Goal: Task Accomplishment & Management: Use online tool/utility

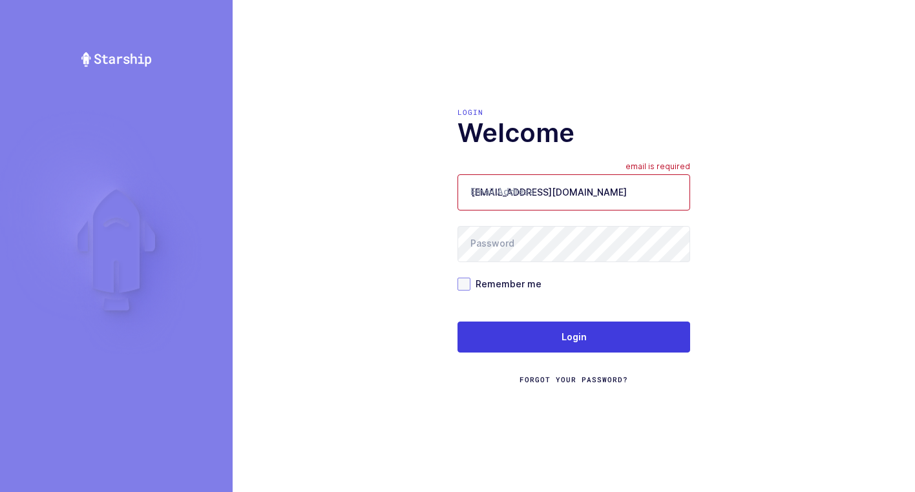
click at [462, 285] on span at bounding box center [463, 284] width 13 height 13
click at [470, 278] on input "Remember me" at bounding box center [470, 278] width 0 height 0
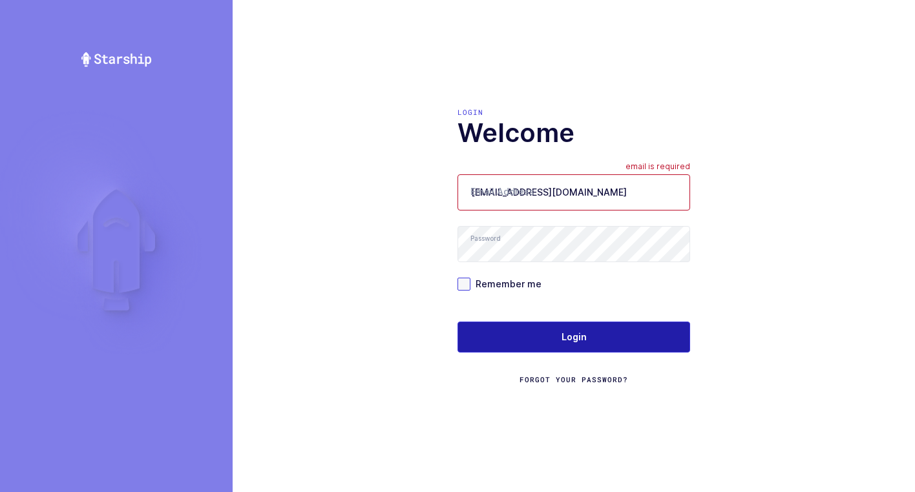
click at [510, 342] on button "Login" at bounding box center [573, 337] width 233 height 31
click at [499, 338] on button "Login" at bounding box center [573, 337] width 233 height 31
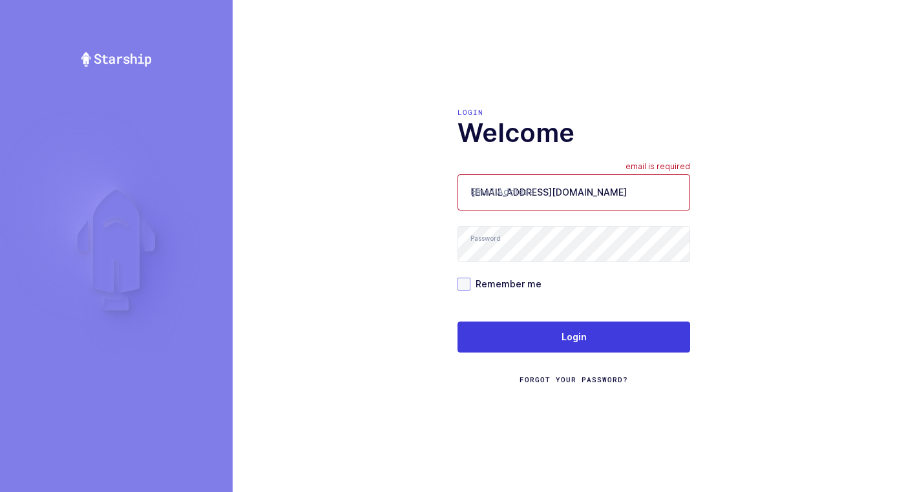
click at [465, 283] on span at bounding box center [463, 284] width 13 height 13
click at [470, 278] on input "Remember me" at bounding box center [470, 278] width 0 height 0
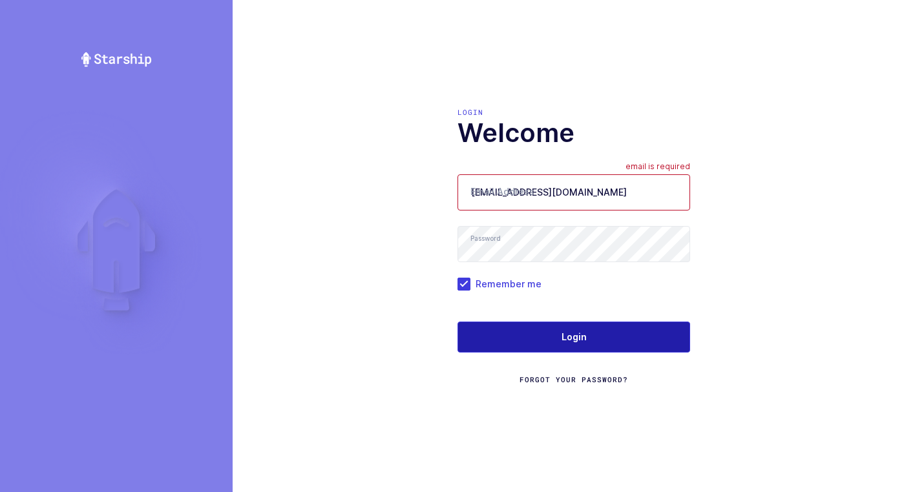
click at [484, 328] on button "Login" at bounding box center [573, 337] width 233 height 31
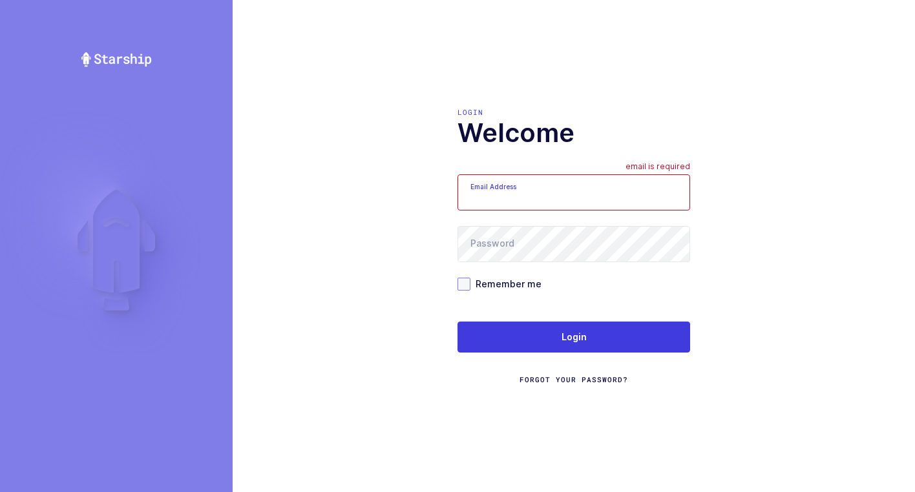
type input "[EMAIL_ADDRESS][DOMAIN_NAME]"
click at [463, 283] on span at bounding box center [463, 284] width 13 height 13
click at [470, 278] on input "Remember me" at bounding box center [470, 278] width 0 height 0
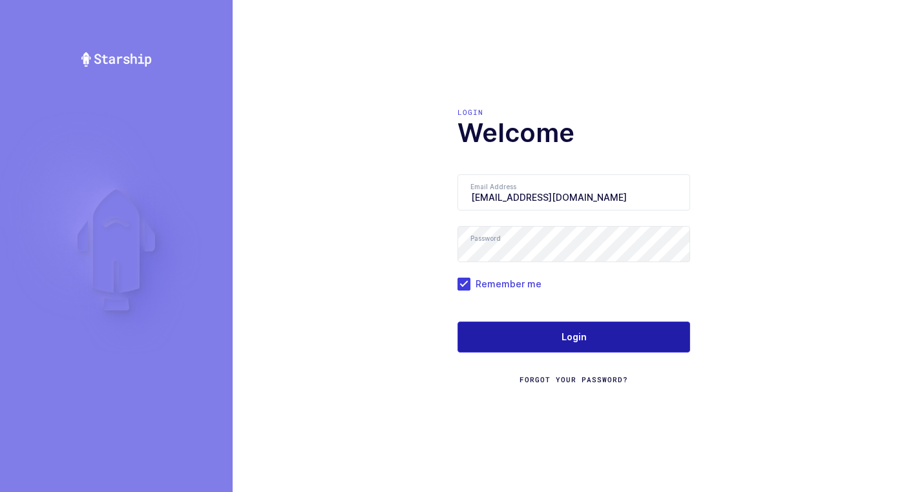
click at [526, 340] on button "Login" at bounding box center [573, 337] width 233 height 31
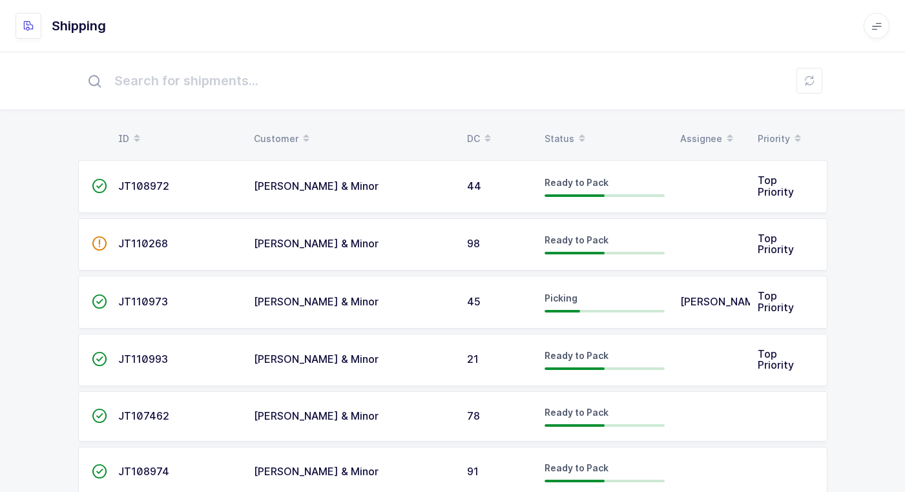
click at [419, 245] on div "[PERSON_NAME] & Minor" at bounding box center [353, 244] width 198 height 12
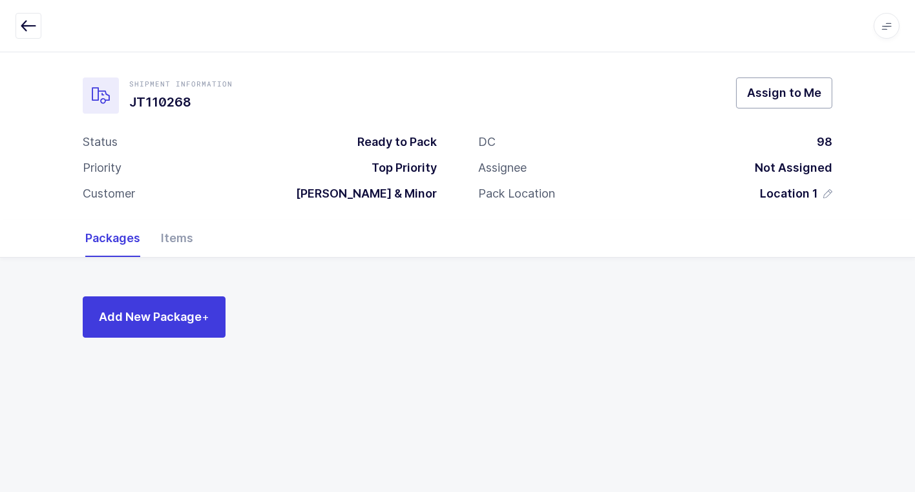
click at [780, 97] on span "Assign to Me" at bounding box center [784, 93] width 74 height 16
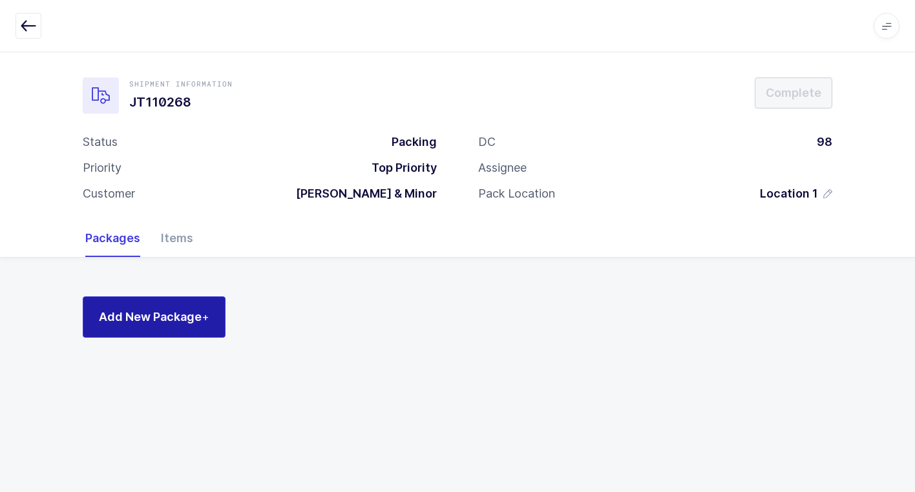
click at [179, 321] on span "Add New Package +" at bounding box center [154, 317] width 110 height 16
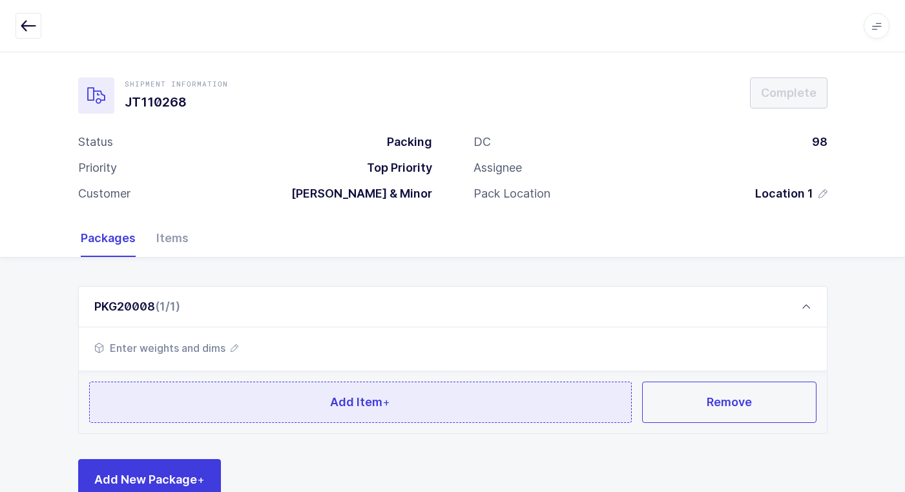
click at [304, 397] on button "Add Item +" at bounding box center [360, 402] width 543 height 41
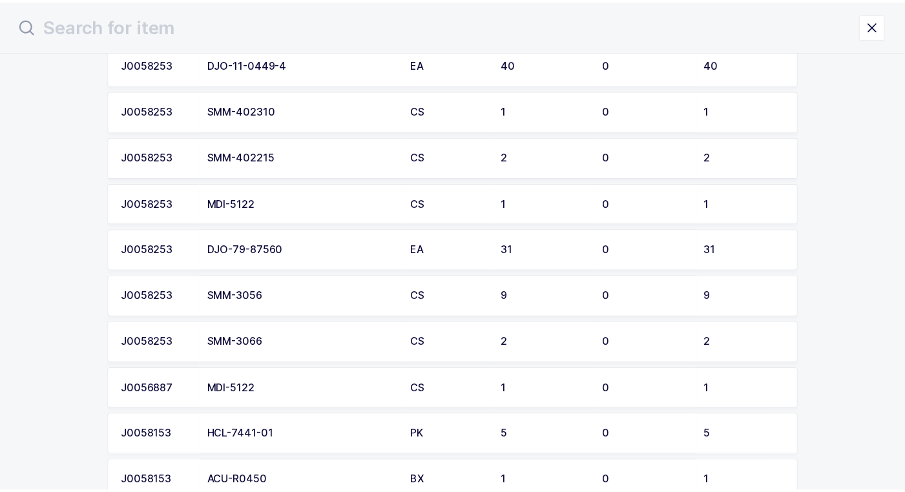
scroll to position [452, 0]
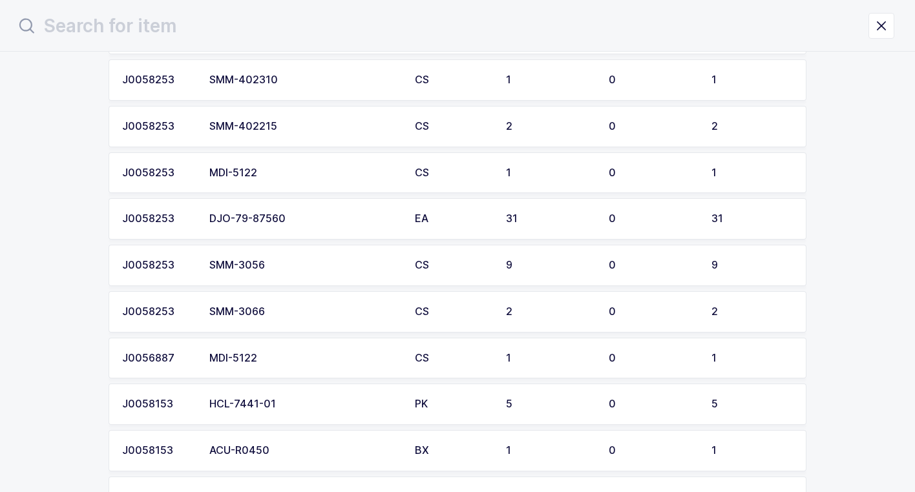
click at [289, 264] on div "SMM-3056" at bounding box center [304, 266] width 190 height 12
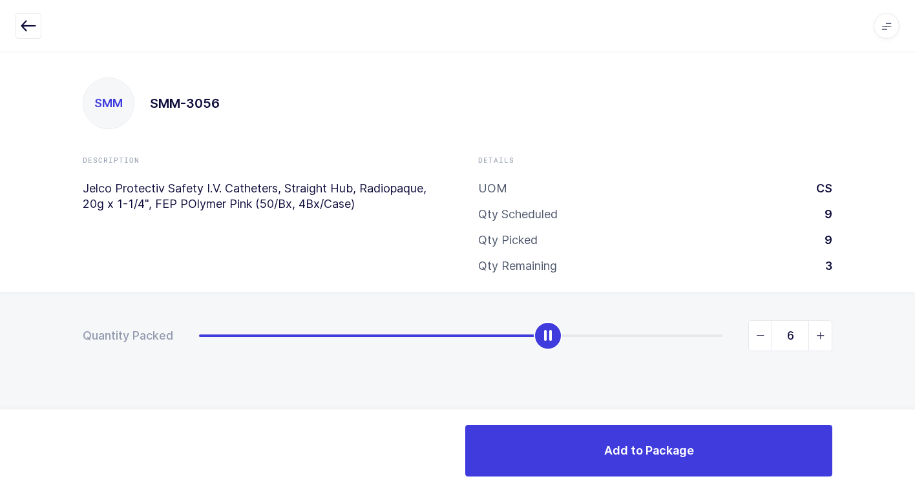
type input "9"
drag, startPoint x: 201, startPoint y: 342, endPoint x: 826, endPoint y: 390, distance: 627.1
click at [914, 336] on html "Apps Core Warehouse Admin Mission Control Purchasing Juan W. Logout Account Jua…" at bounding box center [457, 246] width 915 height 492
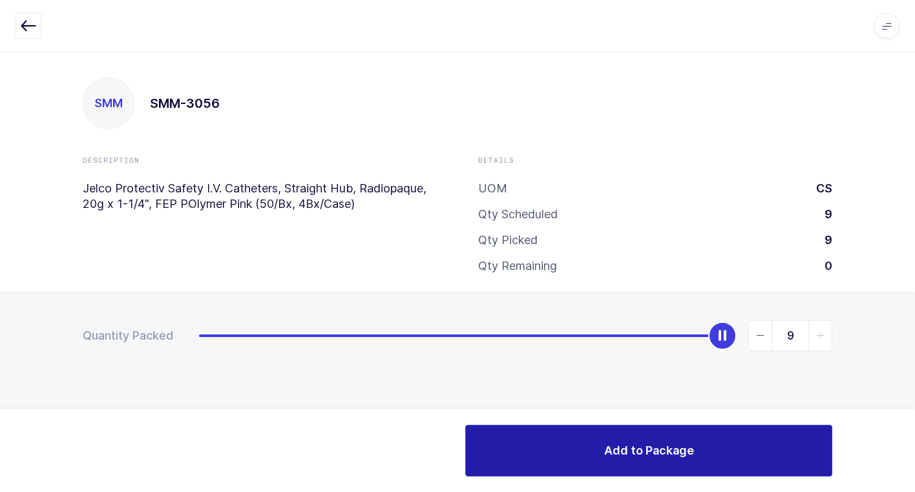
drag, startPoint x: 506, startPoint y: 453, endPoint x: 495, endPoint y: 448, distance: 11.9
click at [501, 450] on button "Add to Package" at bounding box center [648, 451] width 367 height 52
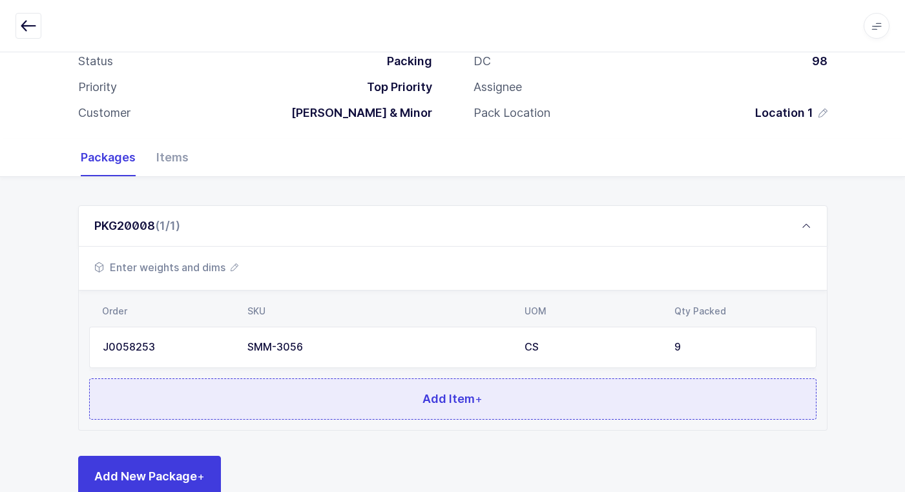
scroll to position [112, 0]
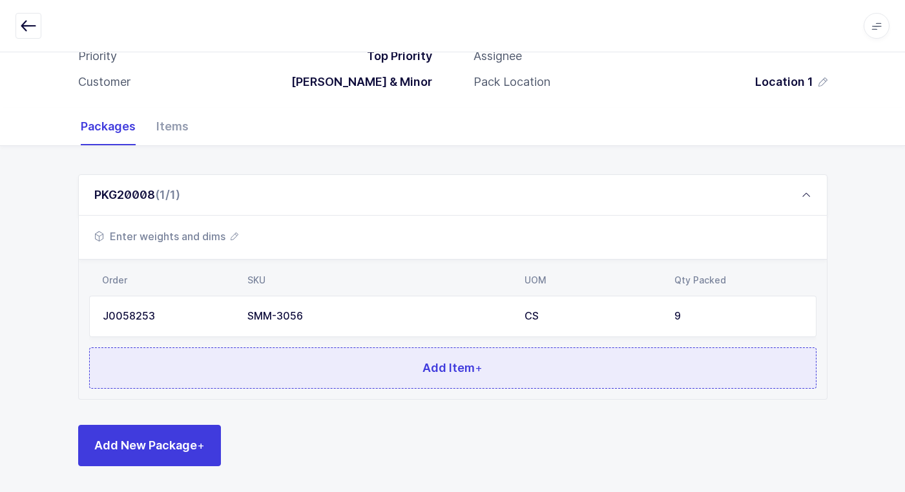
click at [249, 374] on button "Add Item +" at bounding box center [452, 368] width 727 height 41
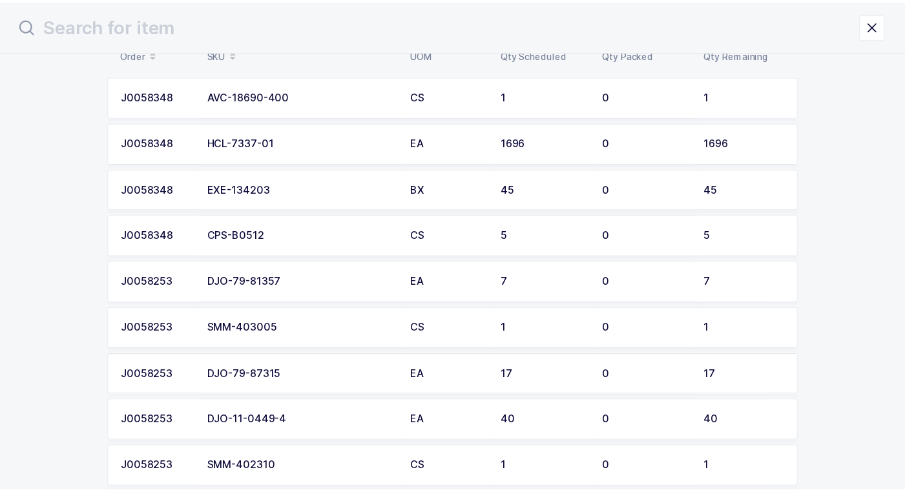
scroll to position [129, 0]
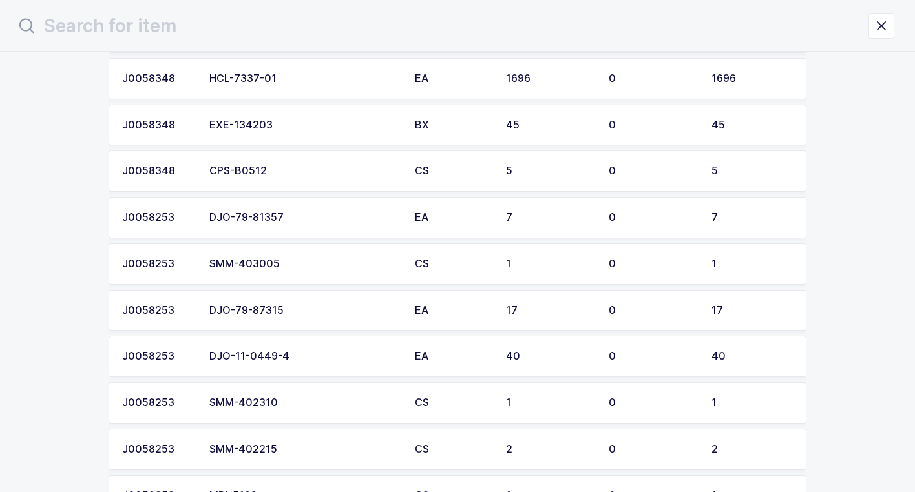
click at [290, 125] on div "EXE-134203" at bounding box center [304, 126] width 190 height 12
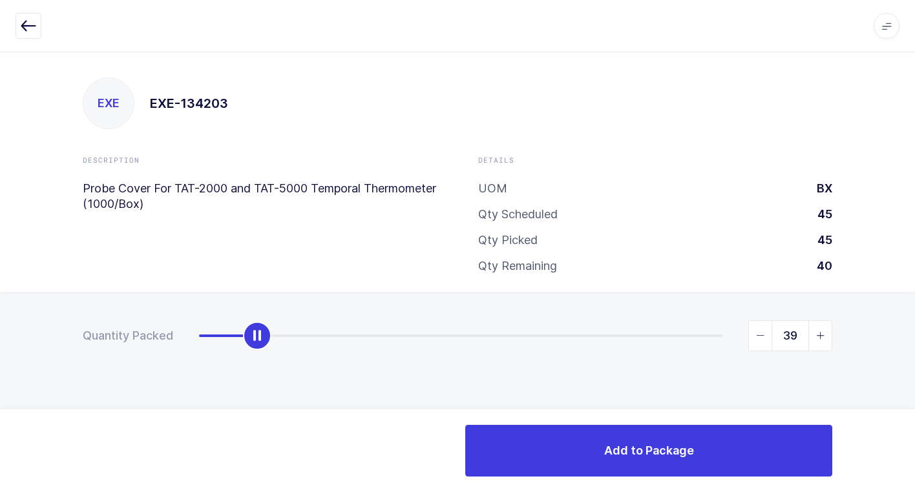
type input "45"
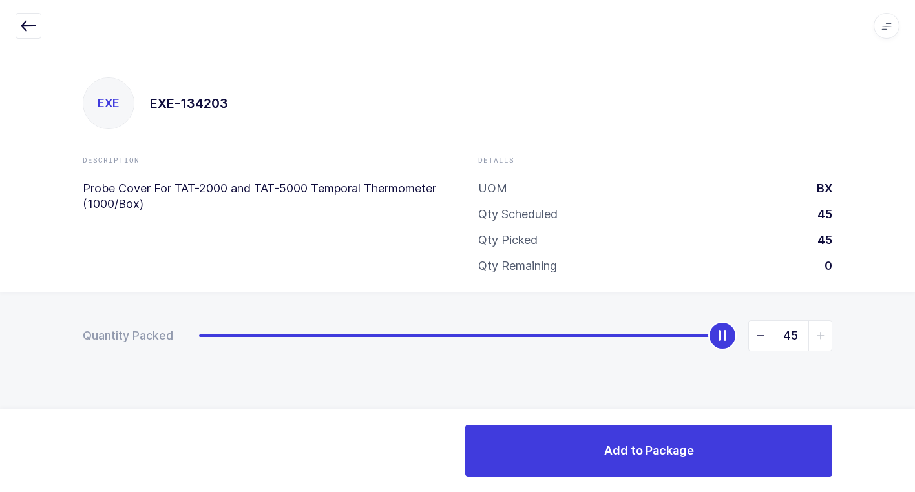
drag, startPoint x: 190, startPoint y: 340, endPoint x: 922, endPoint y: 385, distance: 733.2
click at [914, 385] on html "Apps Core Warehouse Admin Mission Control Purchasing Juan W. Logout Account Jua…" at bounding box center [457, 246] width 915 height 492
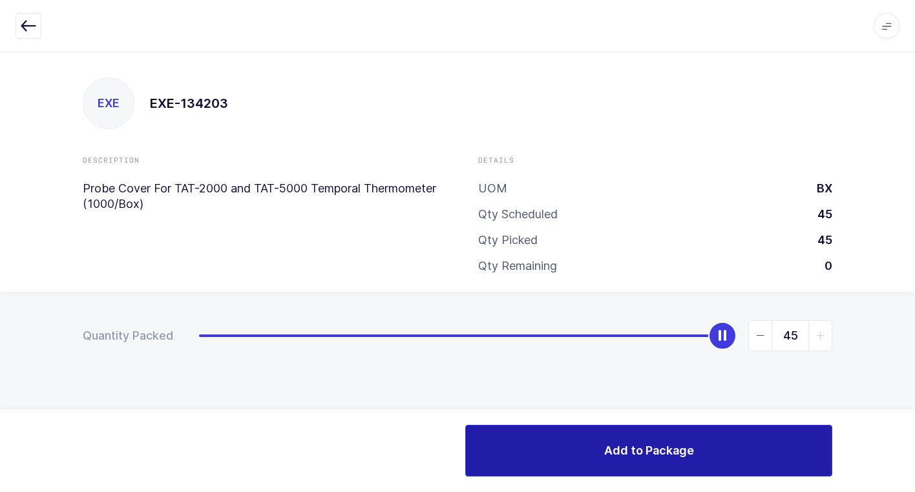
click at [589, 448] on button "Add to Package" at bounding box center [648, 451] width 367 height 52
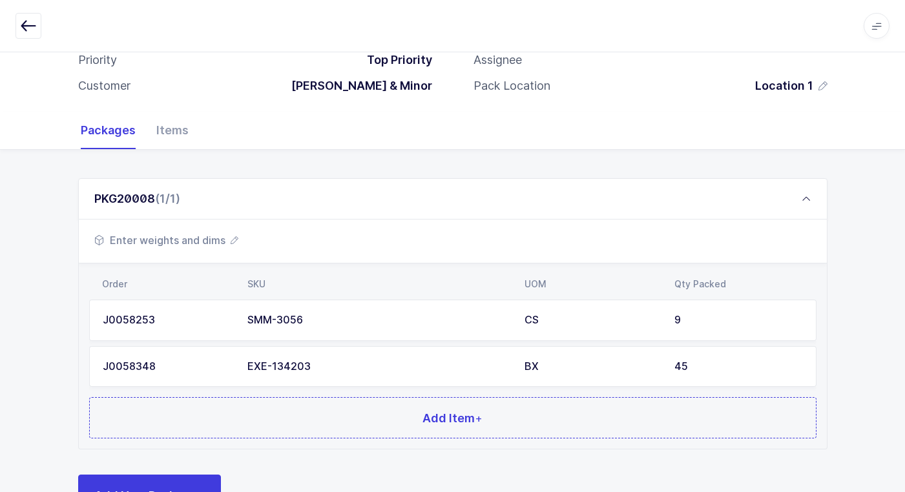
scroll to position [158, 0]
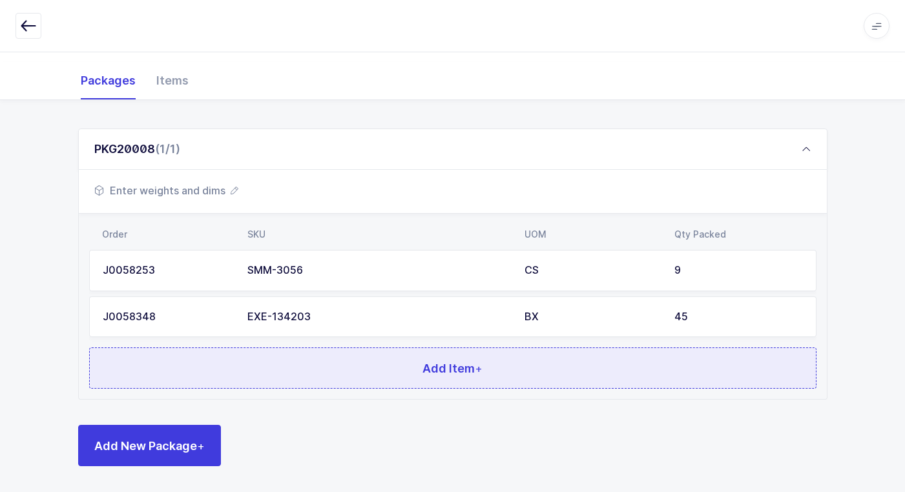
click at [218, 375] on button "Add Item +" at bounding box center [452, 368] width 727 height 41
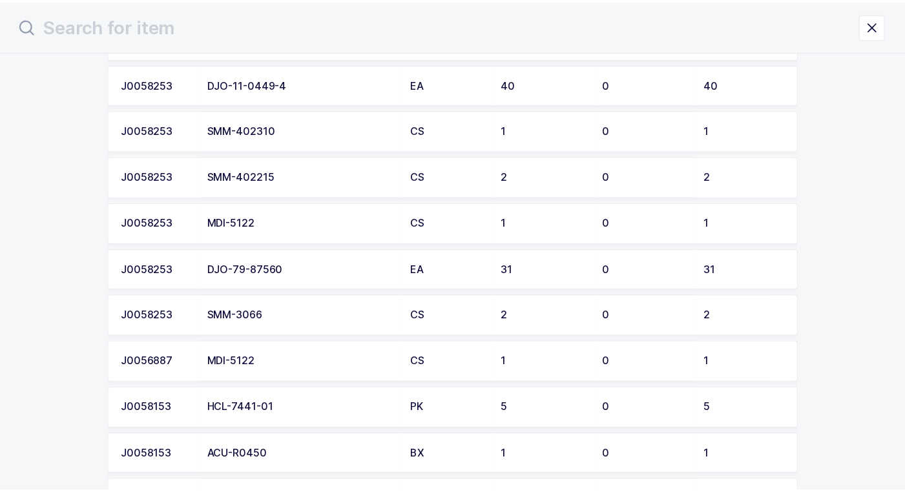
scroll to position [388, 0]
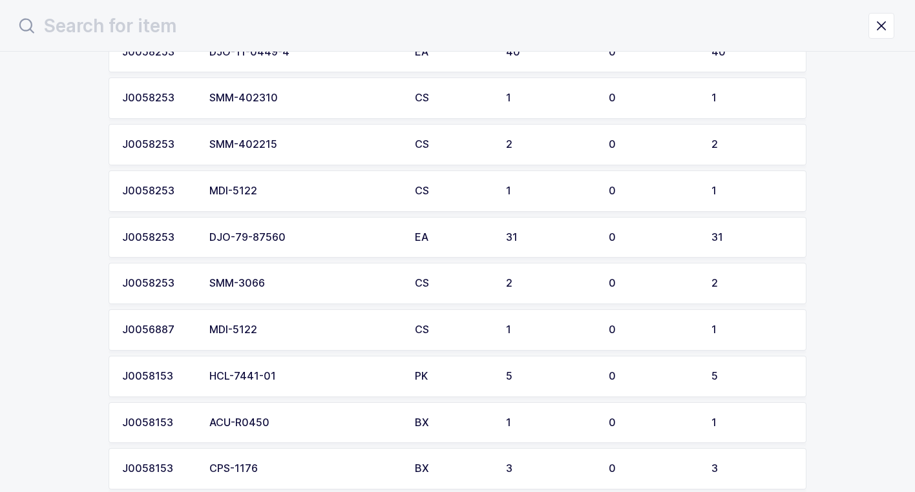
click at [267, 234] on div "DJO-79-87560" at bounding box center [304, 238] width 190 height 12
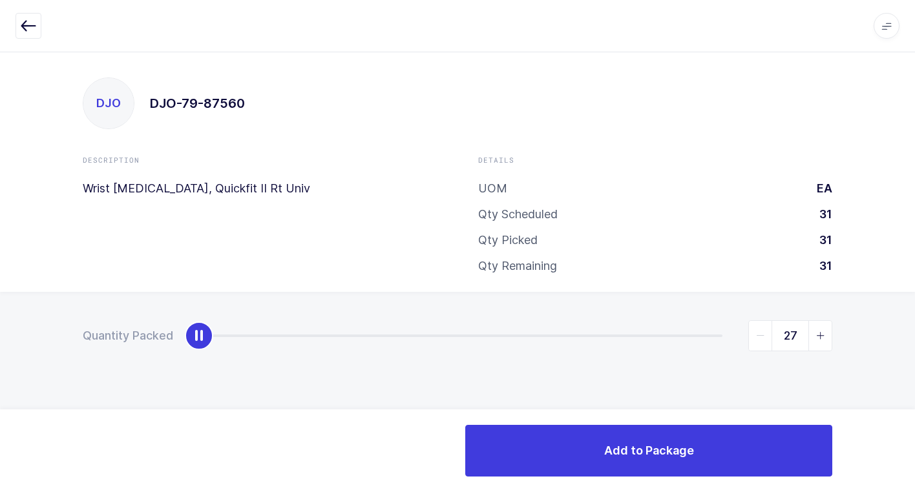
type input "31"
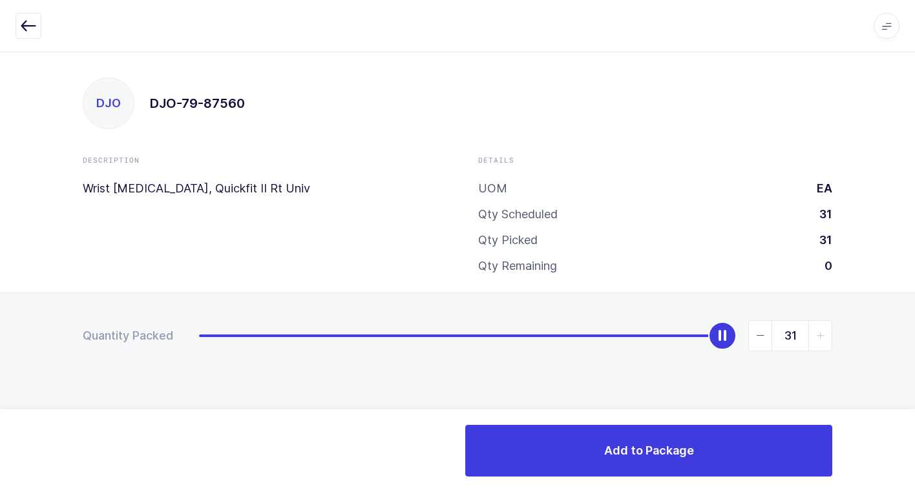
drag, startPoint x: 198, startPoint y: 341, endPoint x: 907, endPoint y: 348, distance: 709.3
click at [914, 342] on html "Apps Core Warehouse Admin Mission Control Purchasing Juan W. Logout Account Jua…" at bounding box center [457, 246] width 915 height 492
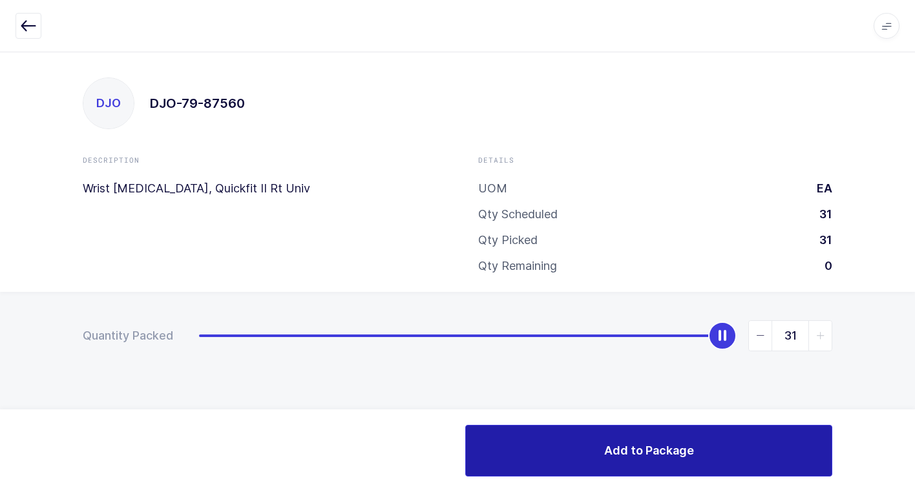
click at [510, 446] on button "Add to Package" at bounding box center [648, 451] width 367 height 52
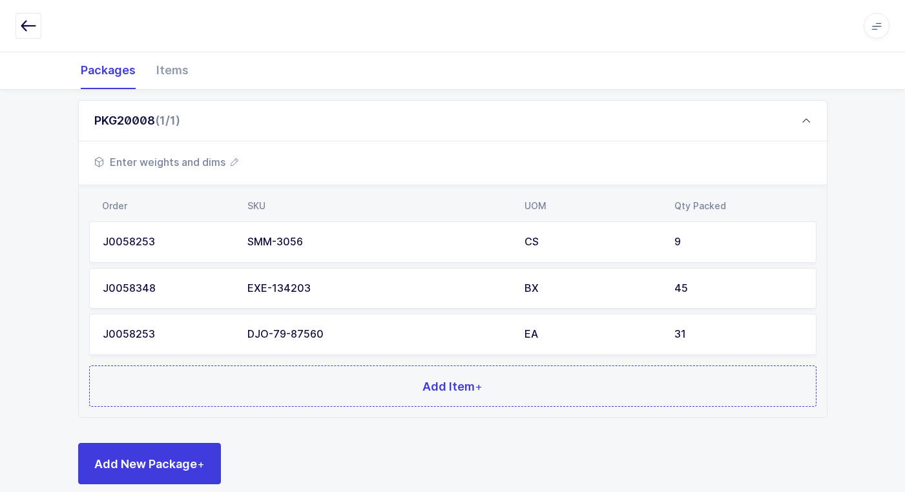
scroll to position [204, 0]
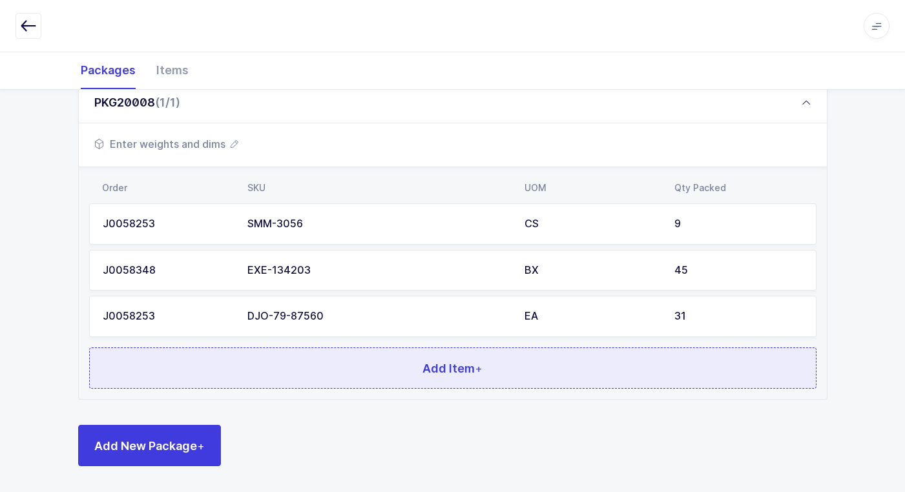
click at [248, 377] on button "Add Item +" at bounding box center [452, 368] width 727 height 41
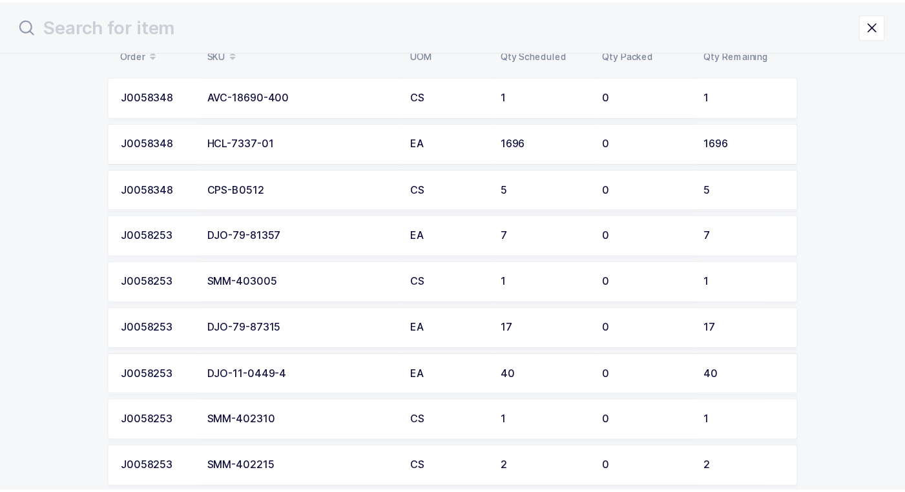
scroll to position [129, 0]
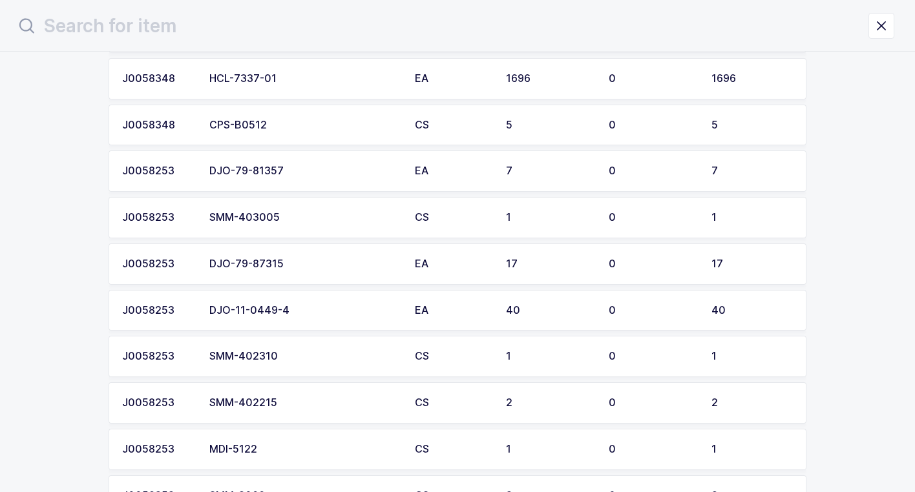
click at [248, 311] on div "DJO-11-0449-4" at bounding box center [304, 311] width 190 height 12
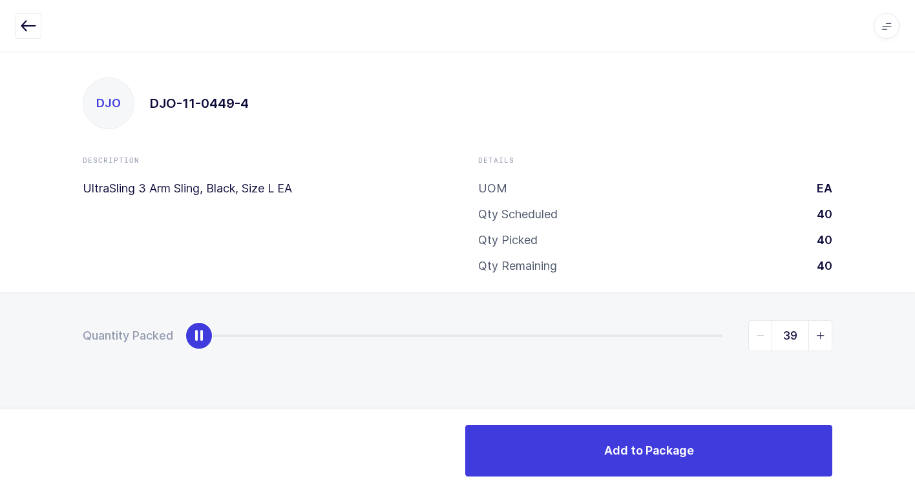
type input "40"
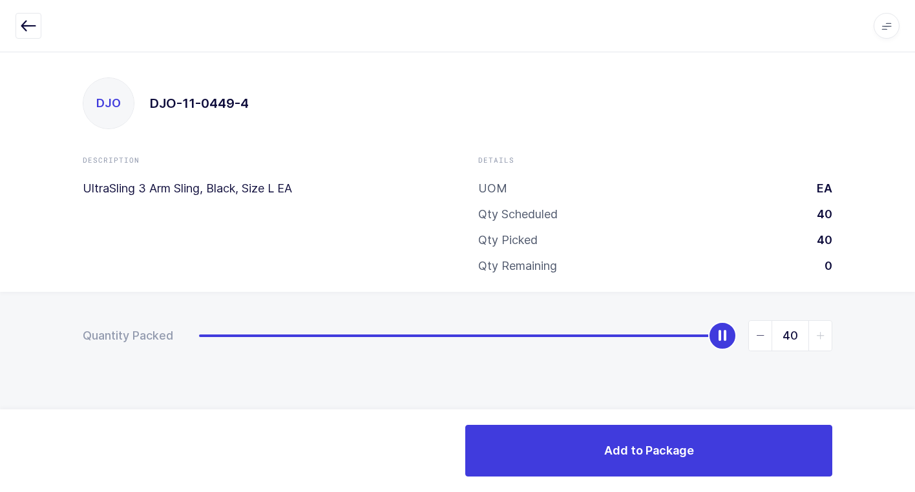
drag, startPoint x: 205, startPoint y: 344, endPoint x: 896, endPoint y: 209, distance: 704.1
click at [914, 199] on html "Apps Core Warehouse Admin Mission Control Purchasing Juan W. Logout Account Jua…" at bounding box center [457, 246] width 915 height 492
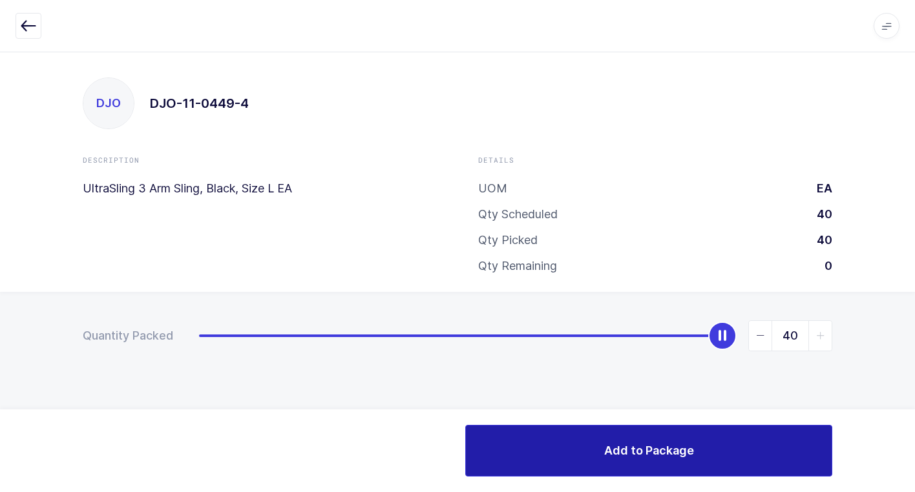
click at [519, 449] on button "Add to Package" at bounding box center [648, 451] width 367 height 52
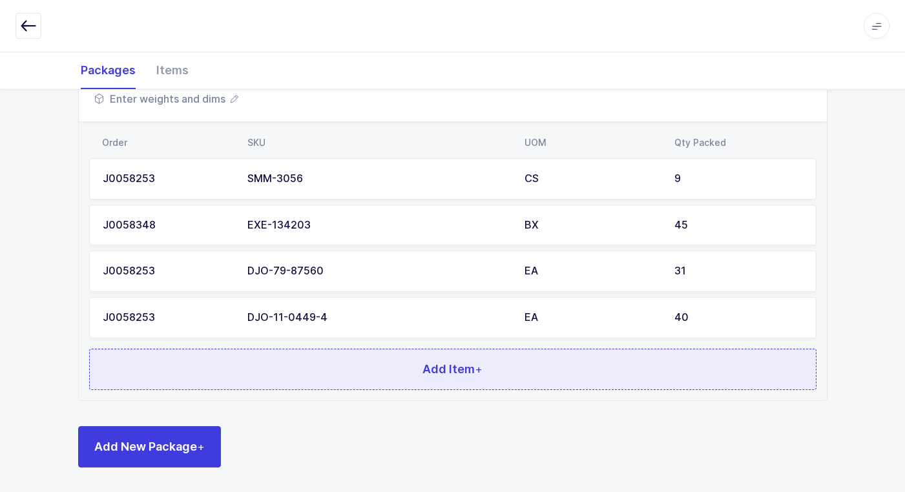
scroll to position [251, 0]
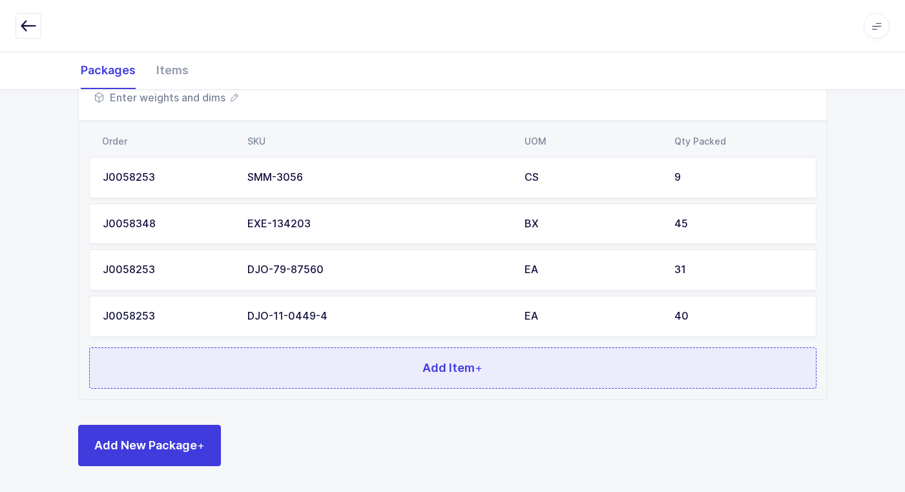
click at [302, 365] on button "Add Item +" at bounding box center [452, 368] width 727 height 41
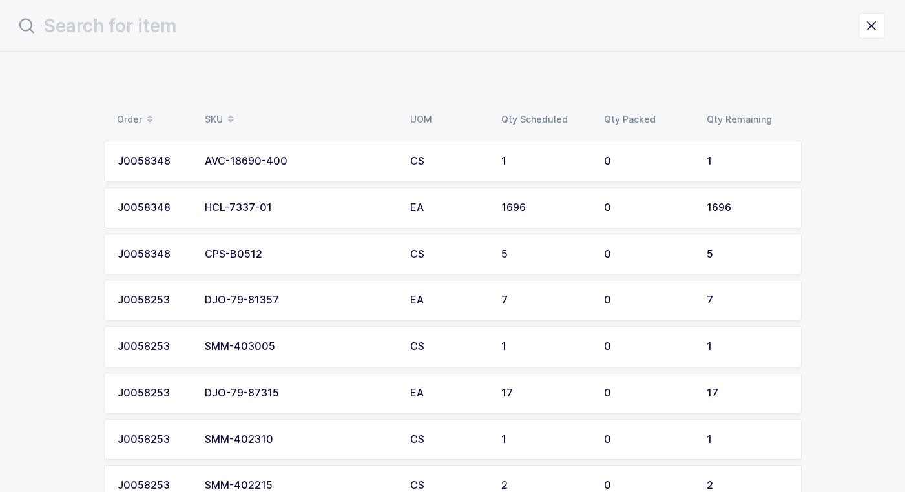
scroll to position [0, 0]
click at [266, 258] on div "CPS-B0512" at bounding box center [304, 255] width 190 height 12
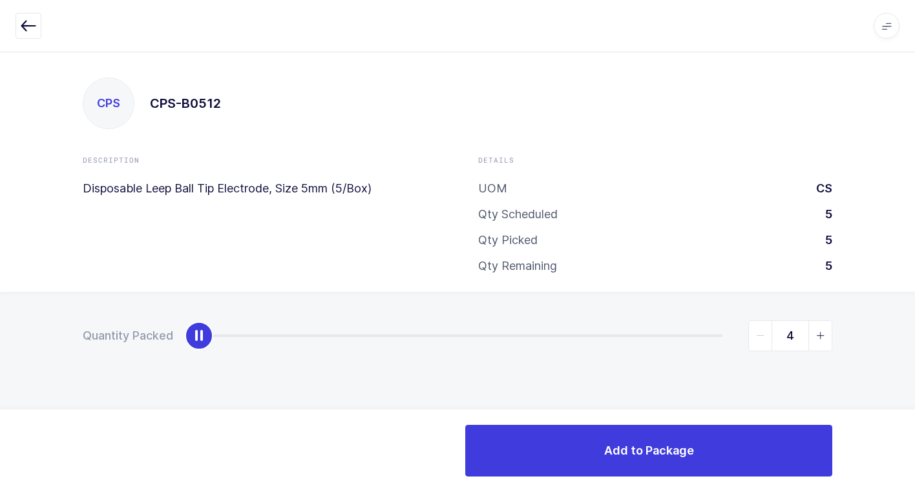
type input "5"
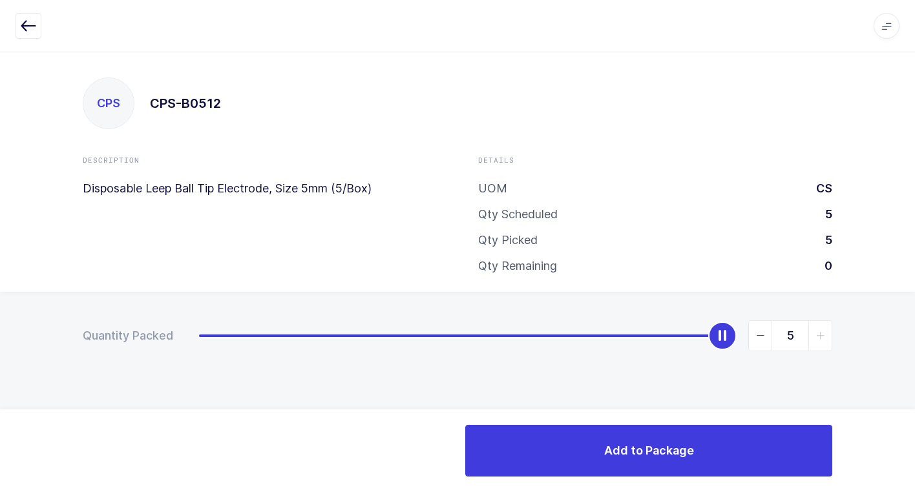
drag, startPoint x: 196, startPoint y: 341, endPoint x: 922, endPoint y: 428, distance: 730.6
click at [914, 428] on html "Apps Core Warehouse Admin Mission Control Purchasing Juan W. Logout Account Jua…" at bounding box center [457, 246] width 915 height 492
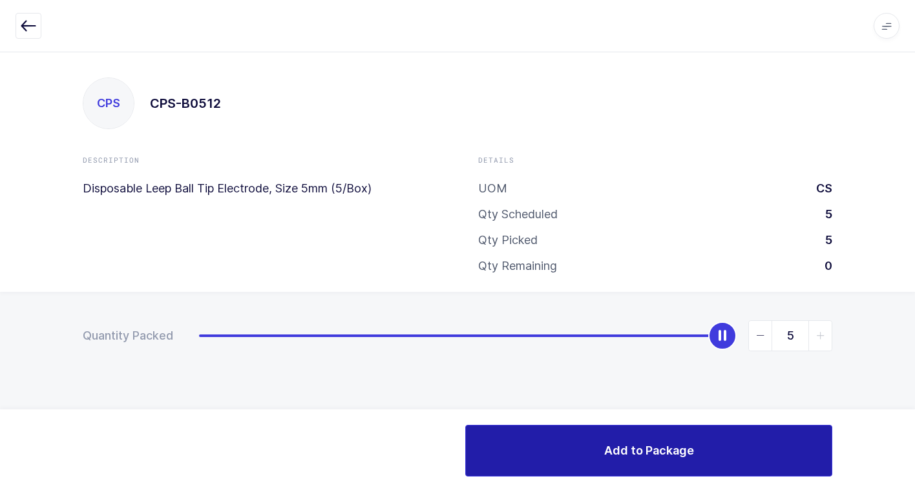
drag, startPoint x: 594, startPoint y: 451, endPoint x: 577, endPoint y: 450, distance: 16.2
click at [593, 451] on button "Add to Package" at bounding box center [648, 451] width 367 height 52
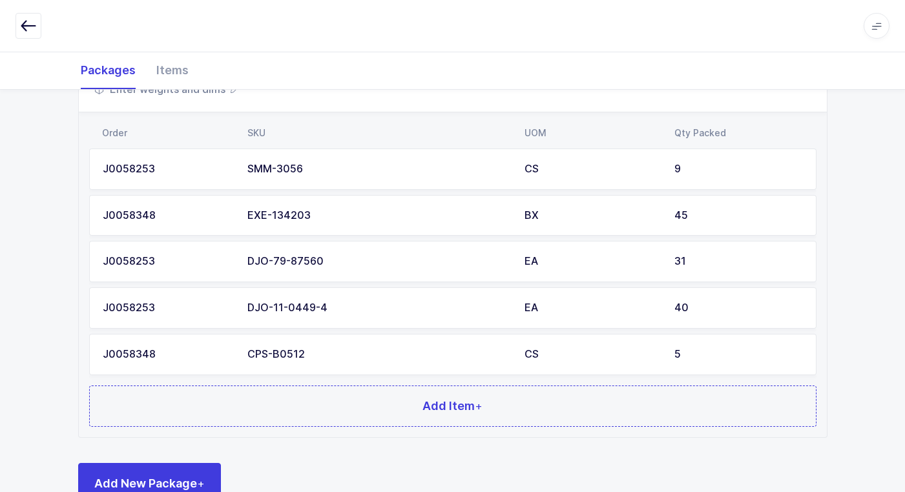
scroll to position [297, 0]
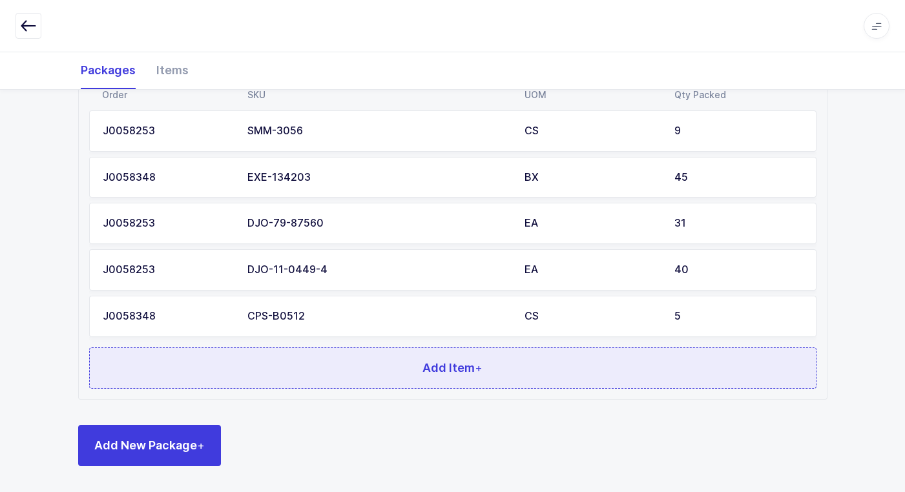
click at [228, 378] on button "Add Item +" at bounding box center [452, 368] width 727 height 41
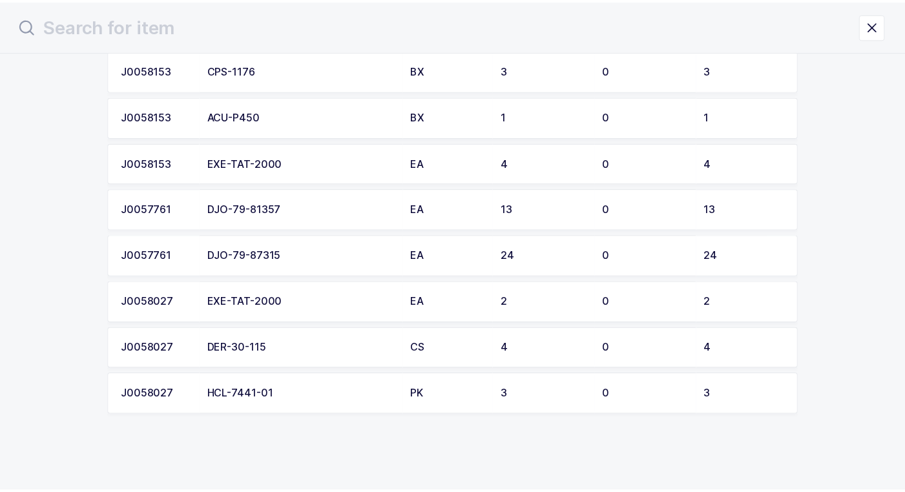
scroll to position [648, 0]
click at [245, 160] on div "EXE-TAT-2000" at bounding box center [304, 163] width 190 height 12
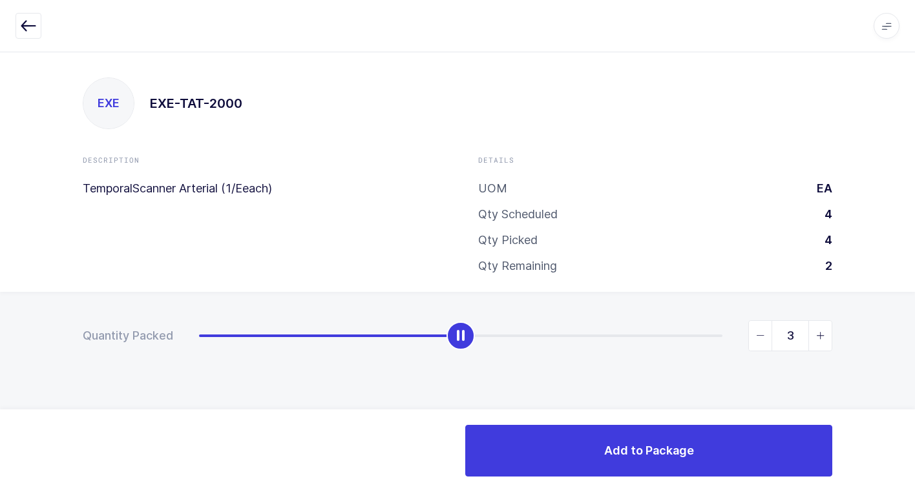
type input "4"
drag, startPoint x: 202, startPoint y: 338, endPoint x: 708, endPoint y: 347, distance: 505.9
click at [862, 256] on div "EXE EXE-TAT-2000 Description TemporalScanner Arterial (1/Eeach) Details UOM EA …" at bounding box center [457, 272] width 915 height 441
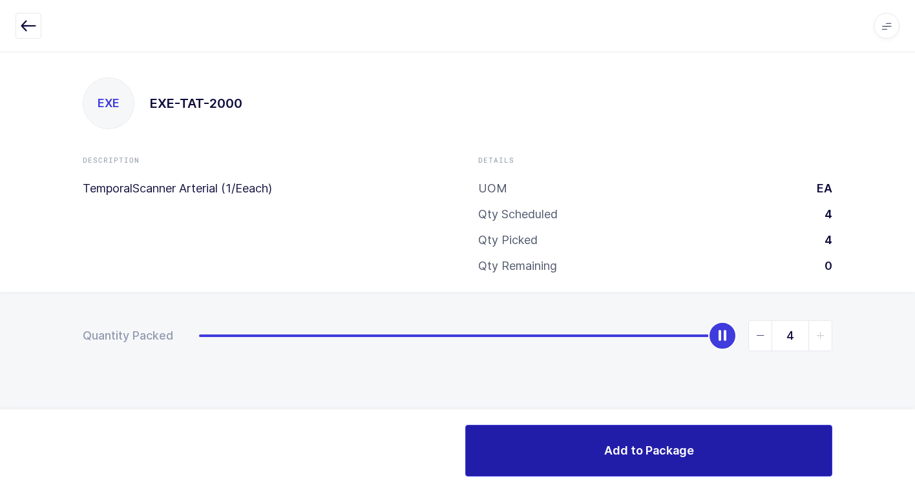
click at [575, 449] on button "Add to Package" at bounding box center [648, 451] width 367 height 52
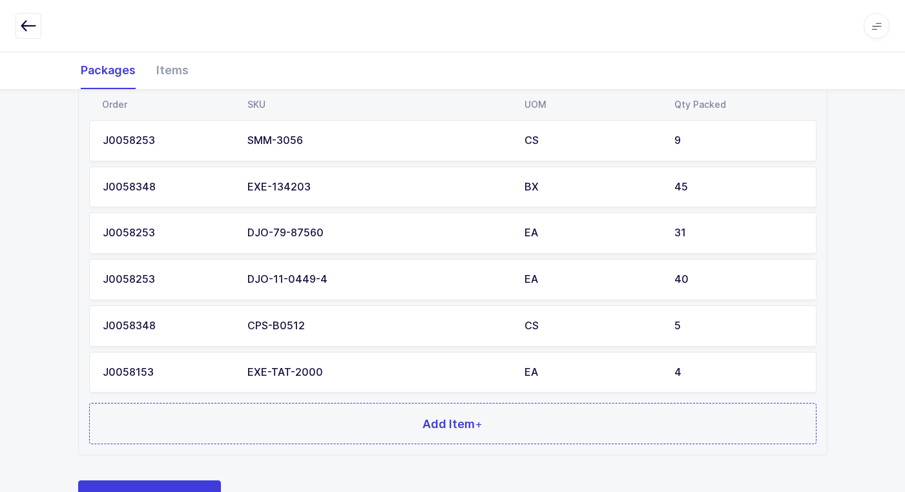
scroll to position [343, 0]
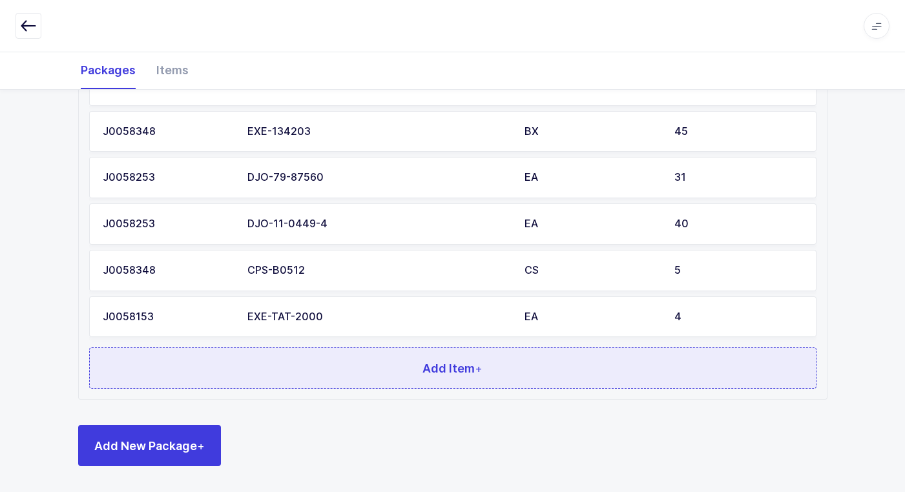
click at [337, 374] on button "Add Item +" at bounding box center [452, 368] width 727 height 41
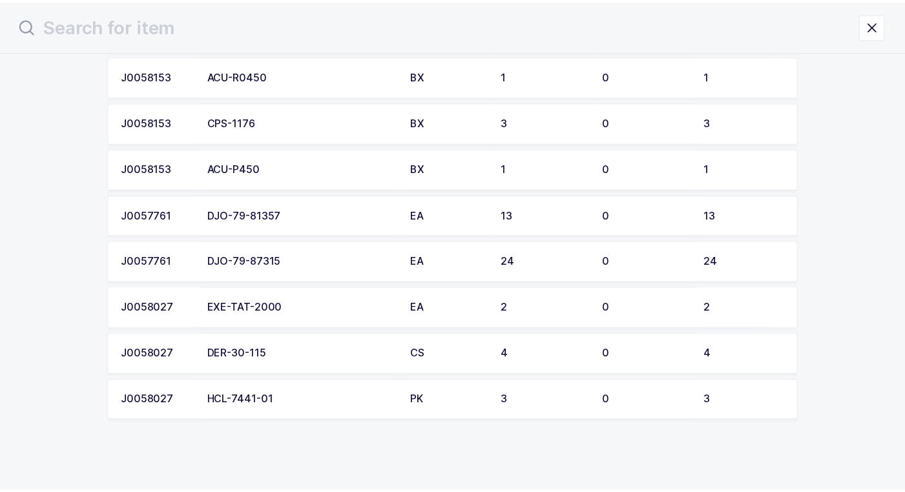
scroll to position [601, 0]
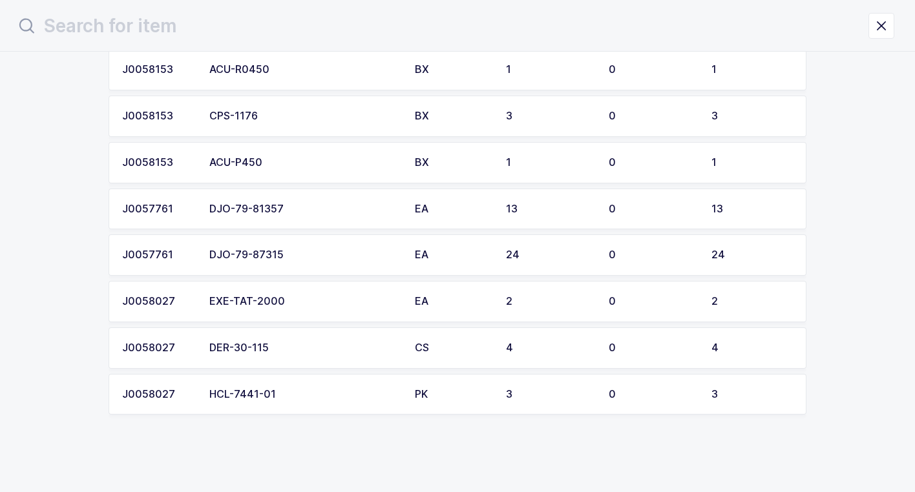
click at [298, 306] on div "EXE-TAT-2000" at bounding box center [304, 302] width 190 height 12
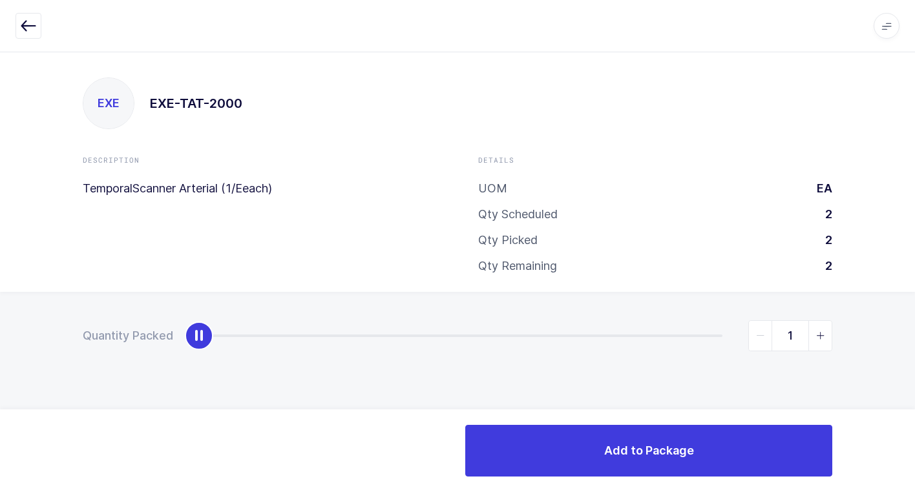
type input "2"
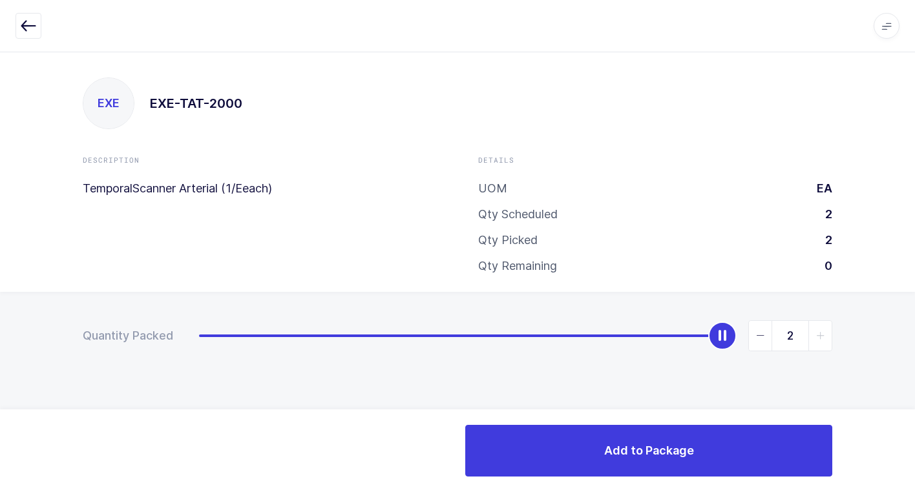
drag, startPoint x: 200, startPoint y: 340, endPoint x: 922, endPoint y: 183, distance: 739.2
click at [914, 183] on html "Apps Core Warehouse Admin Mission Control Purchasing Juan W. Logout Account Jua…" at bounding box center [457, 246] width 915 height 492
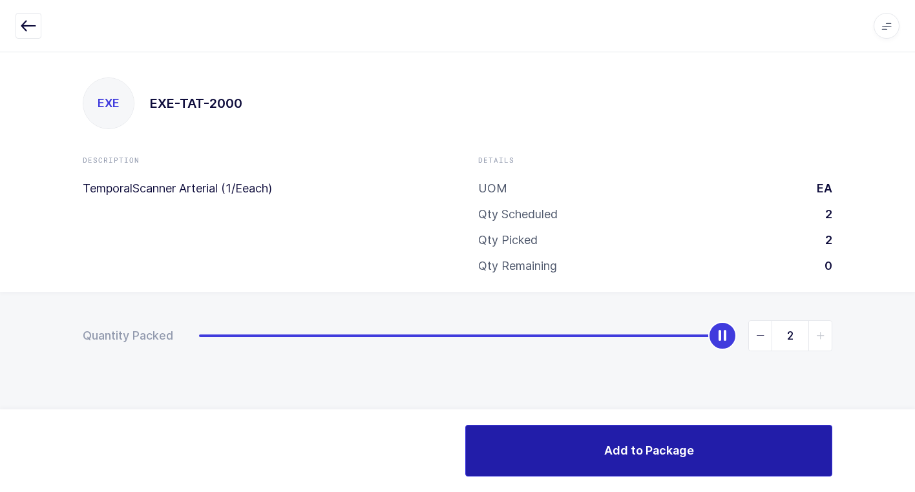
click at [565, 432] on button "Add to Package" at bounding box center [648, 451] width 367 height 52
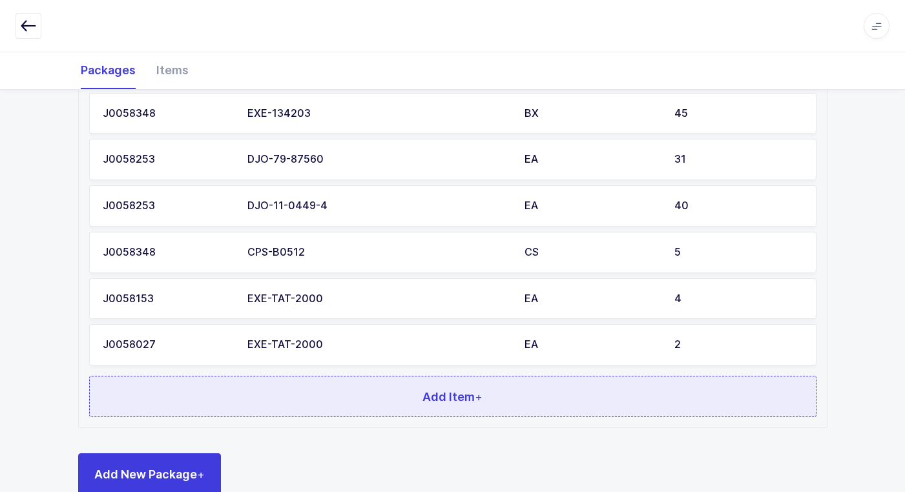
scroll to position [390, 0]
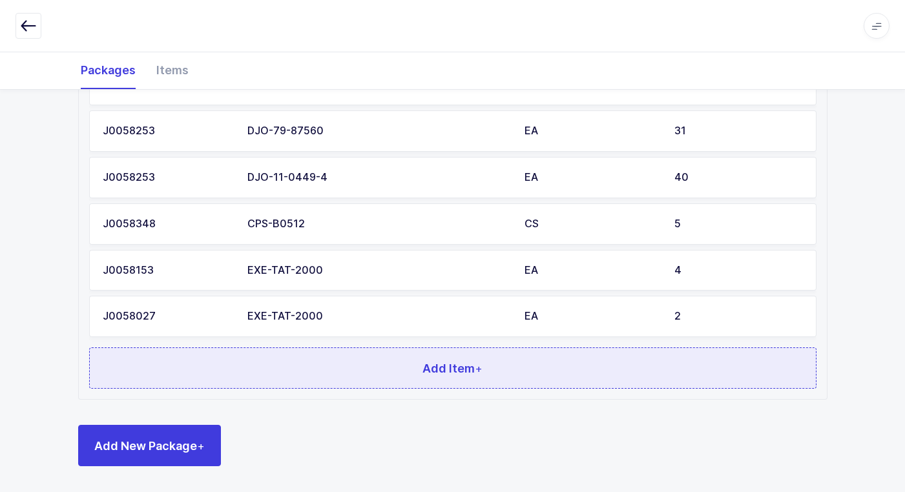
click at [314, 364] on button "Add Item +" at bounding box center [452, 368] width 727 height 41
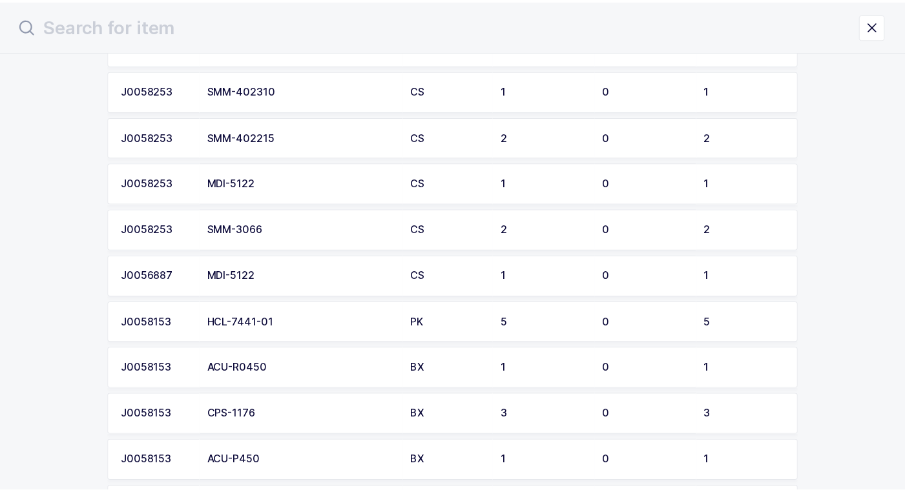
scroll to position [323, 0]
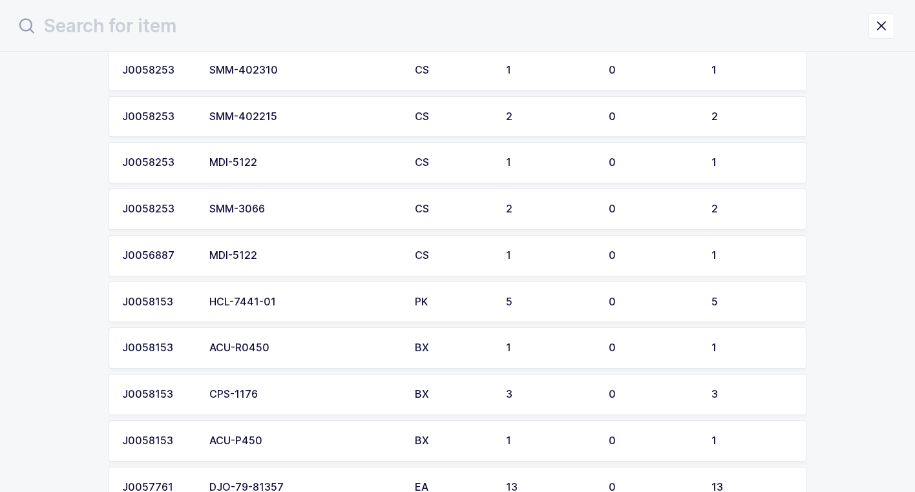
click at [355, 301] on div "HCL-7441-01" at bounding box center [304, 302] width 190 height 12
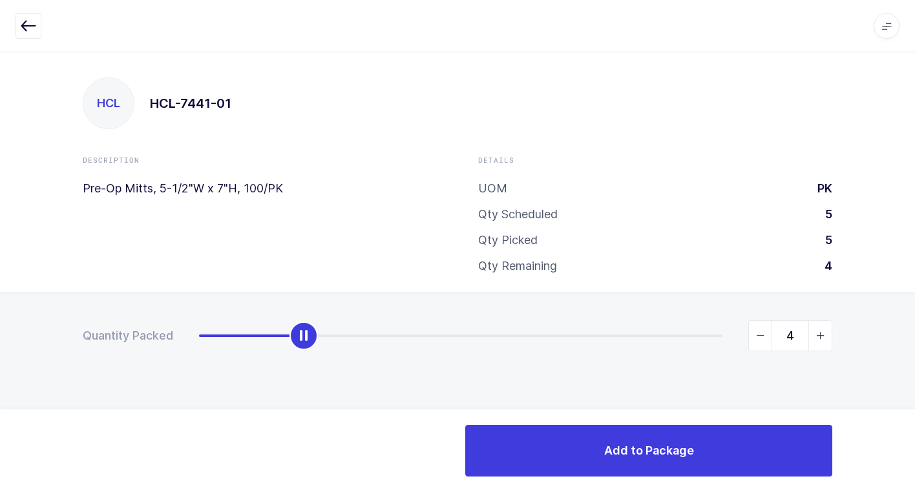
type input "5"
drag, startPoint x: 204, startPoint y: 338, endPoint x: 897, endPoint y: 301, distance: 693.5
click at [914, 291] on html "Apps Core Warehouse Admin Mission Control Purchasing Juan W. Logout Account Jua…" at bounding box center [457, 246] width 915 height 492
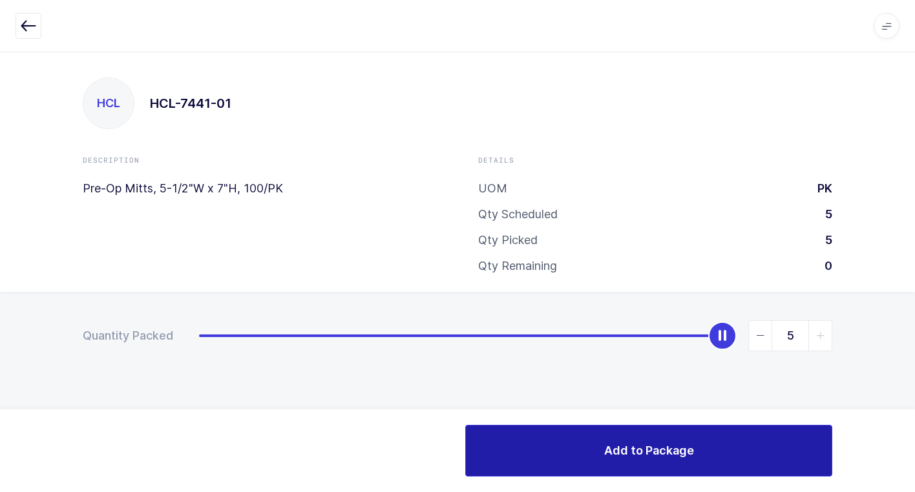
drag, startPoint x: 554, startPoint y: 460, endPoint x: 545, endPoint y: 450, distance: 12.8
click at [545, 450] on button "Add to Package" at bounding box center [648, 451] width 367 height 52
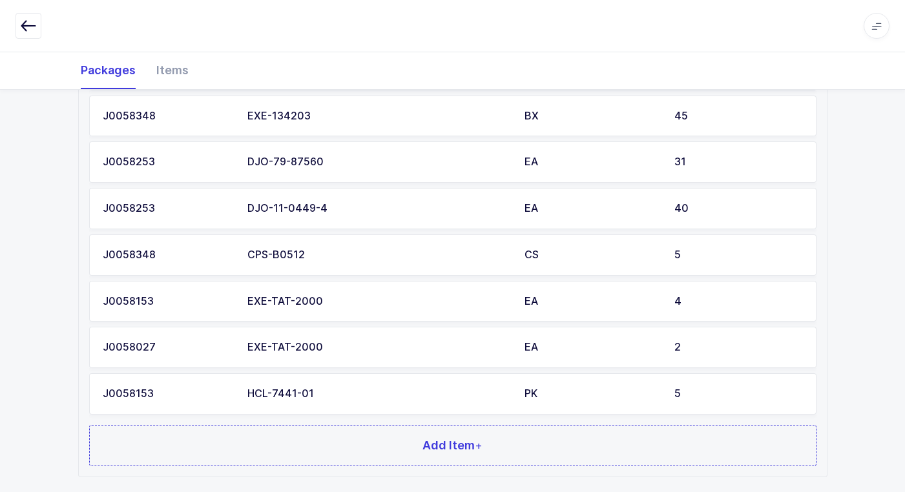
scroll to position [436, 0]
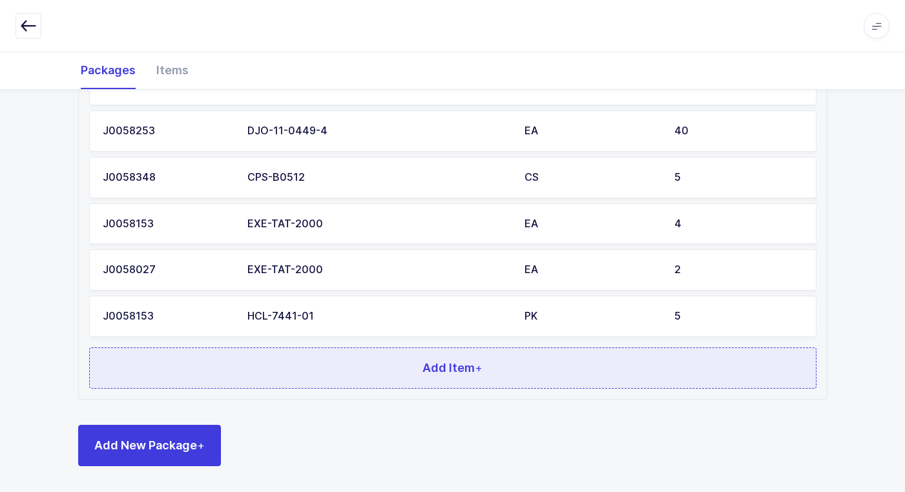
click at [301, 370] on button "Add Item +" at bounding box center [452, 368] width 727 height 41
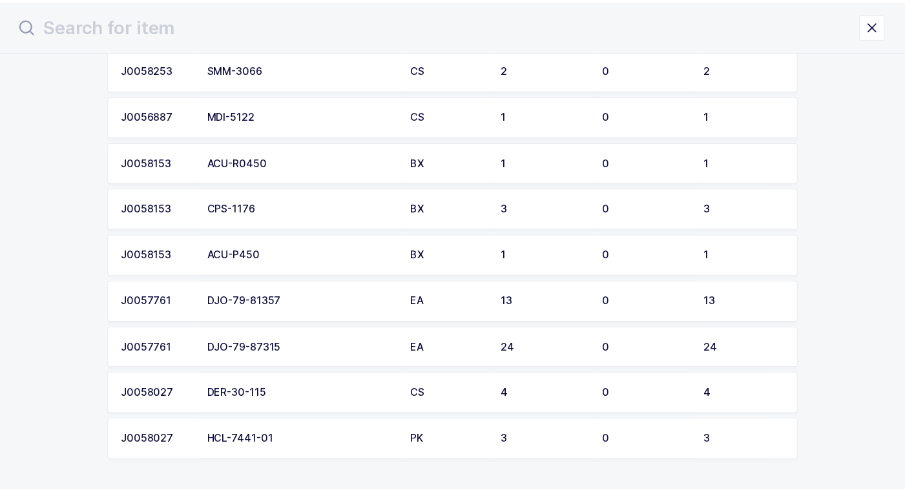
scroll to position [509, 0]
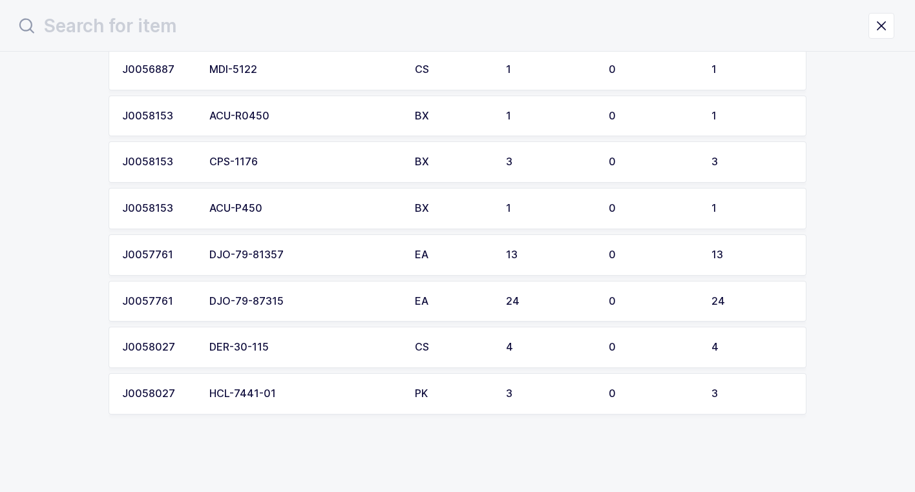
click at [307, 393] on div "HCL-7441-01" at bounding box center [304, 394] width 190 height 12
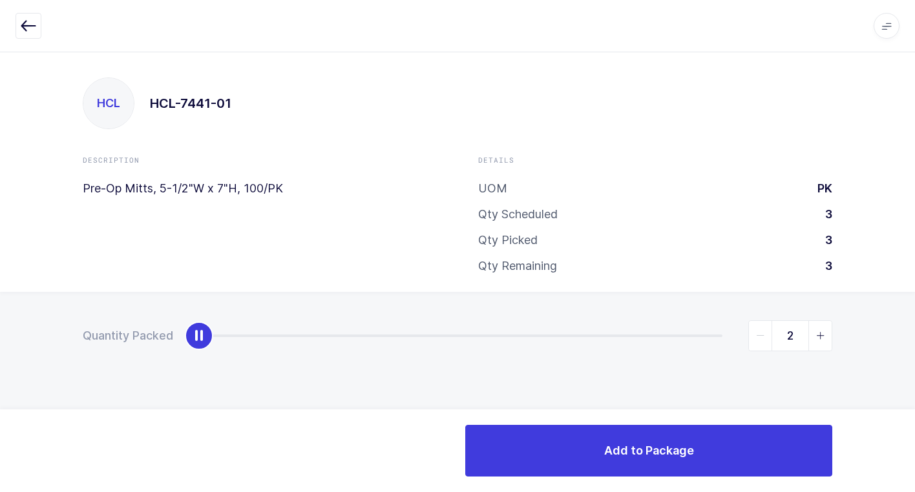
type input "3"
drag, startPoint x: 195, startPoint y: 342, endPoint x: 840, endPoint y: 384, distance: 646.7
click at [906, 357] on div "Quantity Packed 3" at bounding box center [457, 381] width 915 height 178
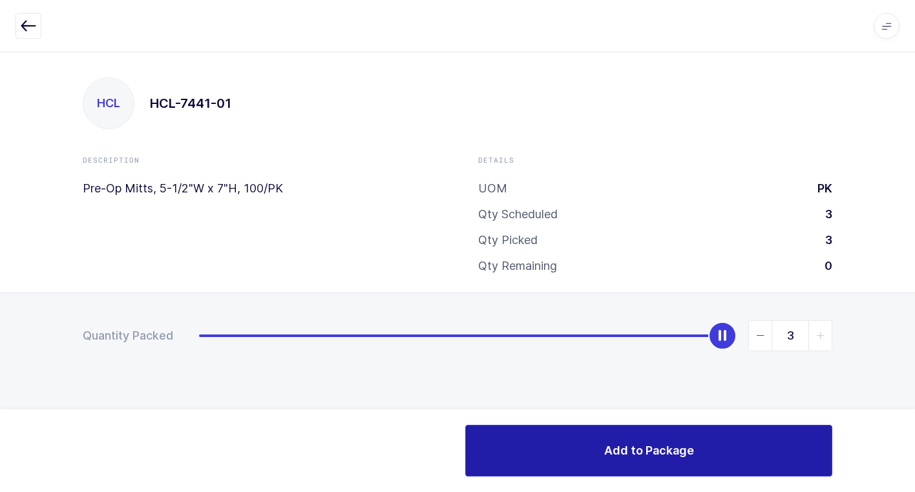
drag, startPoint x: 600, startPoint y: 456, endPoint x: 532, endPoint y: 452, distance: 68.6
click at [589, 455] on button "Add to Package" at bounding box center [648, 451] width 367 height 52
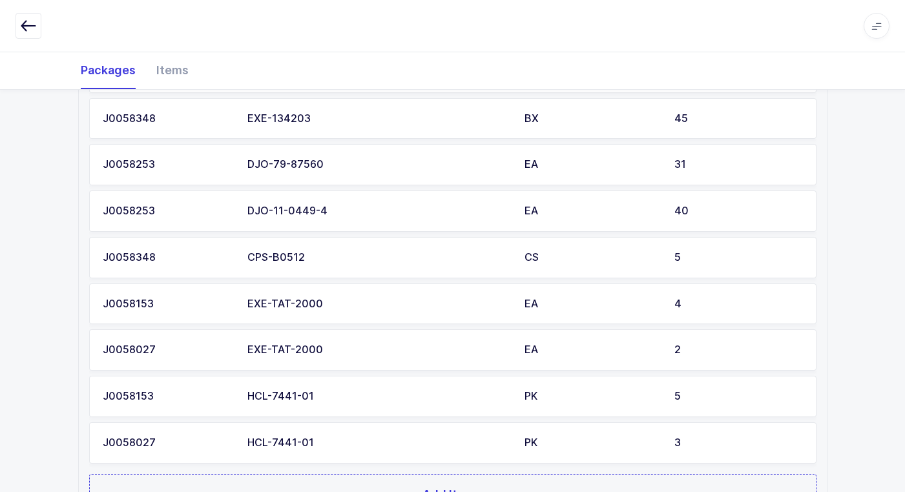
scroll to position [483, 0]
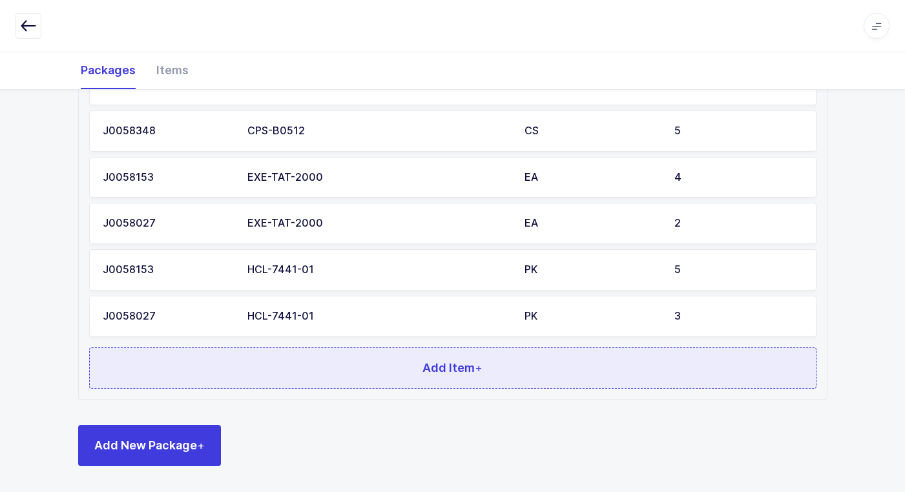
click at [275, 379] on button "Add Item +" at bounding box center [452, 368] width 727 height 41
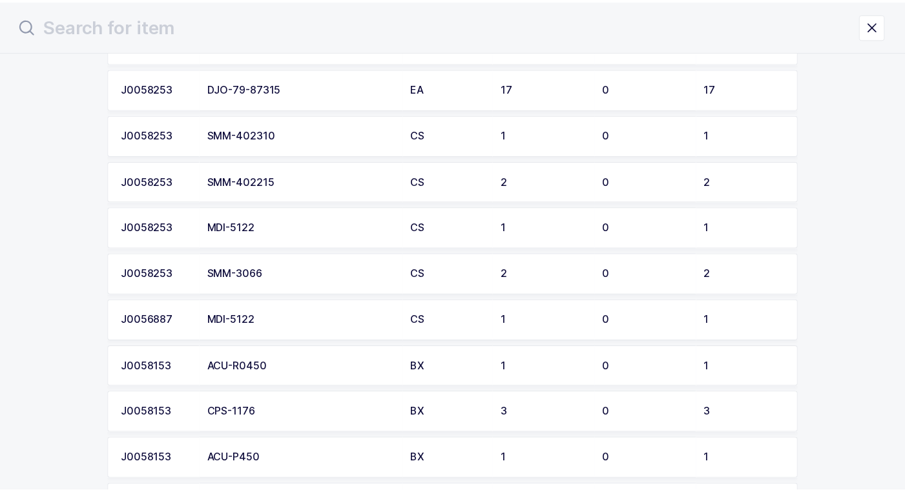
scroll to position [258, 0]
click at [241, 312] on td "MDI-5122" at bounding box center [304, 320] width 205 height 41
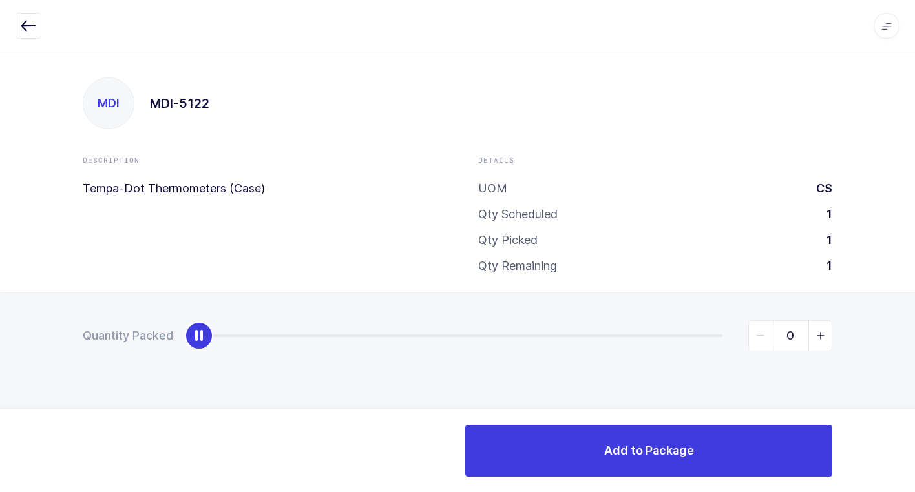
type input "1"
drag, startPoint x: 201, startPoint y: 343, endPoint x: 922, endPoint y: 338, distance: 720.9
click at [914, 338] on html "Apps Core Warehouse Admin Mission Control Purchasing Juan W. Logout Account Jua…" at bounding box center [457, 246] width 915 height 492
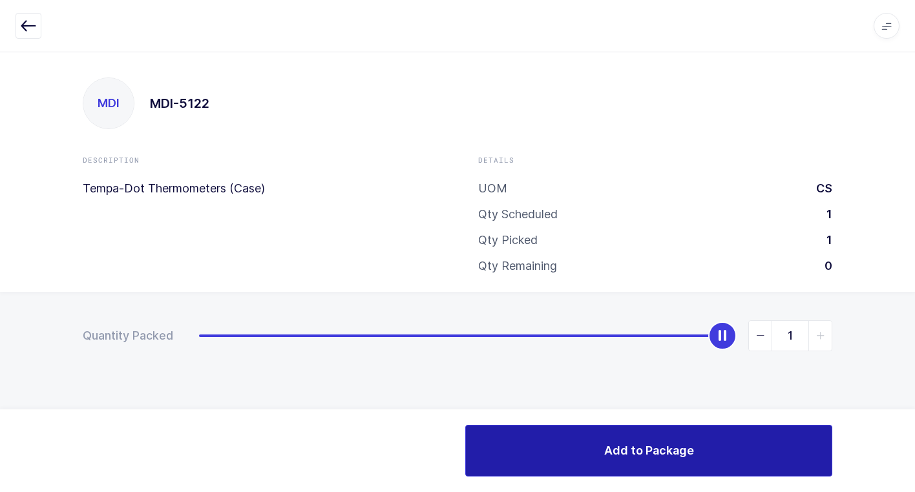
drag, startPoint x: 580, startPoint y: 468, endPoint x: 521, endPoint y: 456, distance: 59.9
click at [557, 465] on button "Add to Package" at bounding box center [648, 451] width 367 height 52
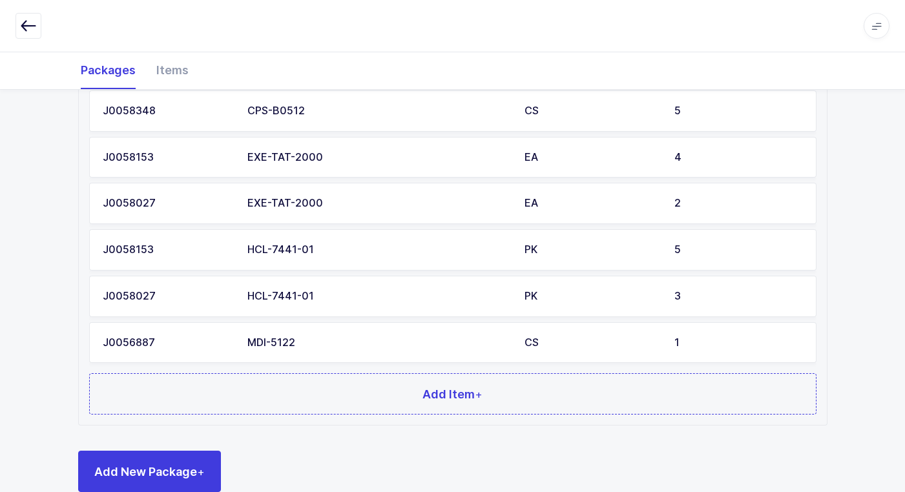
scroll to position [528, 0]
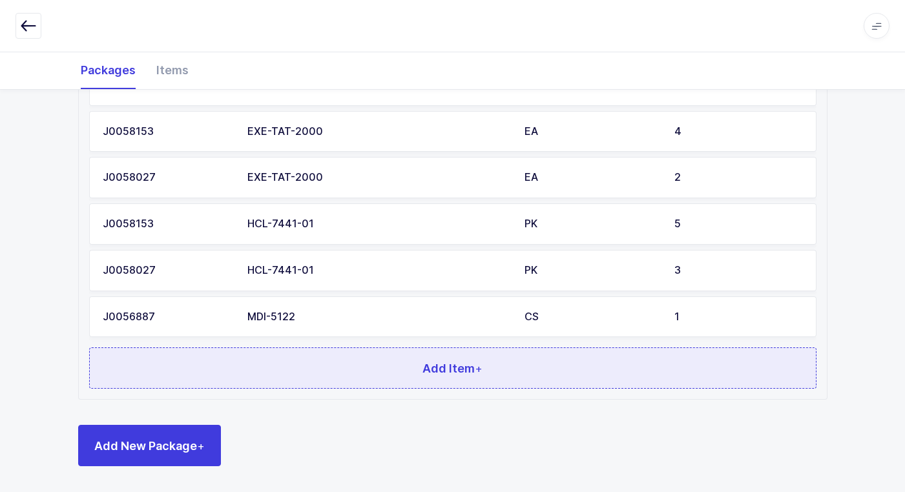
click at [301, 375] on button "Add Item +" at bounding box center [452, 368] width 727 height 41
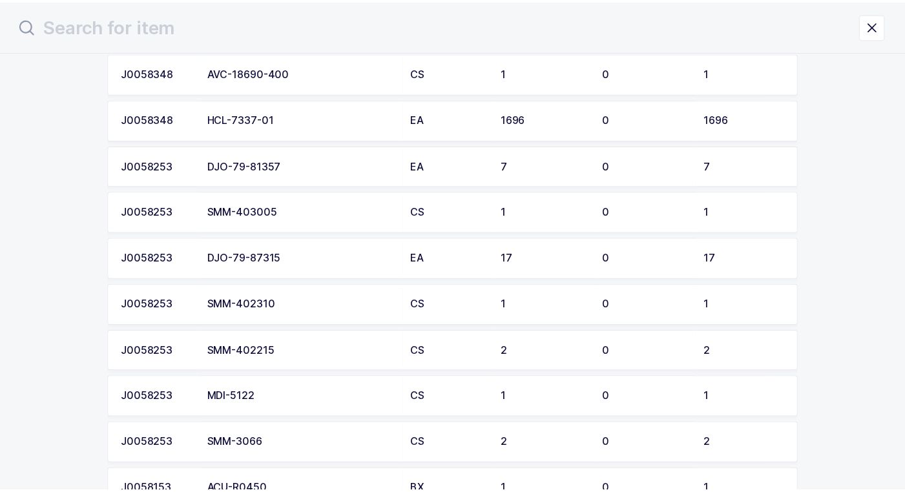
scroll to position [129, 0]
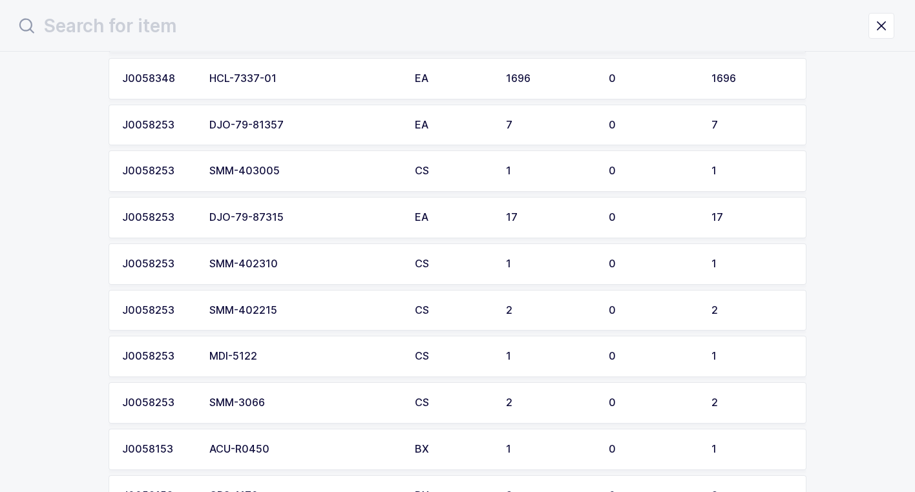
click at [273, 357] on div "MDI-5122" at bounding box center [304, 357] width 190 height 12
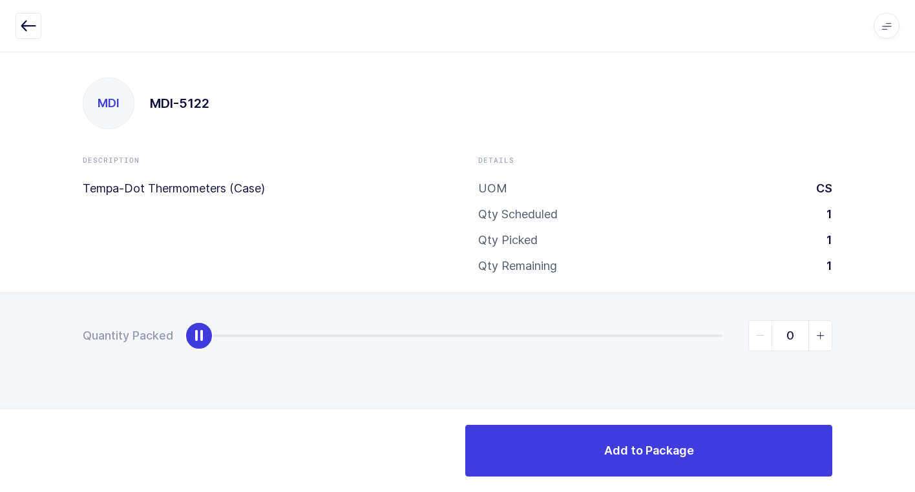
type input "1"
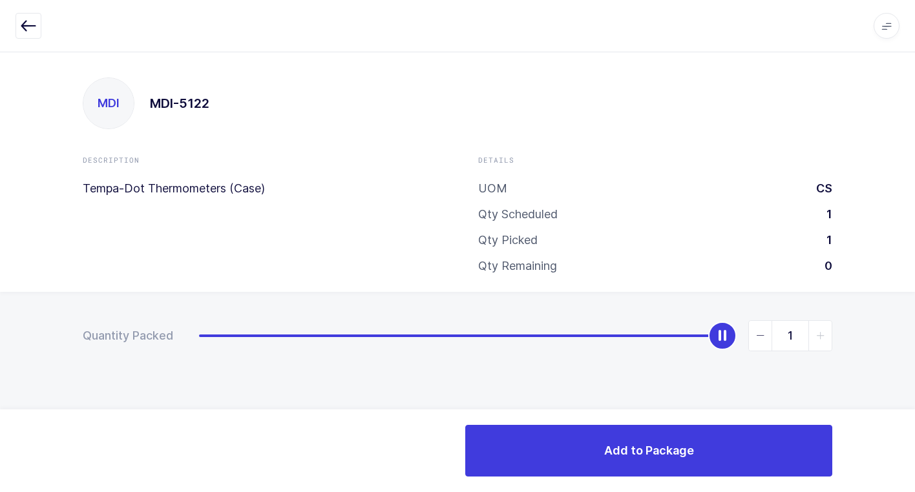
drag, startPoint x: 548, startPoint y: 313, endPoint x: 922, endPoint y: 267, distance: 376.9
click at [914, 267] on html "Apps Core Warehouse Admin Mission Control Purchasing Juan W. Logout Account Jua…" at bounding box center [457, 246] width 915 height 492
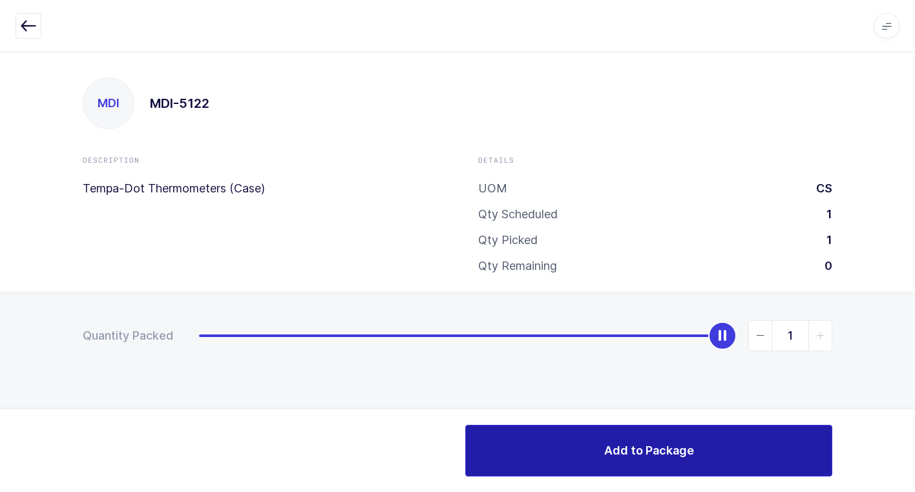
drag, startPoint x: 576, startPoint y: 461, endPoint x: 569, endPoint y: 461, distance: 7.1
click at [576, 461] on button "Add to Package" at bounding box center [648, 451] width 367 height 52
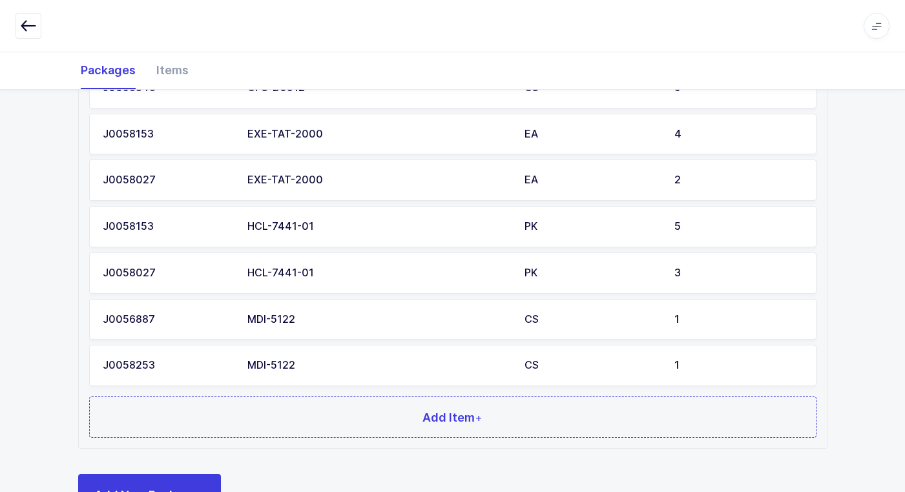
scroll to position [575, 0]
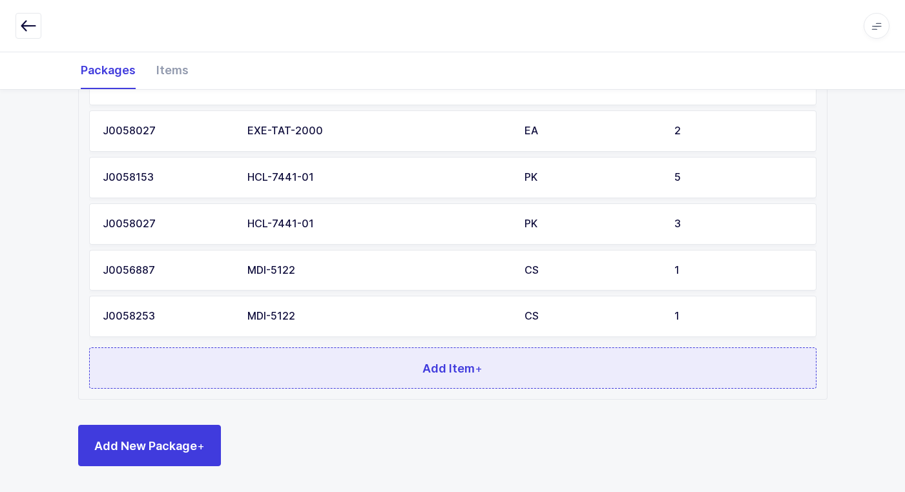
click at [315, 364] on button "Add Item +" at bounding box center [452, 368] width 727 height 41
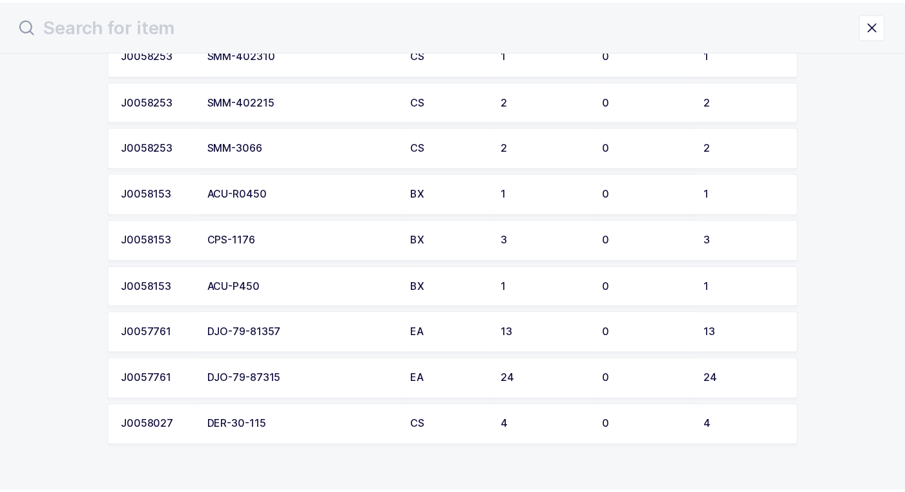
scroll to position [306, 0]
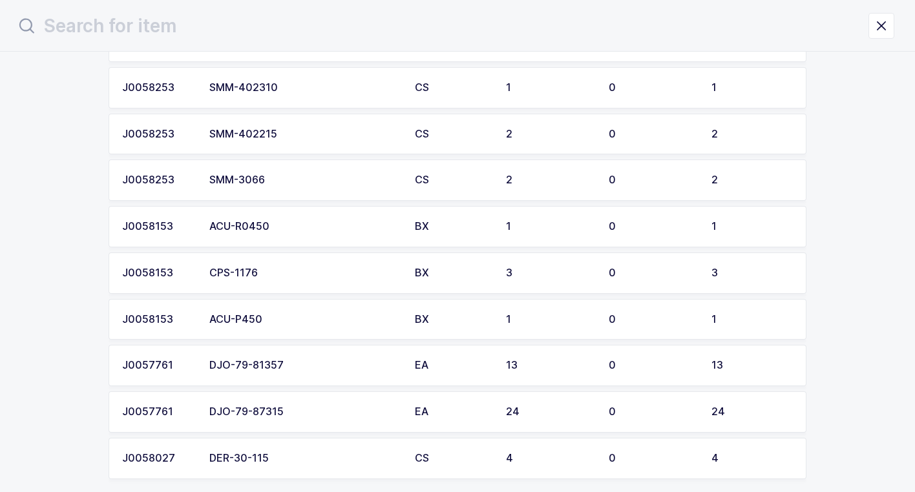
click at [280, 460] on div "DER-30-115" at bounding box center [304, 459] width 190 height 12
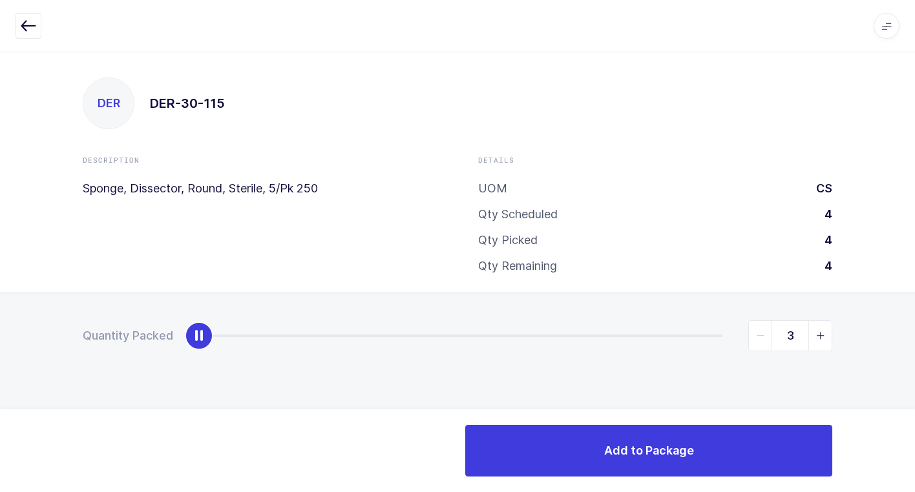
type input "4"
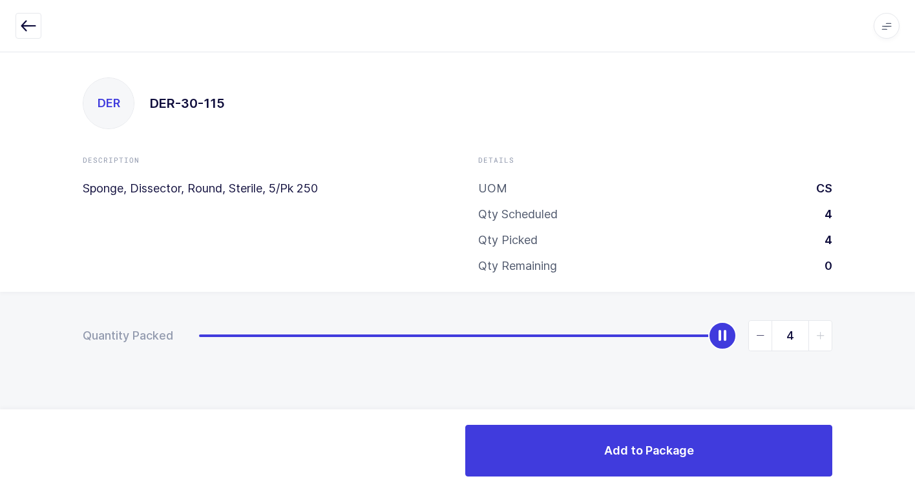
drag, startPoint x: 195, startPoint y: 337, endPoint x: 922, endPoint y: 357, distance: 727.0
click at [914, 357] on html "Apps Core Warehouse Admin Mission Control Purchasing Juan W. Logout Account Jua…" at bounding box center [457, 246] width 915 height 492
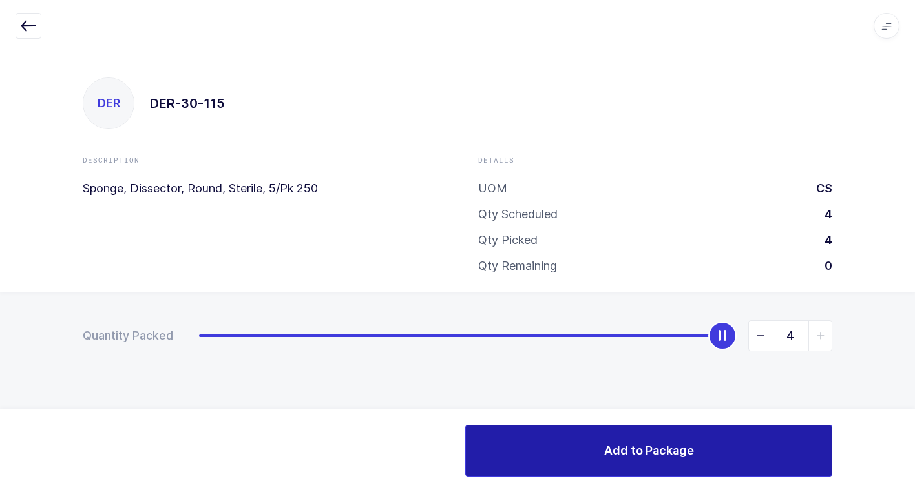
drag, startPoint x: 542, startPoint y: 453, endPoint x: 526, endPoint y: 454, distance: 16.2
click at [535, 451] on button "Add to Package" at bounding box center [648, 451] width 367 height 52
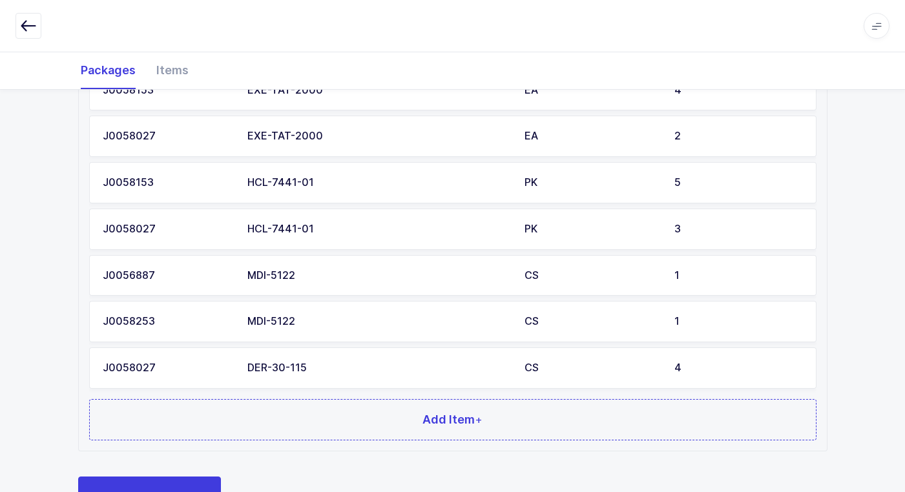
scroll to position [621, 0]
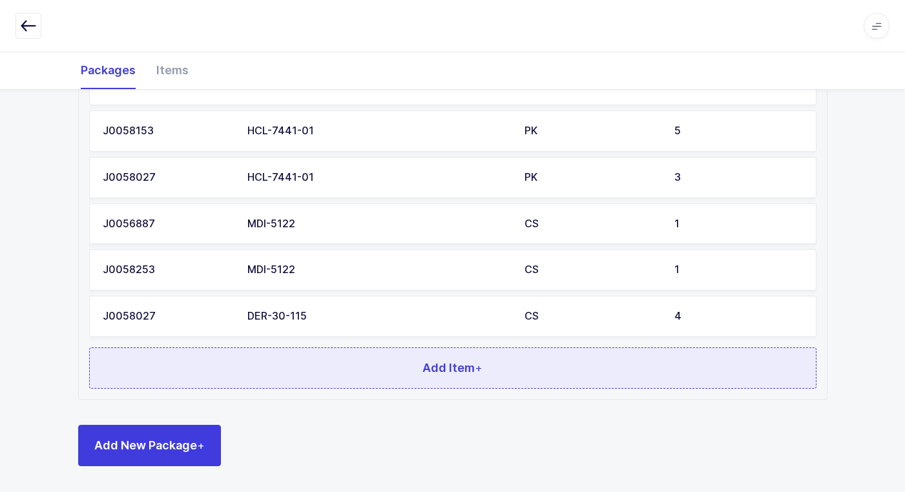
click at [281, 366] on button "Add Item +" at bounding box center [452, 368] width 727 height 41
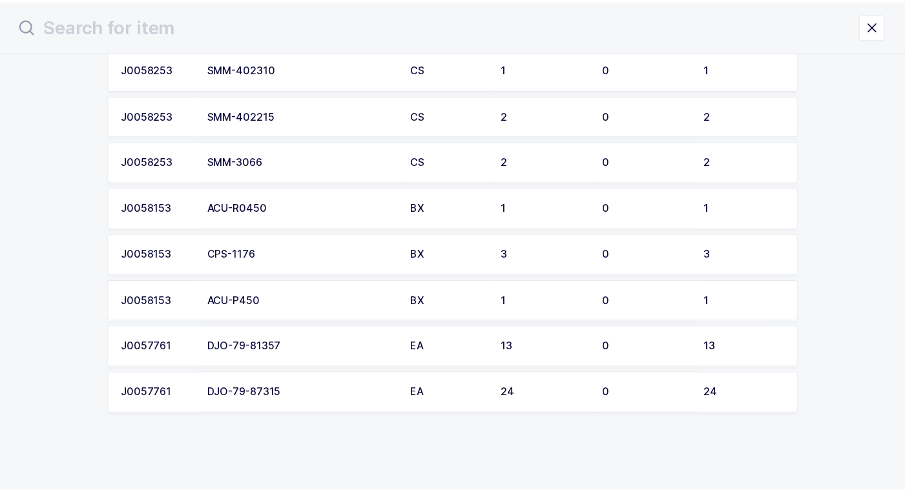
scroll to position [259, 0]
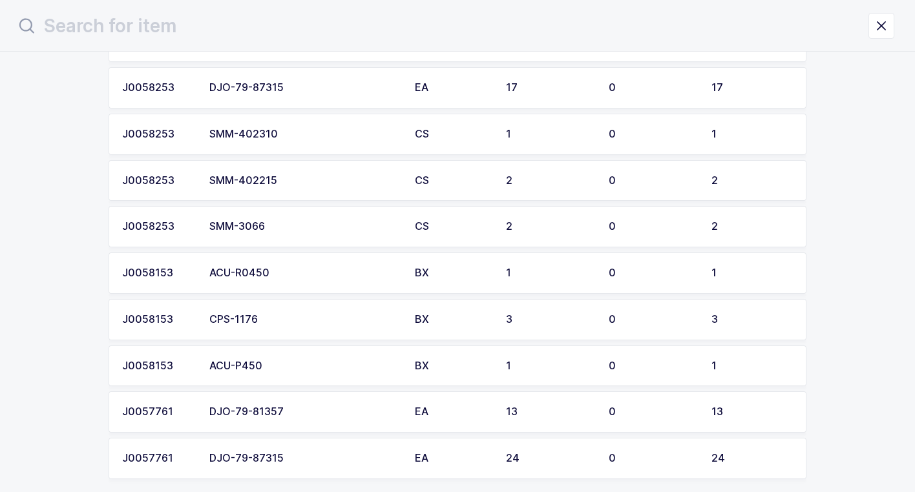
click at [305, 142] on td "SMM-402310" at bounding box center [304, 134] width 205 height 41
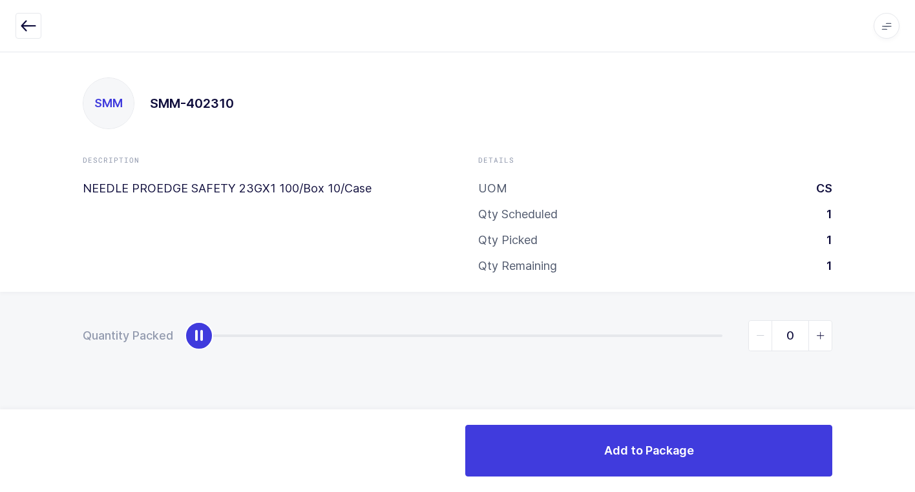
type input "1"
drag, startPoint x: 196, startPoint y: 333, endPoint x: 862, endPoint y: 211, distance: 676.6
click at [914, 182] on html "Apps Core Warehouse Admin Mission Control Purchasing Juan W. Logout Account Jua…" at bounding box center [457, 246] width 915 height 492
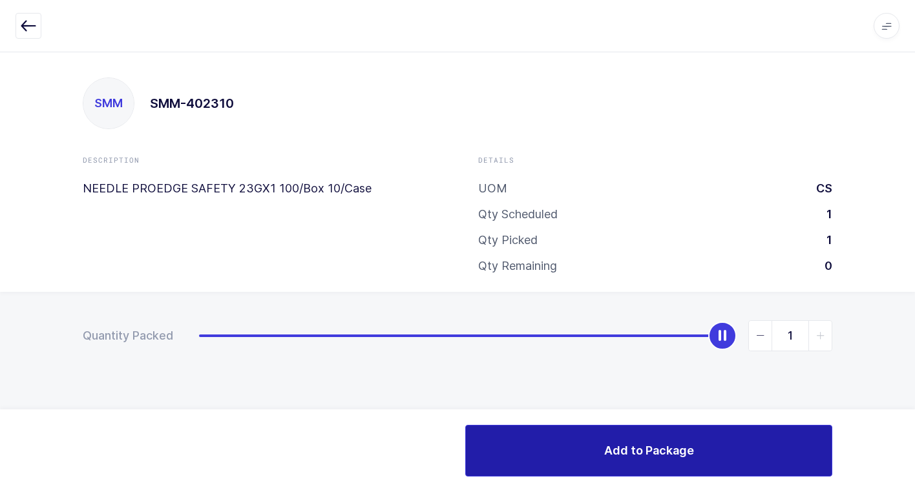
click at [530, 451] on button "Add to Package" at bounding box center [648, 451] width 367 height 52
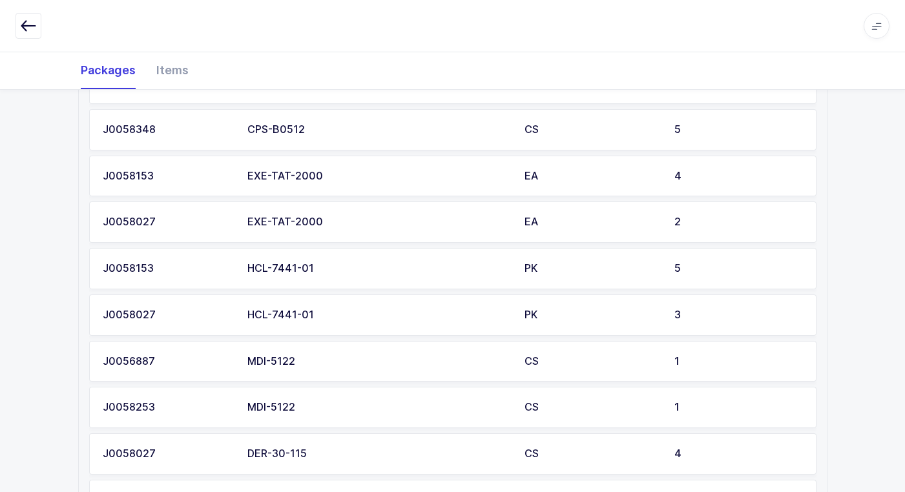
scroll to position [668, 0]
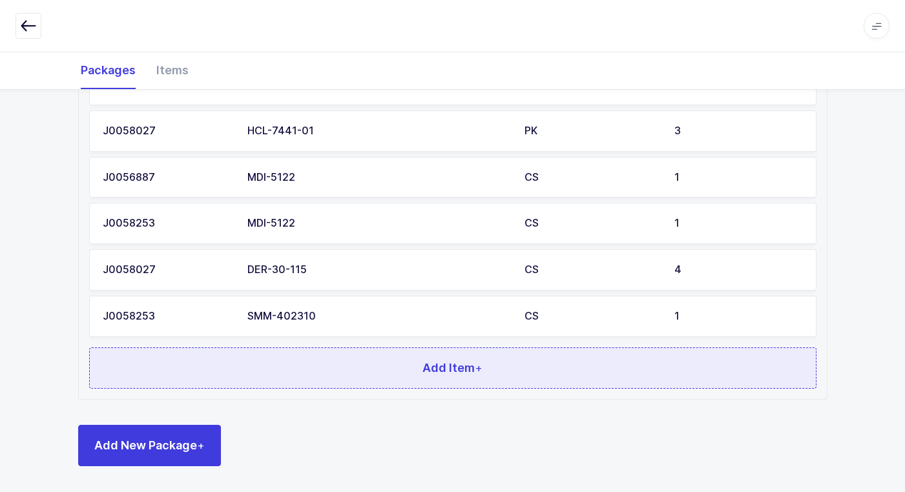
click at [264, 377] on button "Add Item +" at bounding box center [452, 368] width 727 height 41
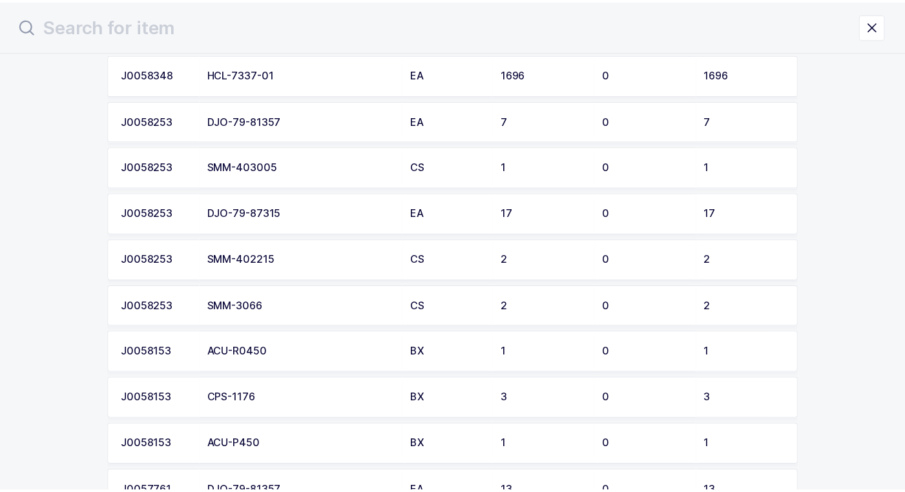
scroll to position [194, 0]
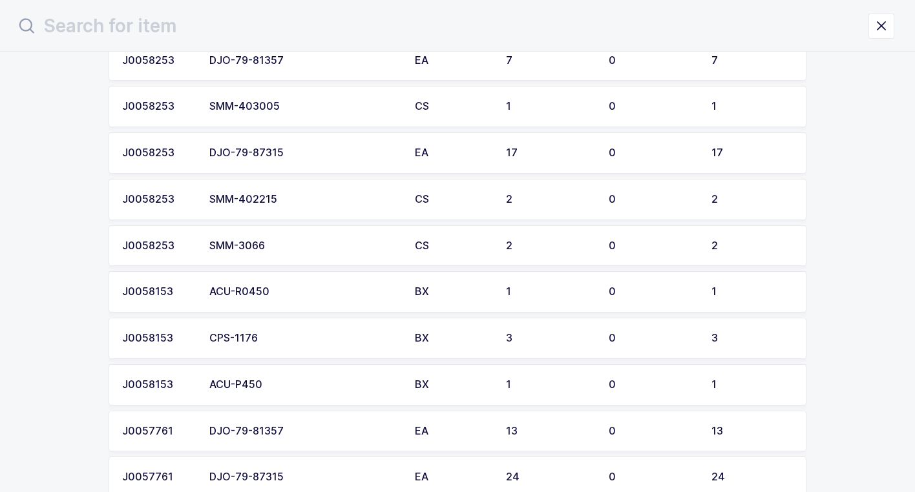
click at [282, 203] on div "SMM-402215" at bounding box center [304, 200] width 190 height 12
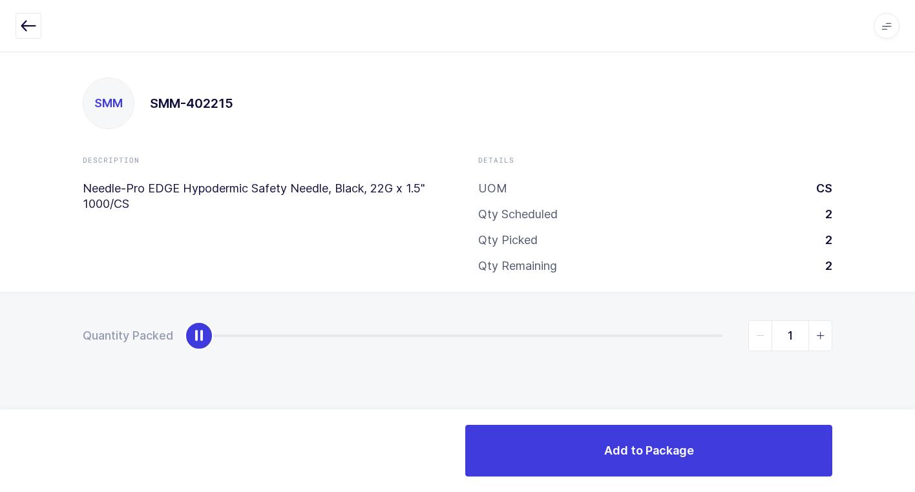
type input "2"
drag, startPoint x: 195, startPoint y: 340, endPoint x: 896, endPoint y: 427, distance: 706.3
click at [896, 427] on div "Apps Core Warehouse Admin Mission Control Purchasing Juan W. Logout Account Jua…" at bounding box center [457, 272] width 915 height 441
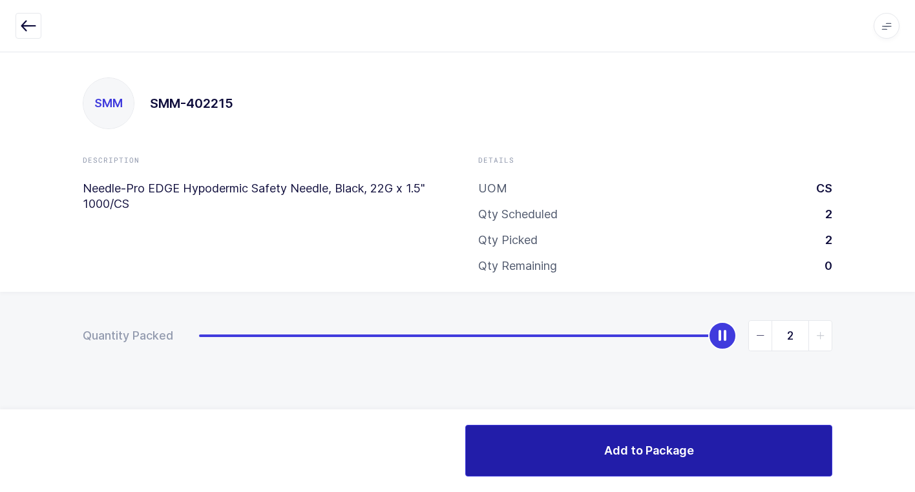
drag, startPoint x: 606, startPoint y: 452, endPoint x: 493, endPoint y: 431, distance: 114.9
click at [597, 452] on button "Add to Package" at bounding box center [648, 451] width 367 height 52
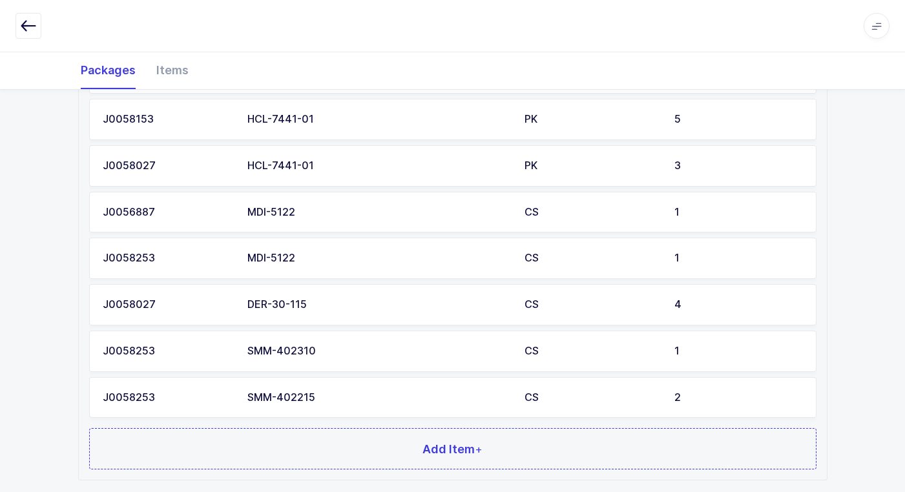
scroll to position [714, 0]
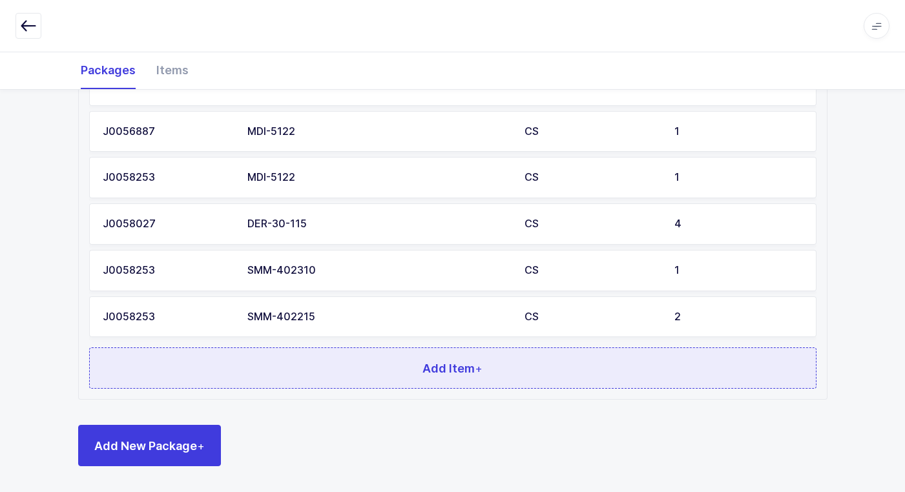
click at [293, 363] on button "Add Item +" at bounding box center [452, 368] width 727 height 41
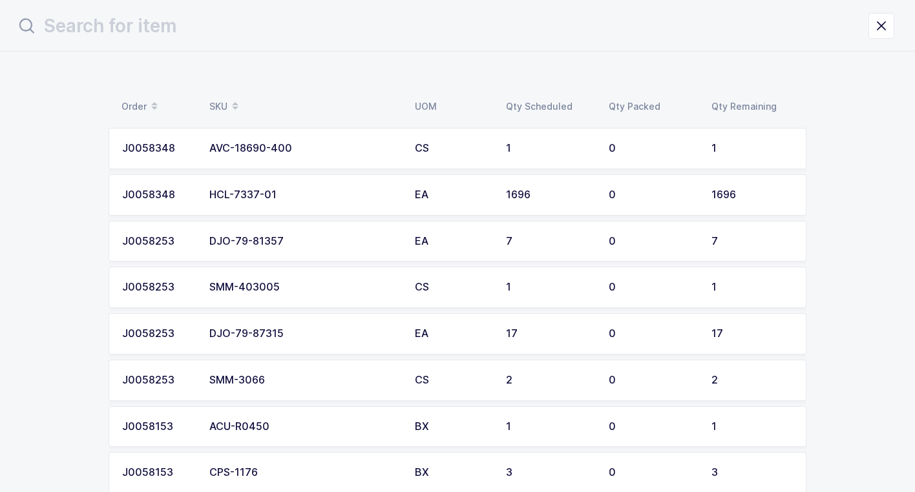
scroll to position [0, 0]
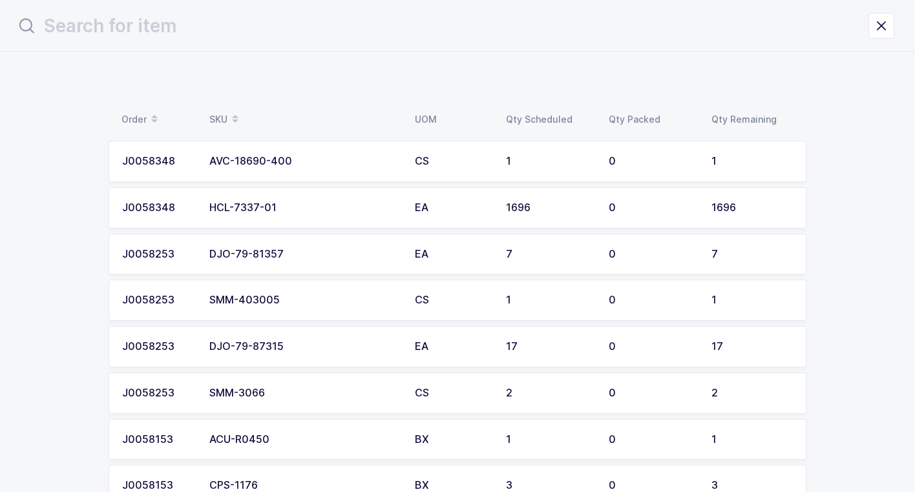
click at [290, 294] on td "SMM-403005" at bounding box center [304, 300] width 205 height 41
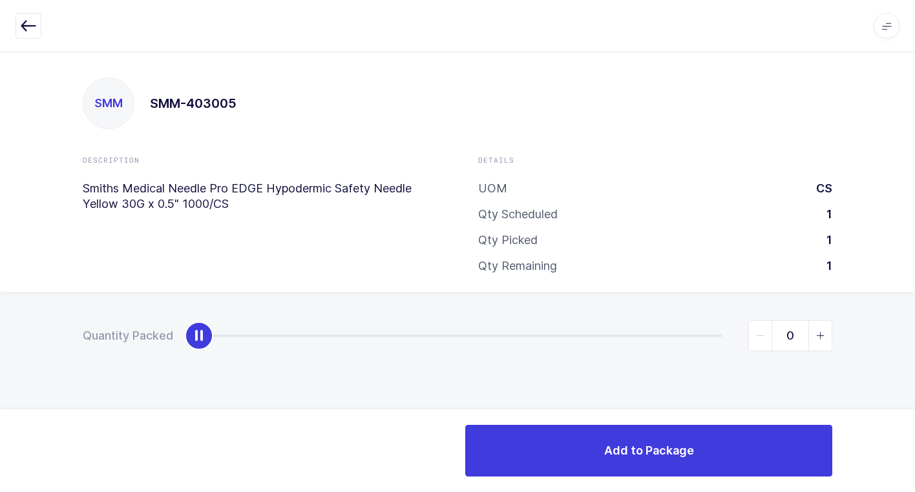
type input "1"
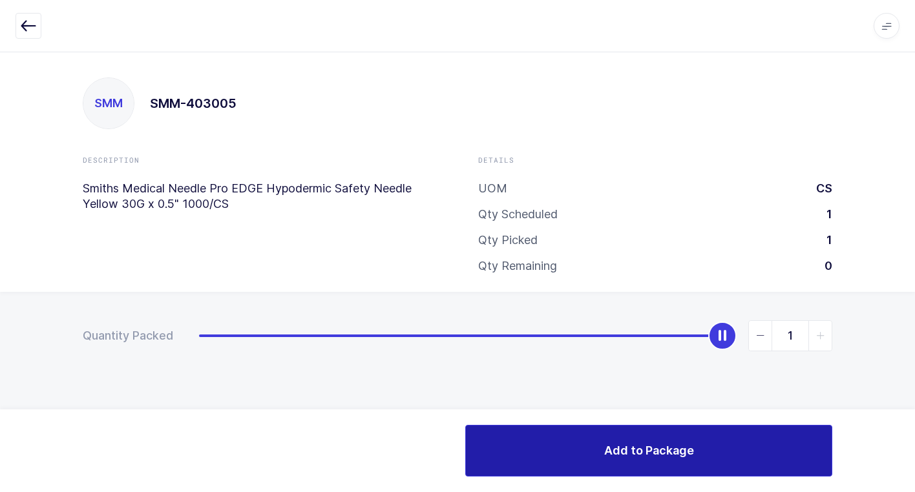
drag, startPoint x: 200, startPoint y: 338, endPoint x: 712, endPoint y: 459, distance: 526.3
click at [914, 366] on html "Apps Core Warehouse Admin Mission Control Purchasing Juan W. Logout Account Jua…" at bounding box center [457, 246] width 915 height 492
click at [550, 452] on button "Add to Package" at bounding box center [648, 451] width 367 height 52
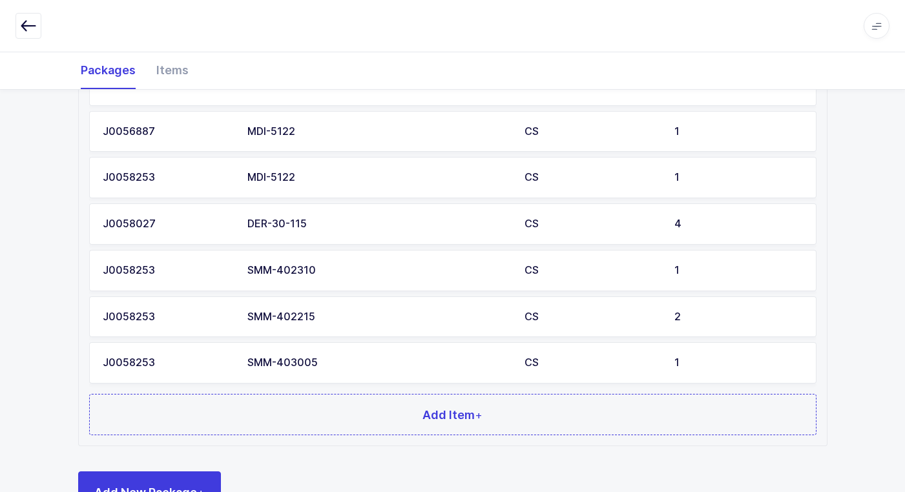
scroll to position [760, 0]
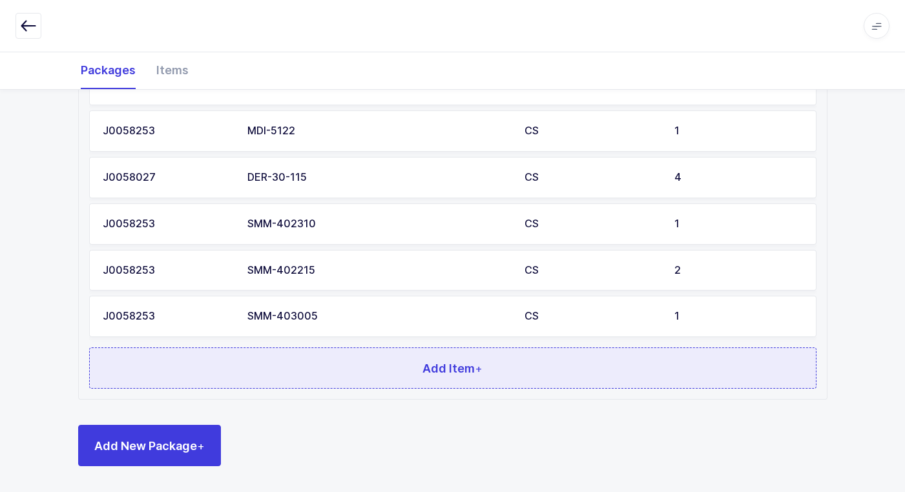
click at [324, 371] on button "Add Item +" at bounding box center [452, 368] width 727 height 41
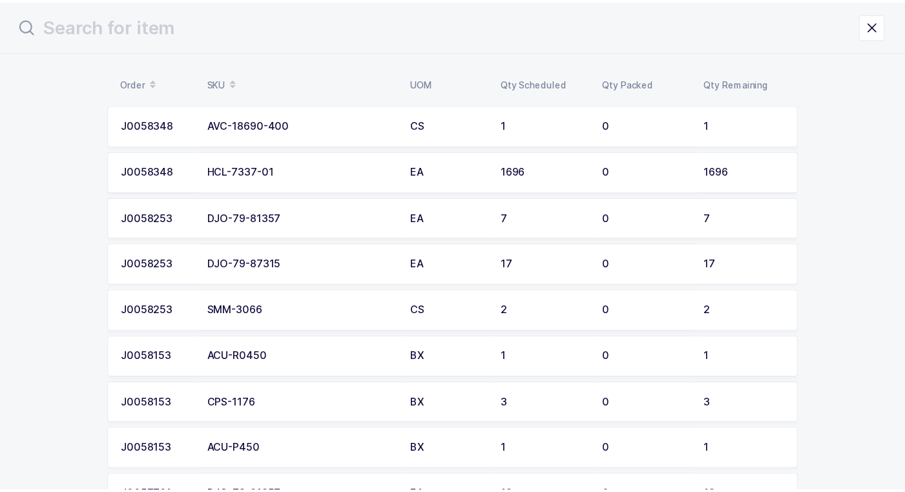
scroll to position [65, 0]
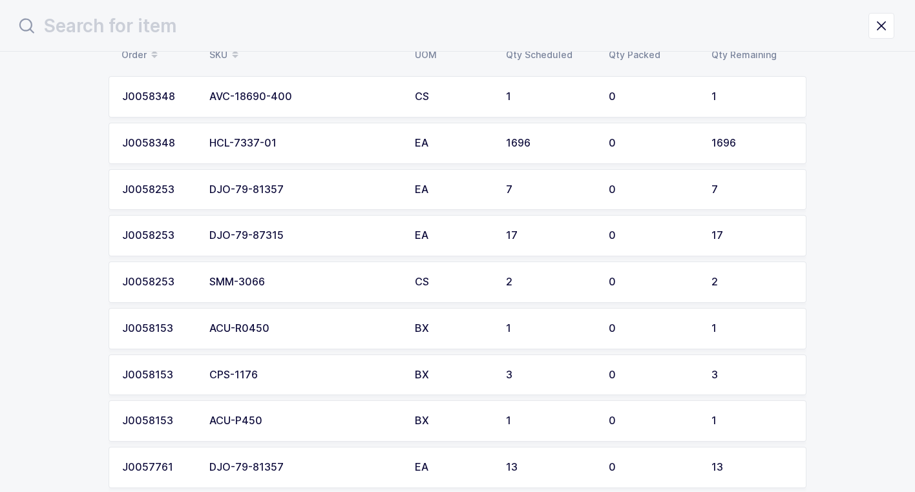
click at [296, 230] on div "DJO-79-87315" at bounding box center [304, 236] width 190 height 12
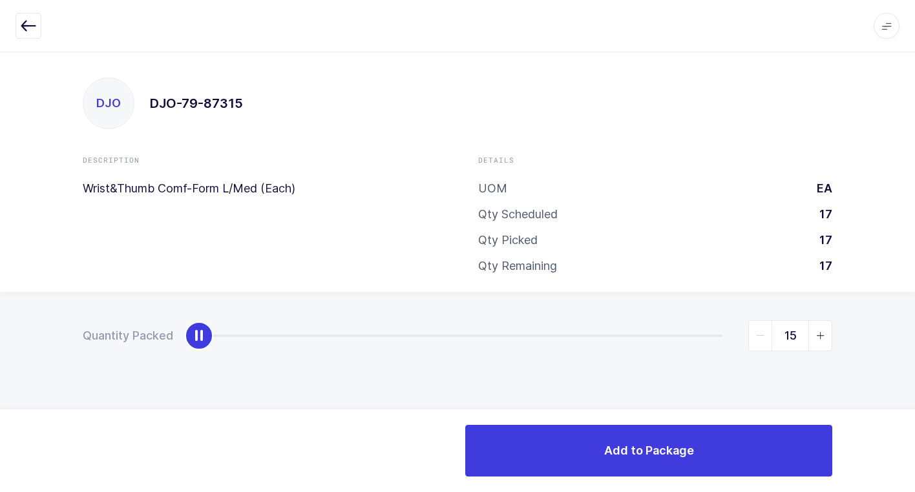
type input "17"
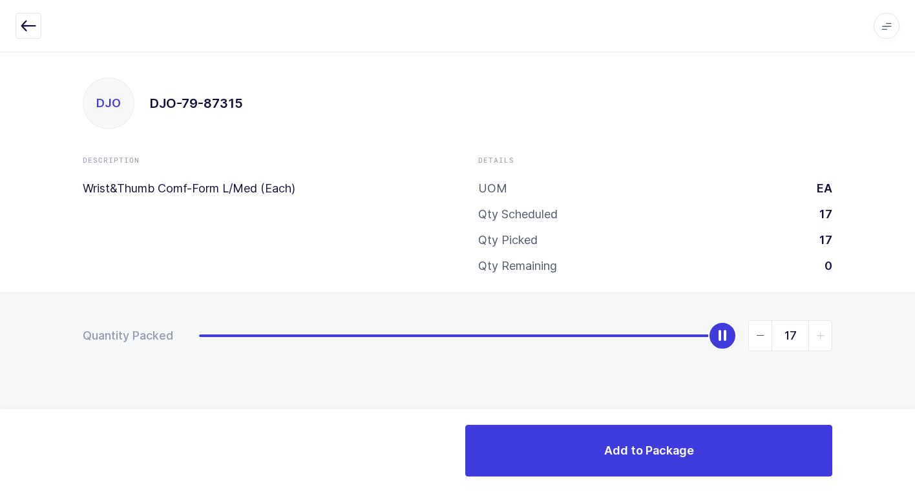
drag, startPoint x: 203, startPoint y: 342, endPoint x: 922, endPoint y: 224, distance: 728.0
click at [914, 224] on html "Apps Core Warehouse Admin Mission Control Purchasing Juan W. Logout Account Jua…" at bounding box center [457, 246] width 915 height 492
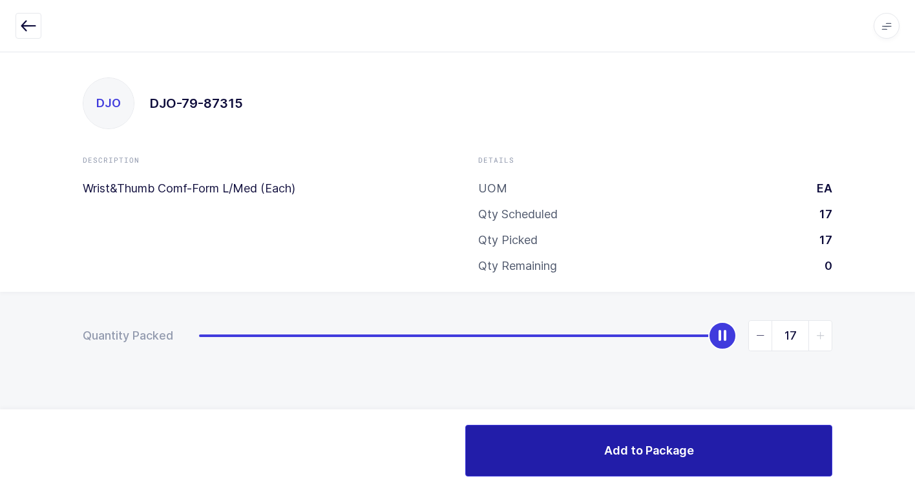
click at [508, 451] on button "Add to Package" at bounding box center [648, 451] width 367 height 52
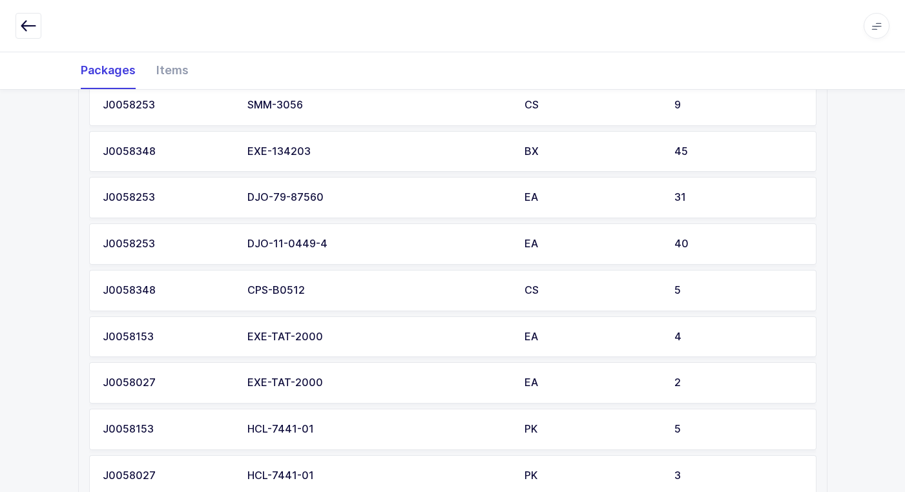
scroll to position [775, 0]
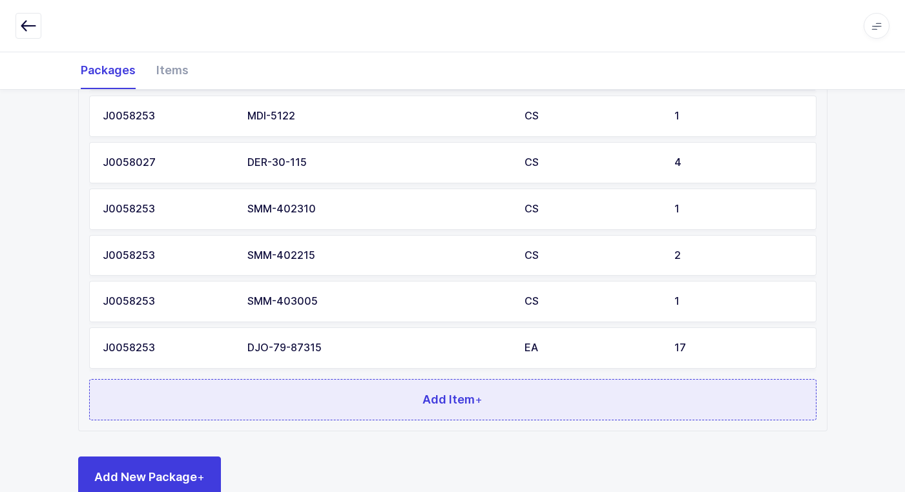
click at [289, 400] on button "Add Item +" at bounding box center [452, 399] width 727 height 41
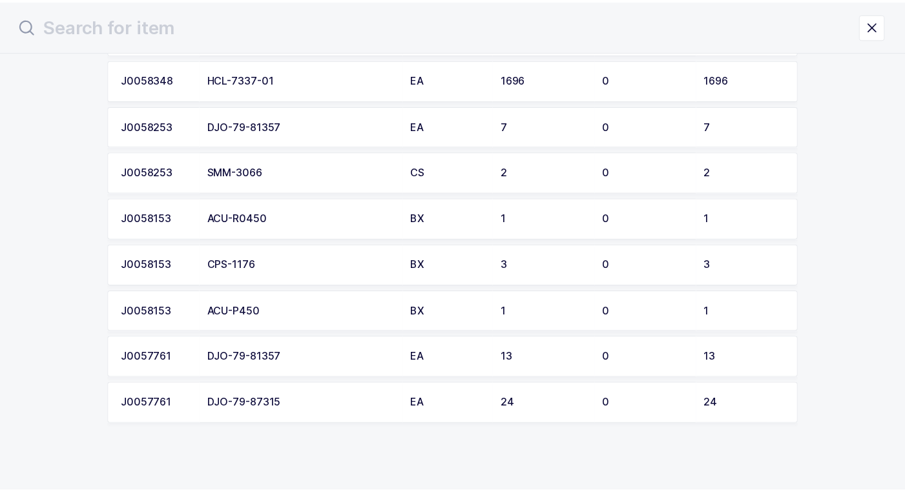
scroll to position [138, 0]
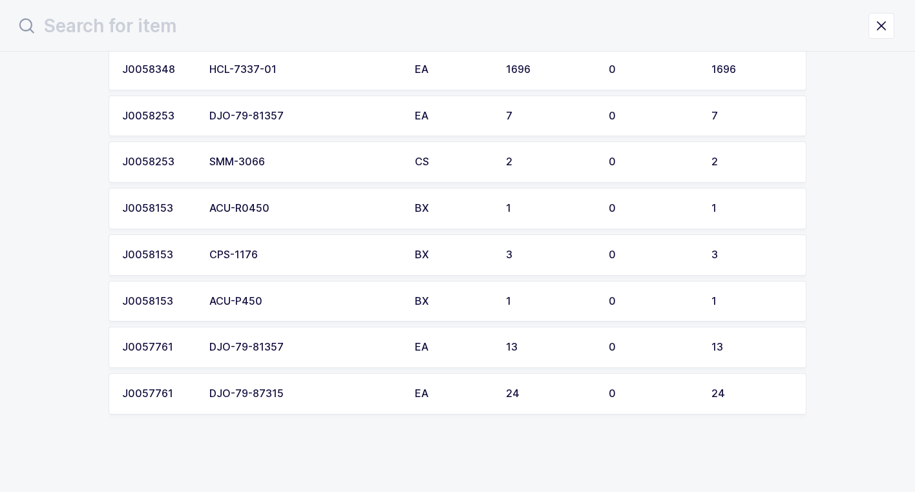
click at [287, 393] on div "DJO-79-87315" at bounding box center [304, 394] width 190 height 12
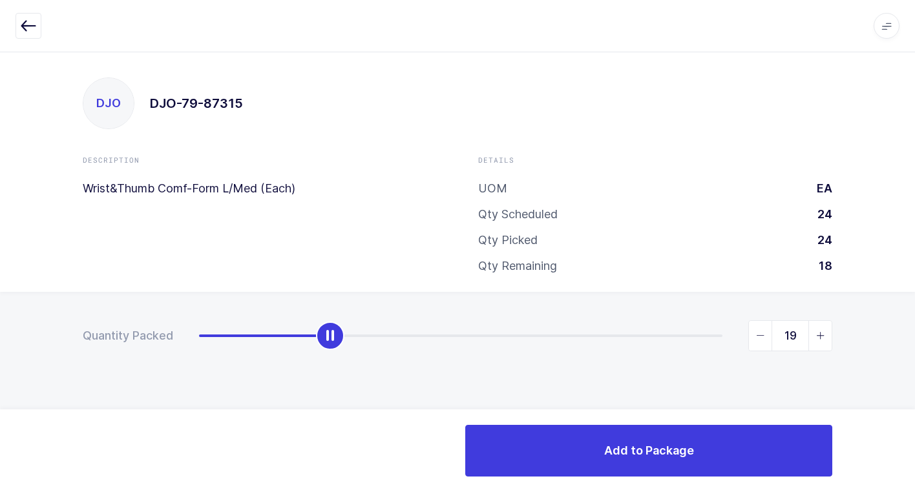
type input "24"
drag, startPoint x: 199, startPoint y: 340, endPoint x: 922, endPoint y: 337, distance: 722.8
click at [914, 337] on html "Apps Core Warehouse Admin Mission Control Purchasing Juan W. Logout Account Jua…" at bounding box center [457, 246] width 915 height 492
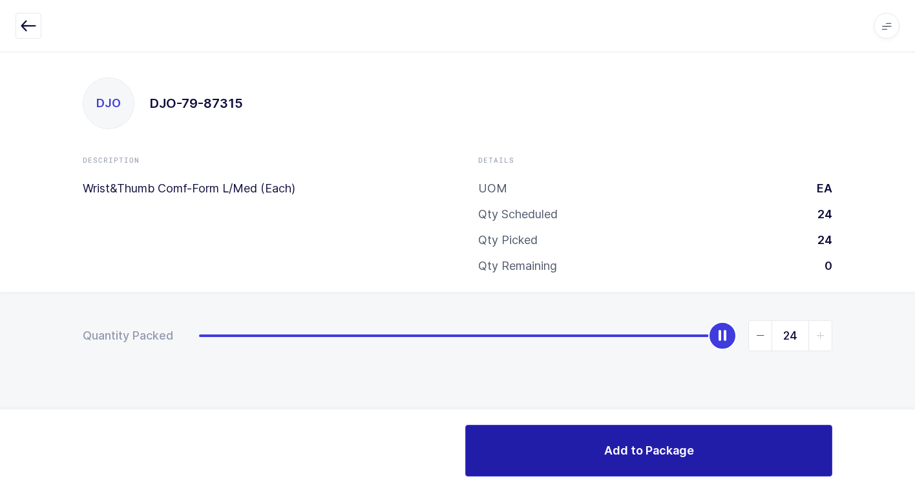
click at [538, 464] on button "Add to Package" at bounding box center [648, 451] width 367 height 52
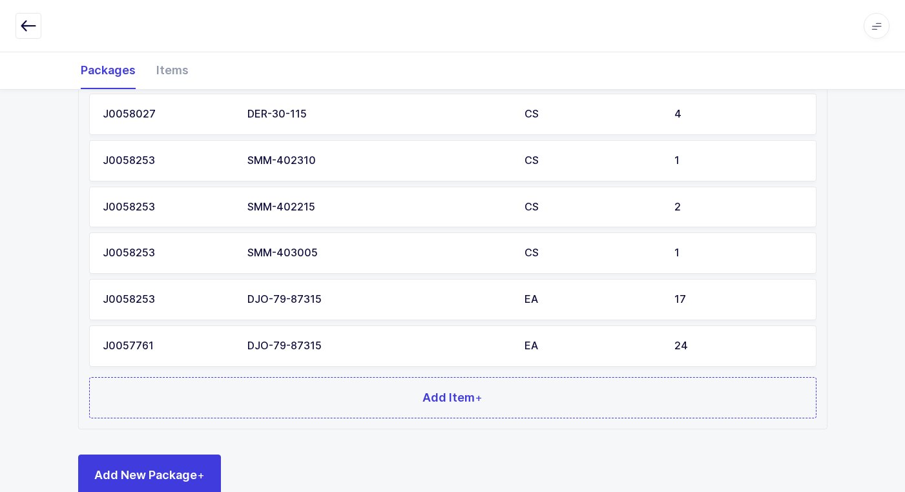
scroll to position [853, 0]
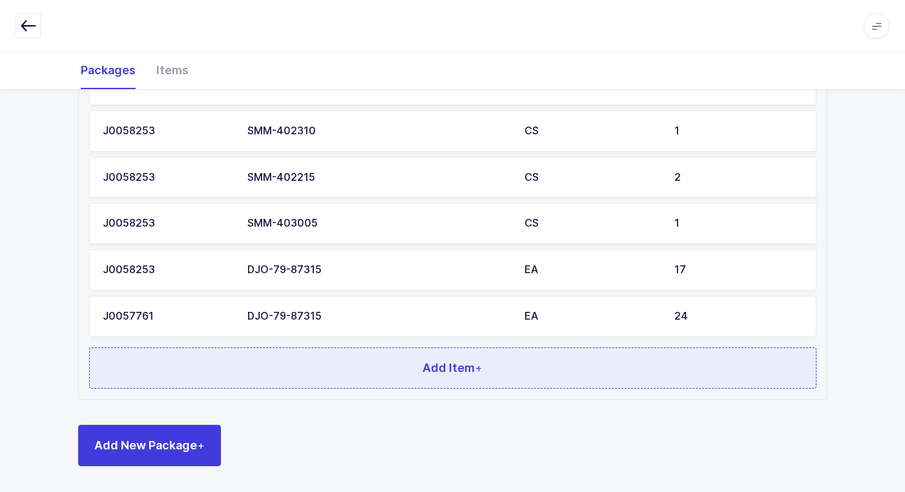
click at [198, 373] on button "Add Item +" at bounding box center [452, 368] width 727 height 41
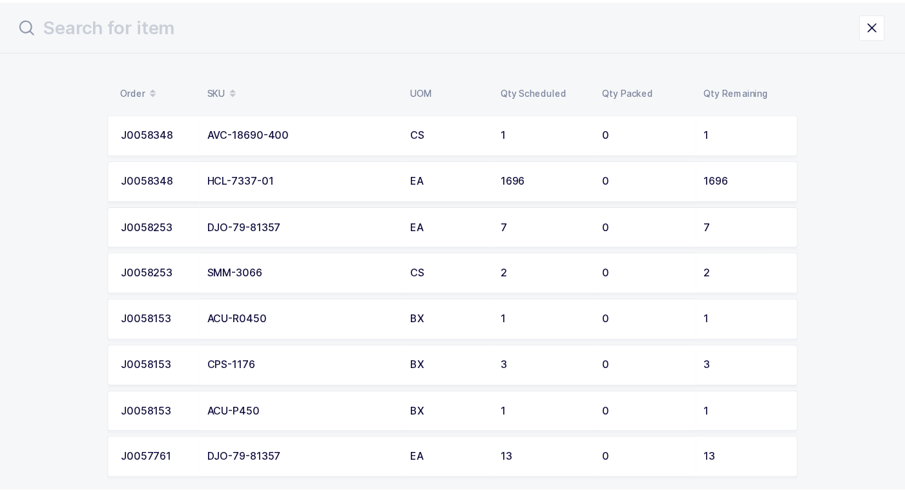
scroll to position [0, 0]
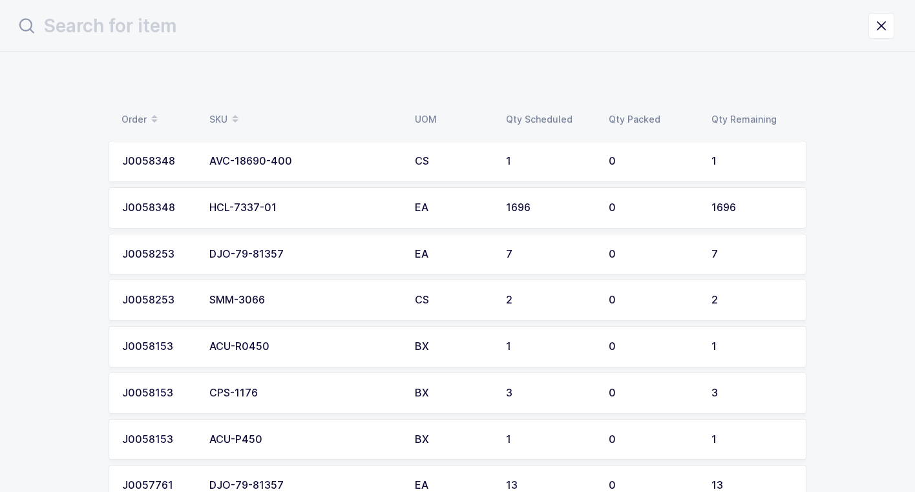
click at [261, 258] on div "DJO-79-81357" at bounding box center [304, 255] width 190 height 12
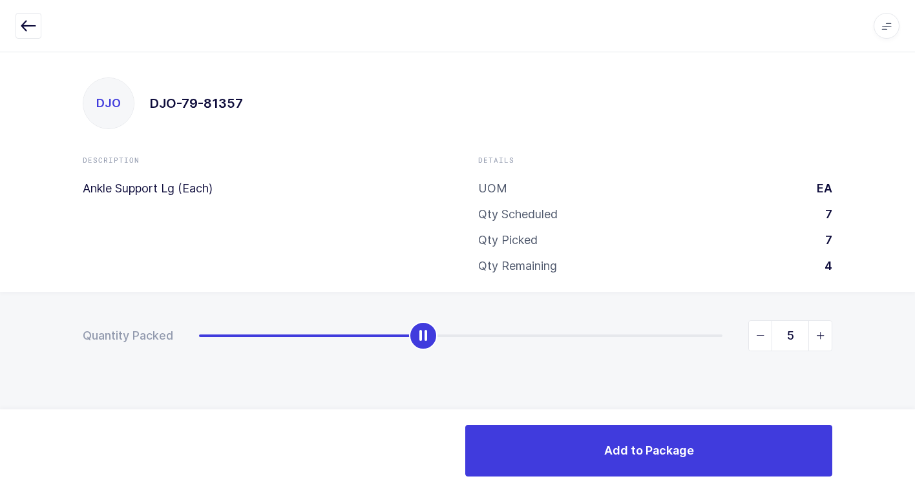
type input "7"
drag, startPoint x: 199, startPoint y: 344, endPoint x: 922, endPoint y: 260, distance: 727.7
click at [914, 260] on html "Apps Core Warehouse Admin Mission Control Purchasing Juan W. Logout Account Jua…" at bounding box center [457, 246] width 915 height 492
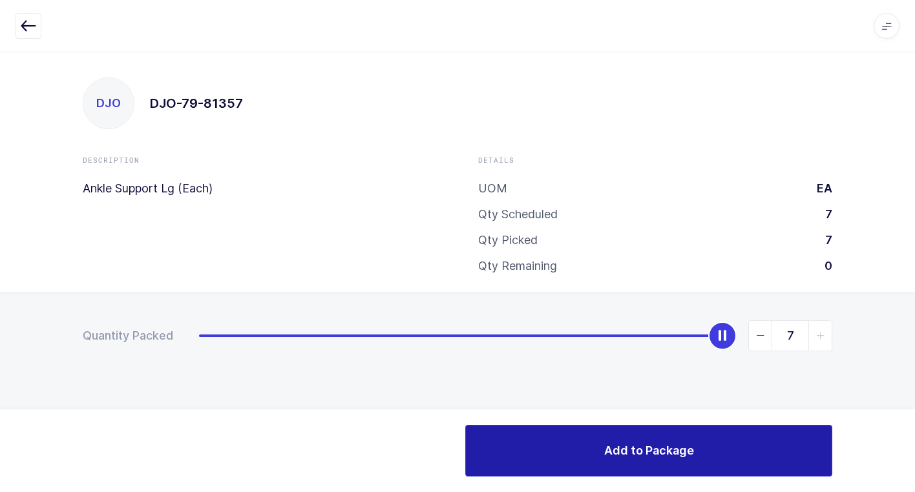
drag, startPoint x: 576, startPoint y: 448, endPoint x: 550, endPoint y: 445, distance: 26.7
click at [575, 448] on button "Add to Package" at bounding box center [648, 451] width 367 height 52
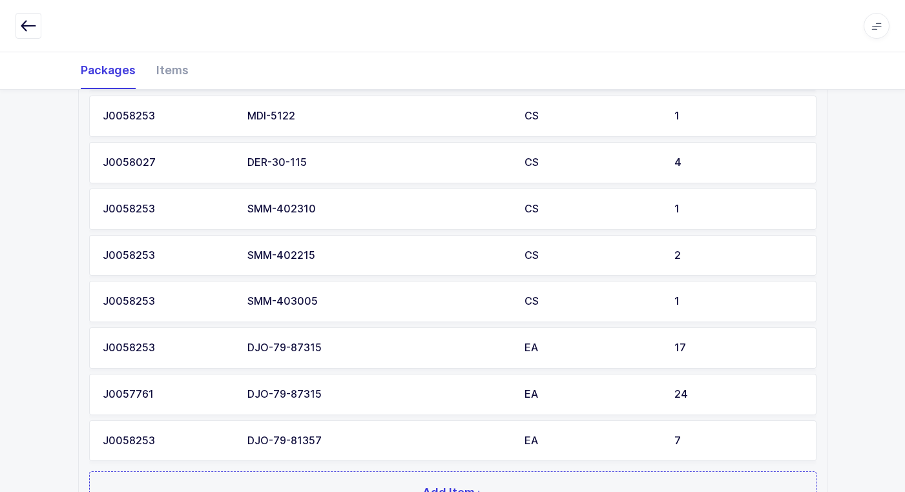
scroll to position [899, 0]
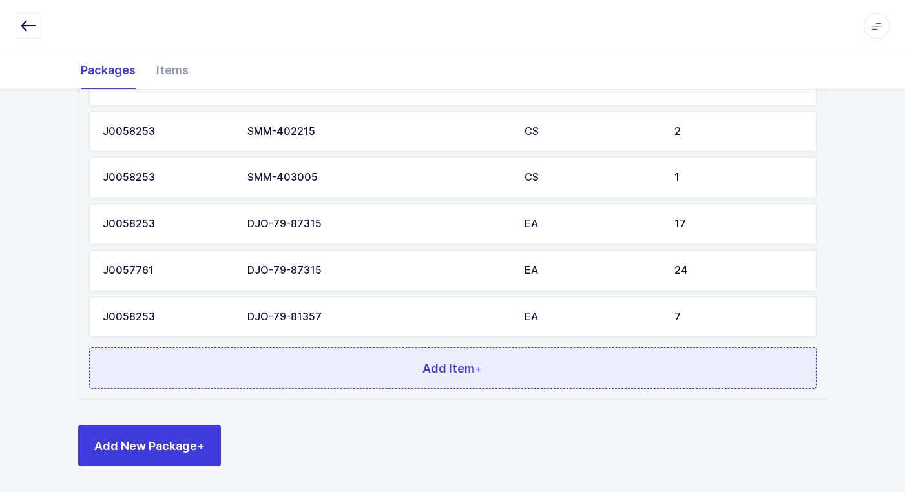
click at [320, 377] on button "Add Item +" at bounding box center [452, 368] width 727 height 41
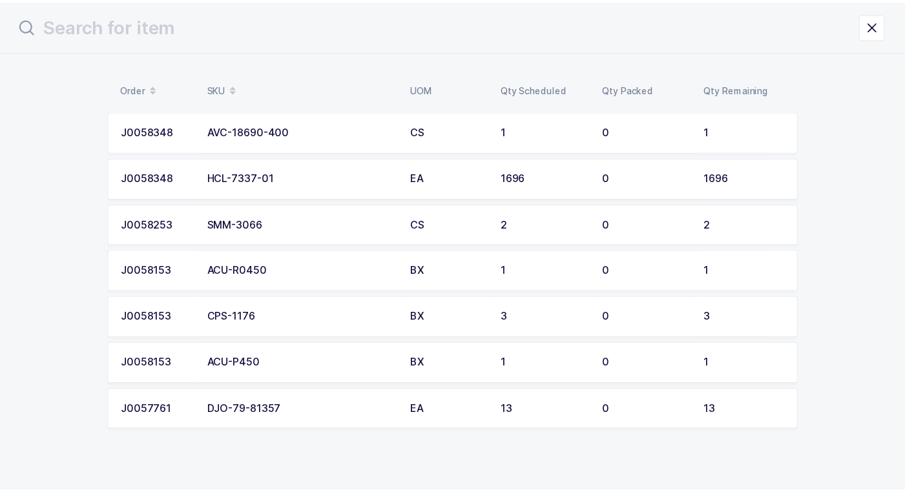
scroll to position [45, 0]
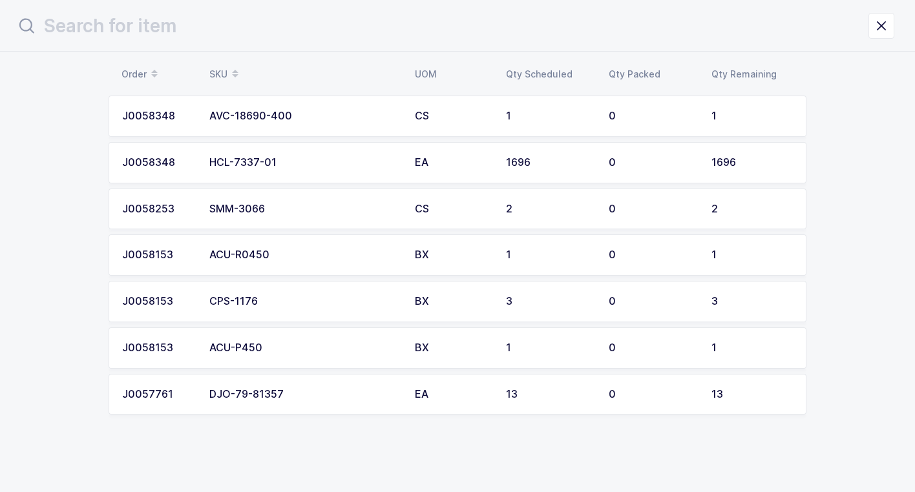
click at [260, 249] on div "ACU-R0450" at bounding box center [304, 255] width 190 height 12
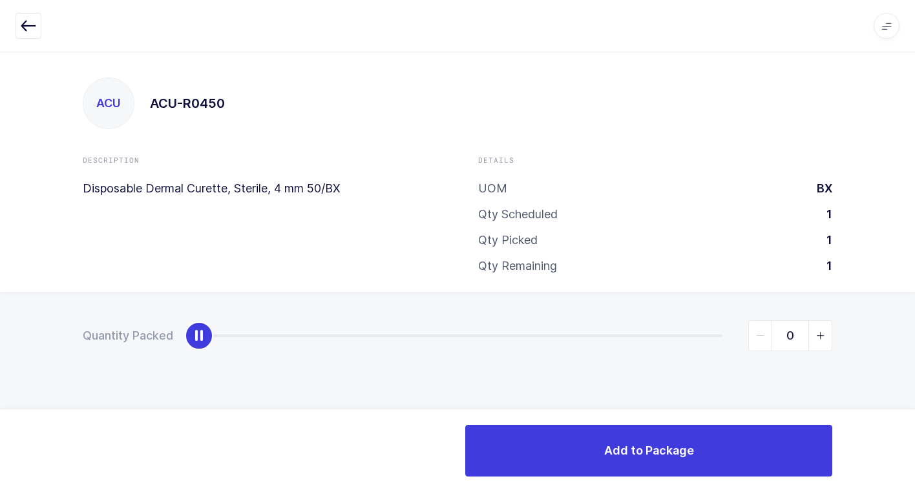
type input "1"
drag, startPoint x: 371, startPoint y: 337, endPoint x: 922, endPoint y: 332, distance: 550.4
click at [914, 332] on html "Apps Core Warehouse Admin Mission Control Purchasing Juan W. Logout Account Jua…" at bounding box center [457, 246] width 915 height 492
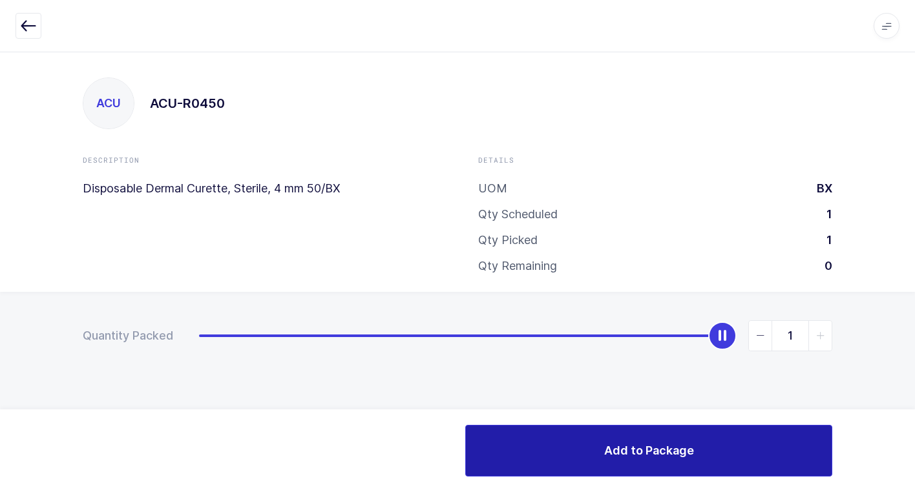
drag, startPoint x: 610, startPoint y: 461, endPoint x: 580, endPoint y: 439, distance: 37.3
click at [597, 454] on button "Add to Package" at bounding box center [648, 451] width 367 height 52
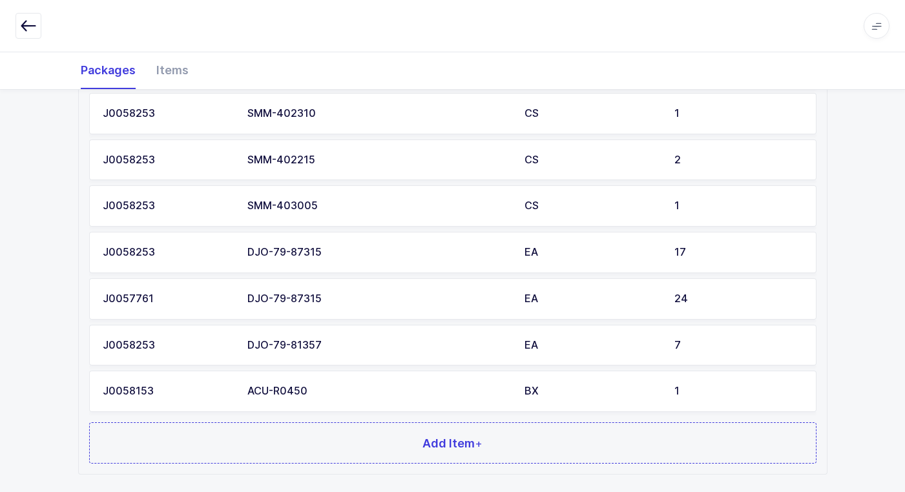
scroll to position [946, 0]
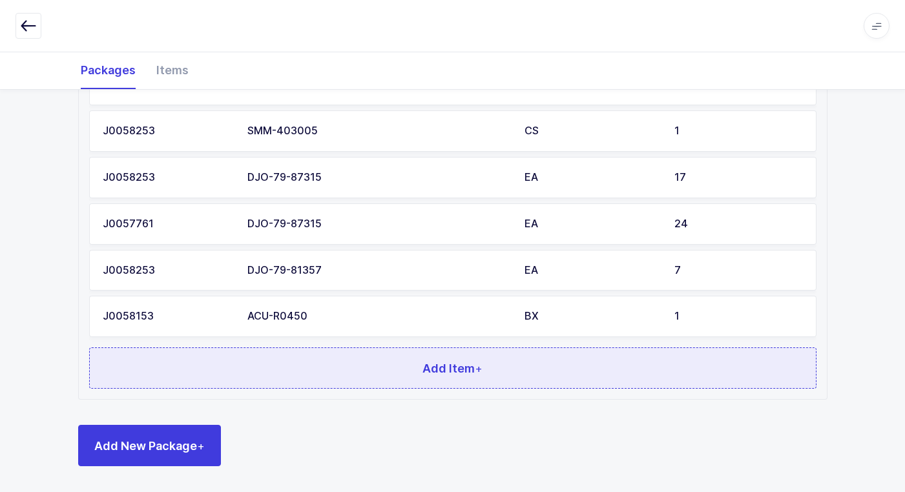
click at [275, 366] on button "Add Item +" at bounding box center [452, 368] width 727 height 41
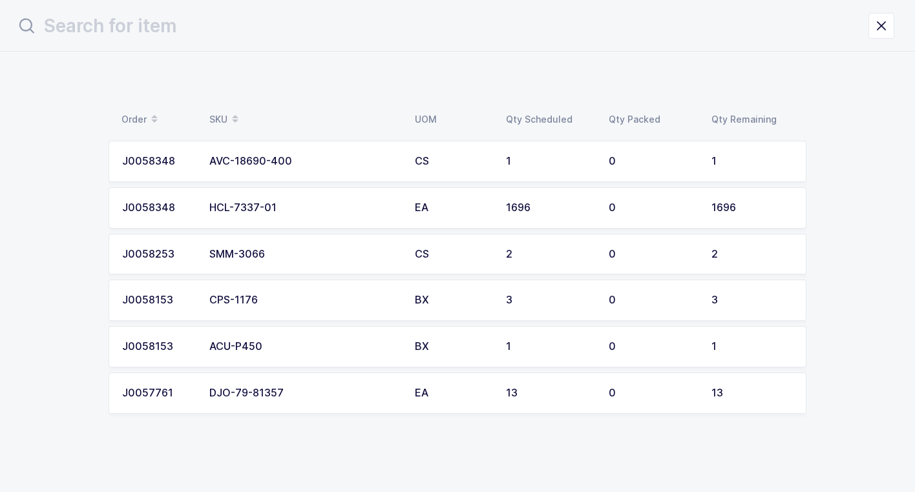
click at [286, 347] on div "ACU-P450" at bounding box center [304, 347] width 190 height 12
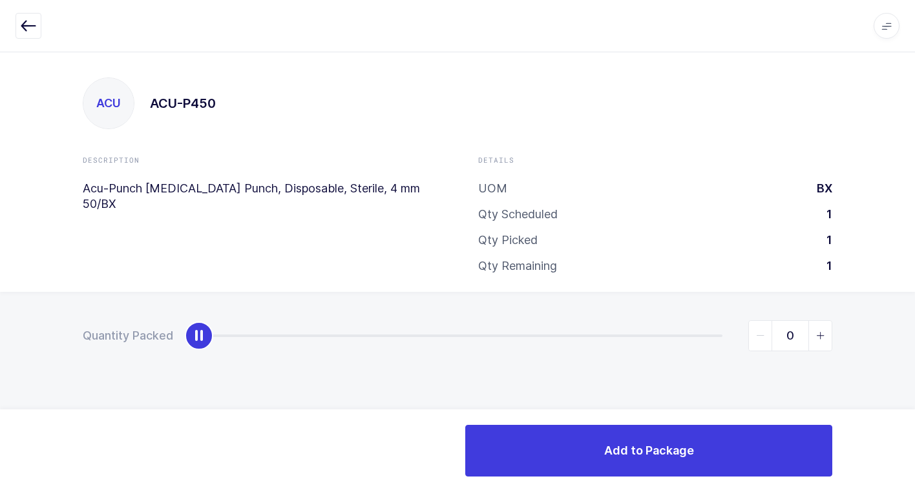
type input "1"
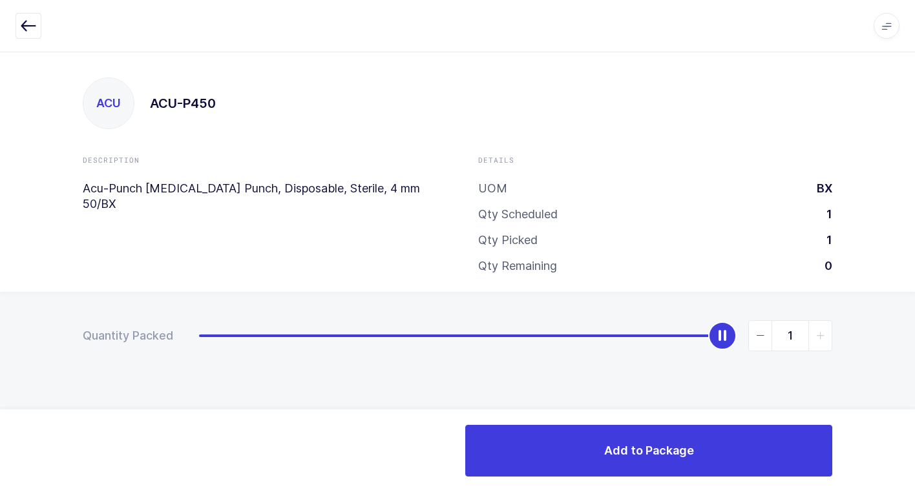
drag, startPoint x: 205, startPoint y: 340, endPoint x: 908, endPoint y: 453, distance: 711.3
click at [914, 452] on html "Apps Core Warehouse Admin Mission Control Purchasing Juan W. Logout Account Jua…" at bounding box center [457, 246] width 915 height 492
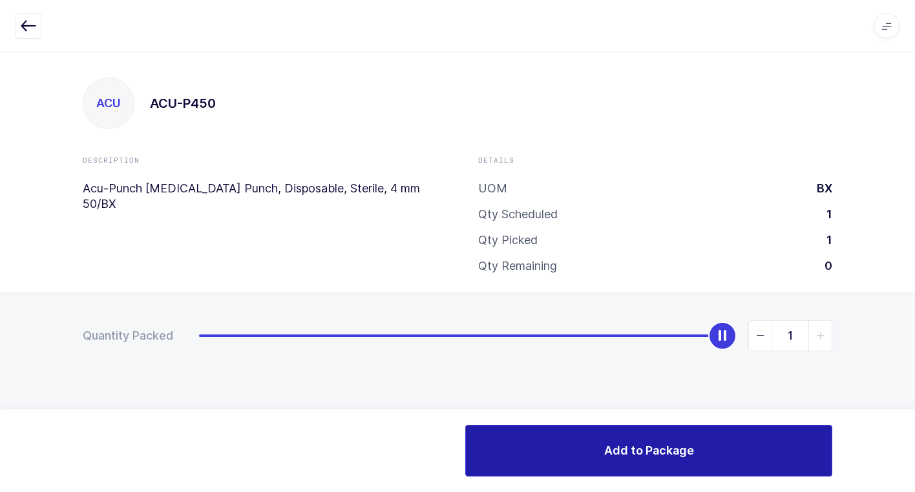
click at [585, 463] on button "Add to Package" at bounding box center [648, 451] width 367 height 52
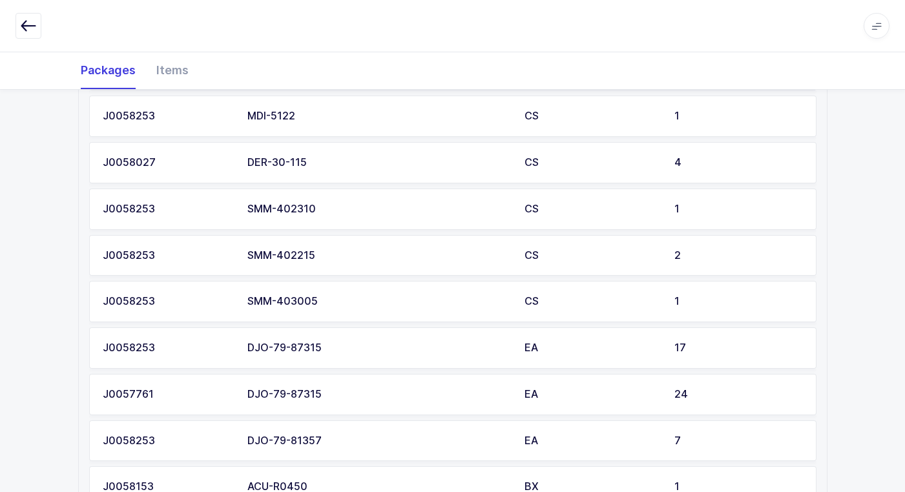
scroll to position [992, 0]
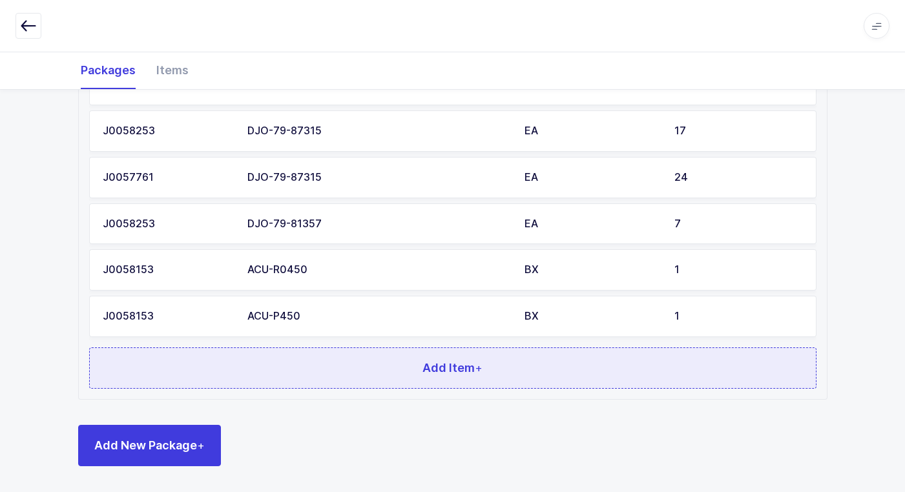
click at [375, 378] on button "Add Item +" at bounding box center [452, 368] width 727 height 41
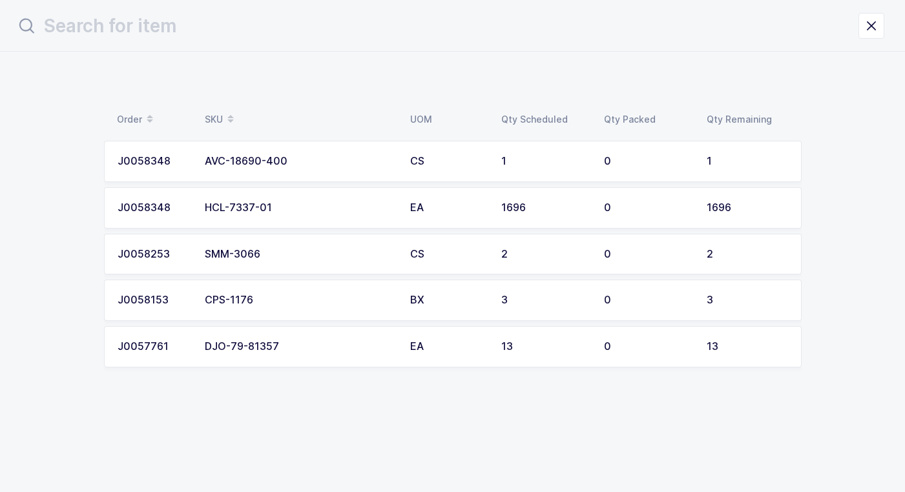
scroll to position [0, 0]
click at [289, 298] on div "CPS-1176" at bounding box center [304, 301] width 190 height 12
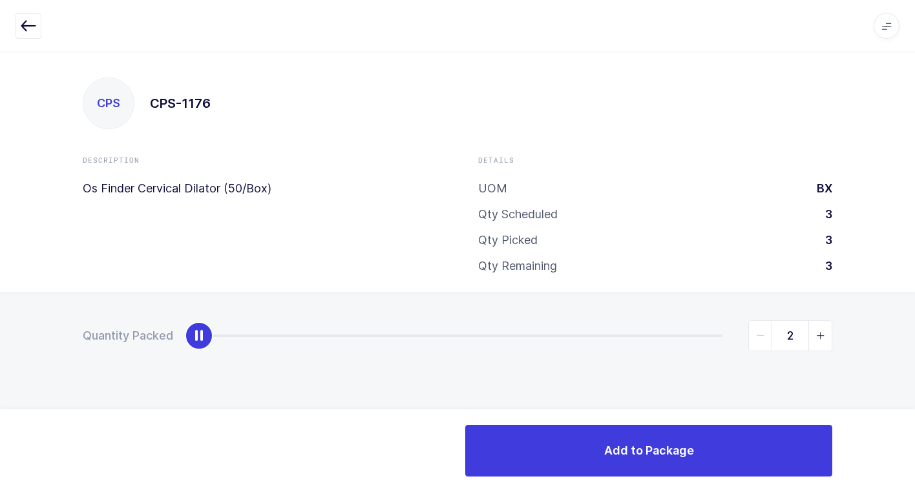
type input "3"
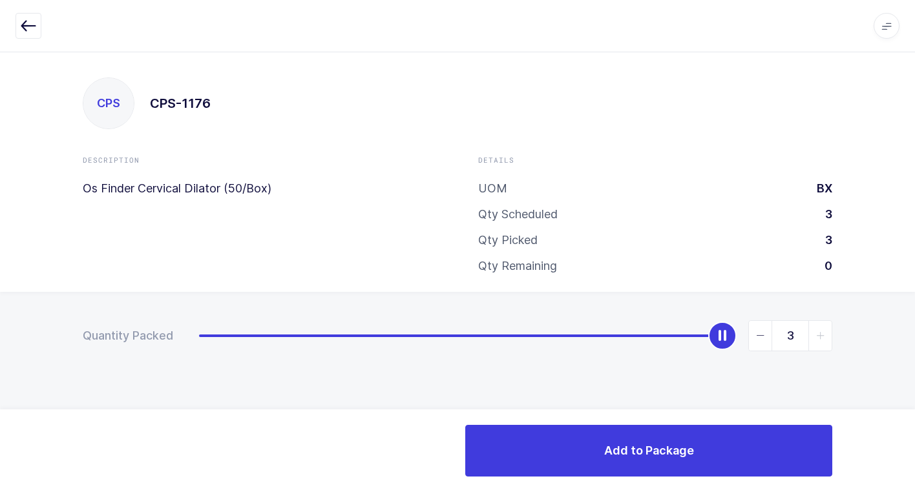
drag, startPoint x: 202, startPoint y: 341, endPoint x: 922, endPoint y: 315, distance: 720.7
click at [914, 315] on html "Apps Core Warehouse Admin Mission Control Purchasing Juan W. Logout Account Jua…" at bounding box center [457, 246] width 915 height 492
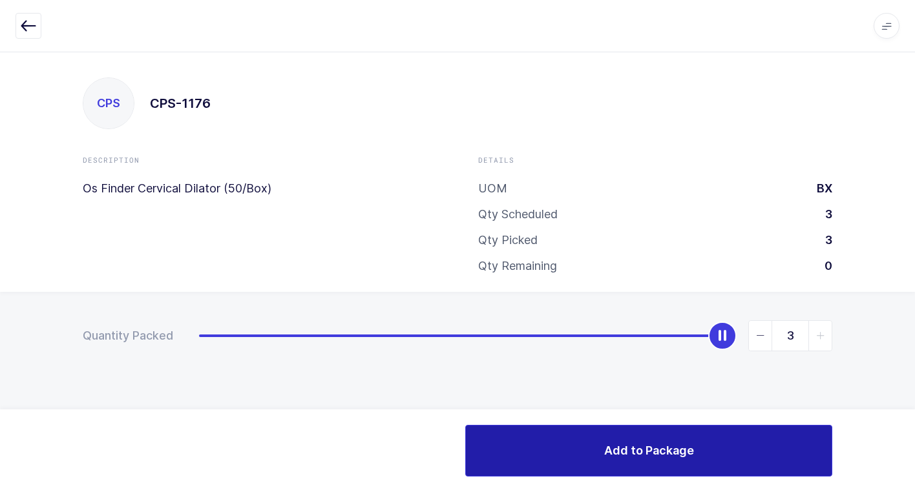
drag, startPoint x: 552, startPoint y: 459, endPoint x: 513, endPoint y: 445, distance: 41.1
click at [542, 466] on button "Add to Package" at bounding box center [648, 451] width 367 height 52
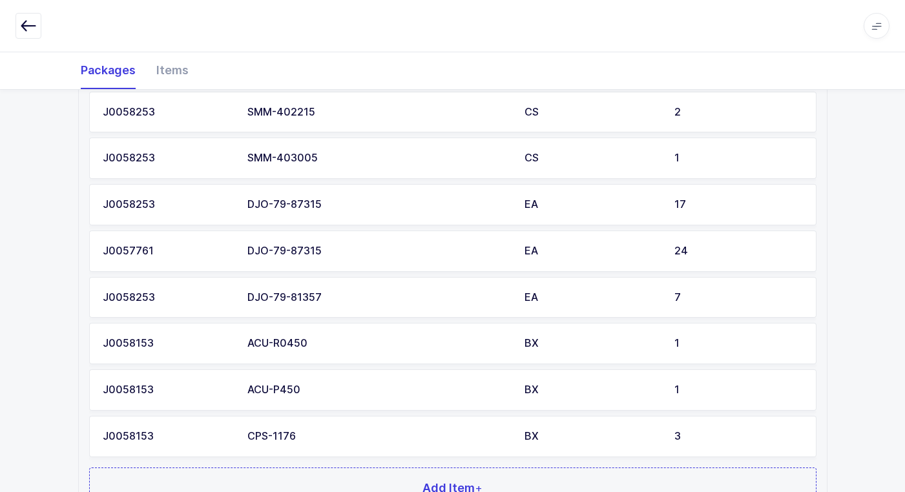
scroll to position [1039, 0]
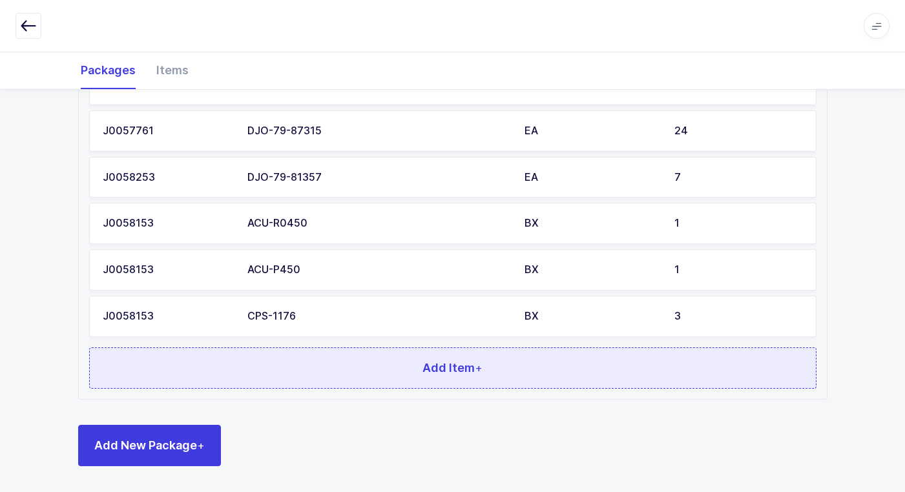
click at [309, 367] on button "Add Item +" at bounding box center [452, 368] width 727 height 41
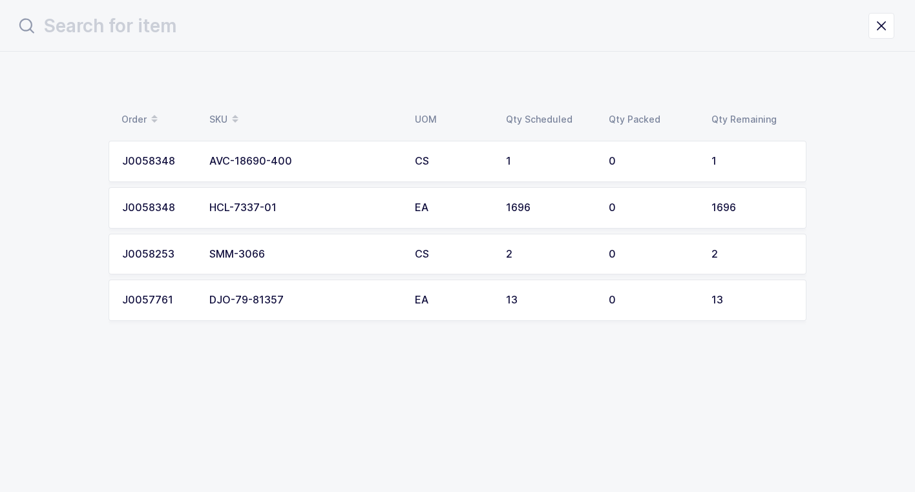
click at [329, 253] on div "SMM-3066" at bounding box center [304, 255] width 190 height 12
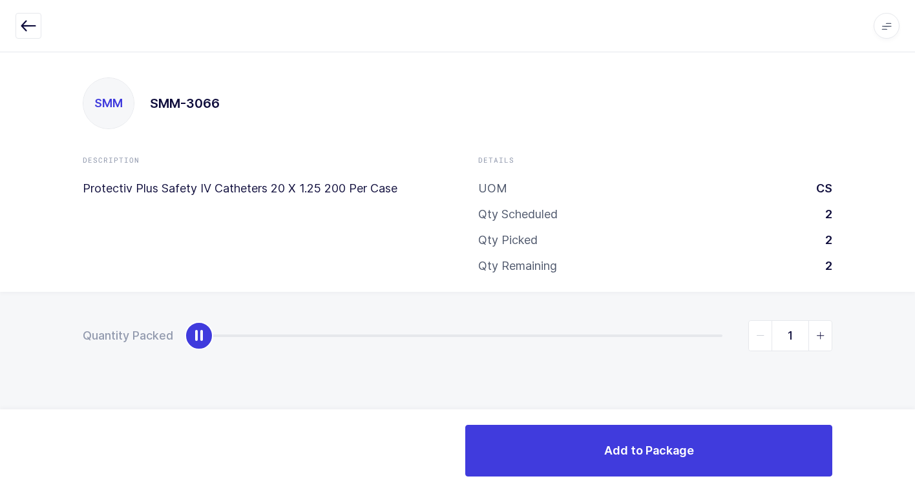
type input "2"
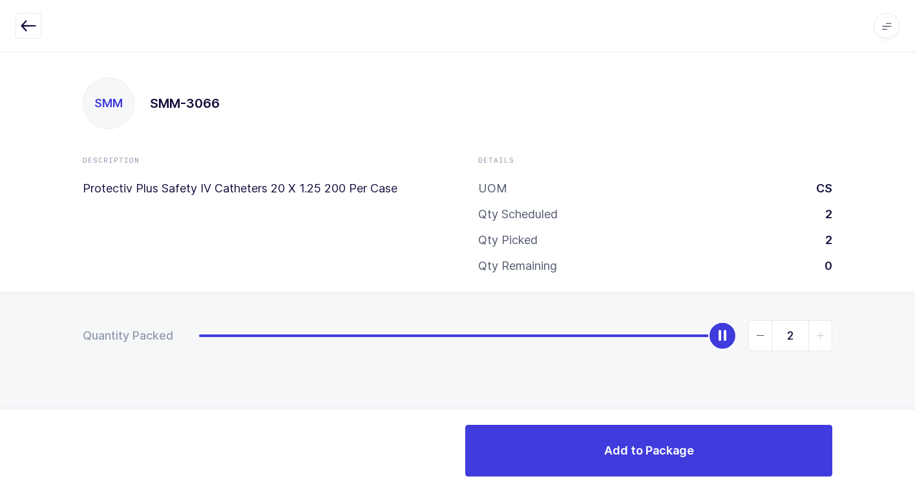
drag, startPoint x: 205, startPoint y: 345, endPoint x: 922, endPoint y: 263, distance: 721.0
click at [914, 263] on html "Apps Core Warehouse Admin Mission Control Purchasing Juan W. Logout Account Jua…" at bounding box center [457, 246] width 915 height 492
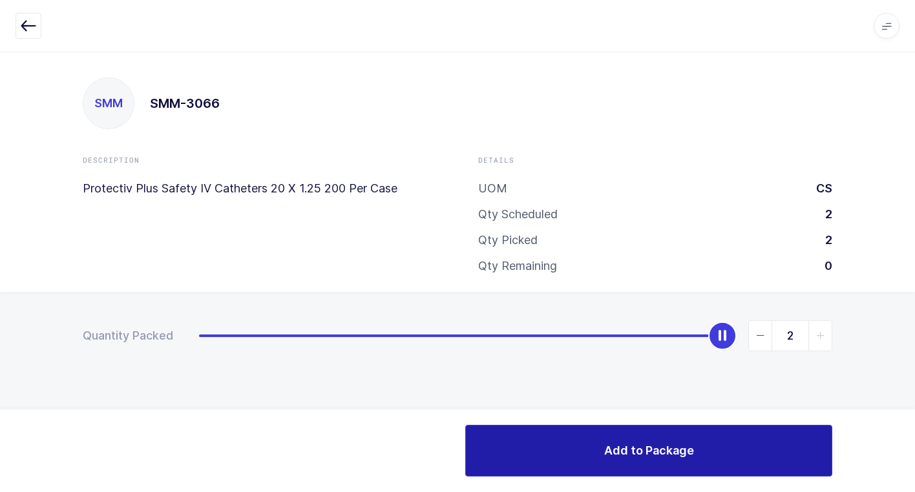
click at [510, 449] on button "Add to Package" at bounding box center [648, 451] width 367 height 52
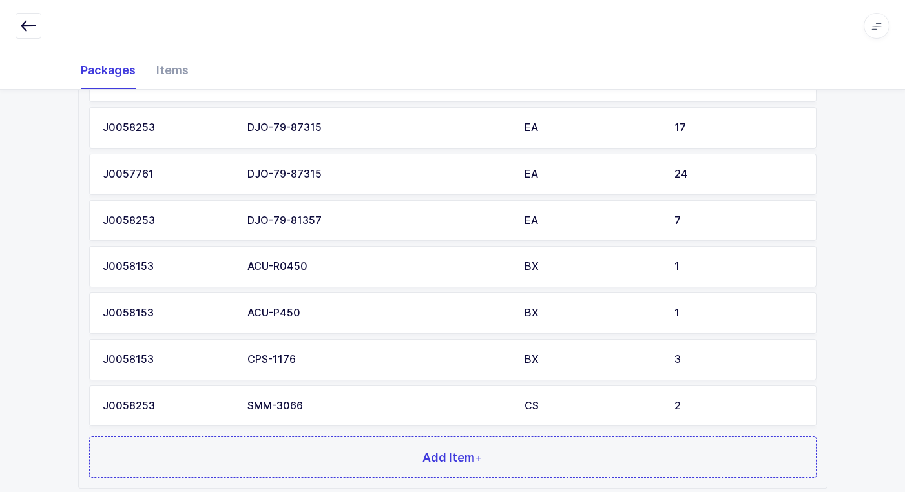
scroll to position [1085, 0]
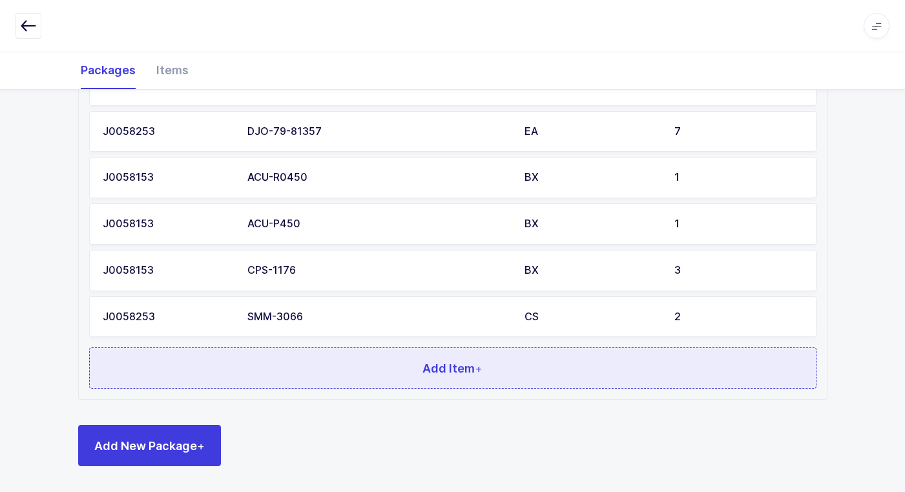
click at [315, 374] on button "Add Item +" at bounding box center [452, 368] width 727 height 41
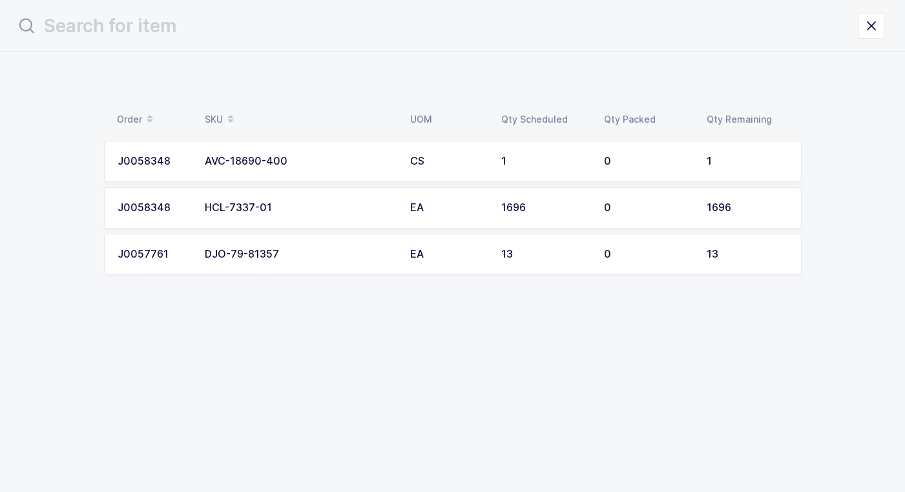
scroll to position [0, 0]
click at [360, 164] on div "AVC-18690-400" at bounding box center [304, 162] width 190 height 12
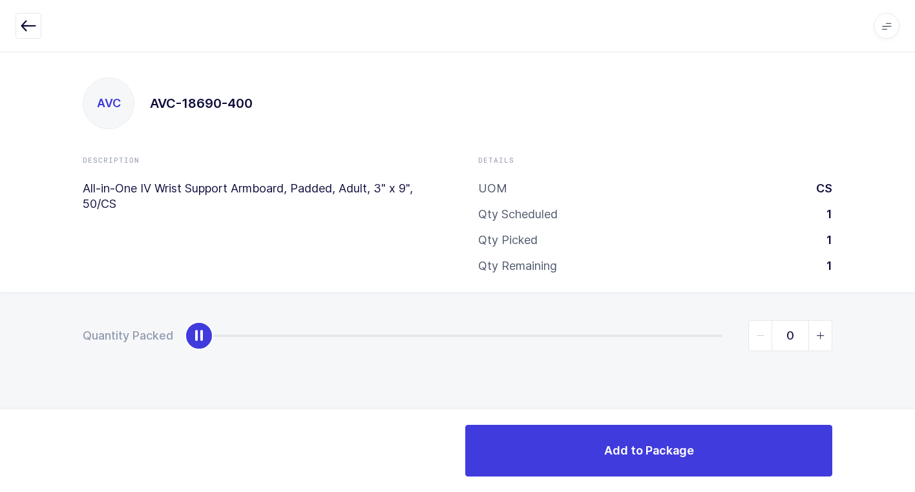
type input "1"
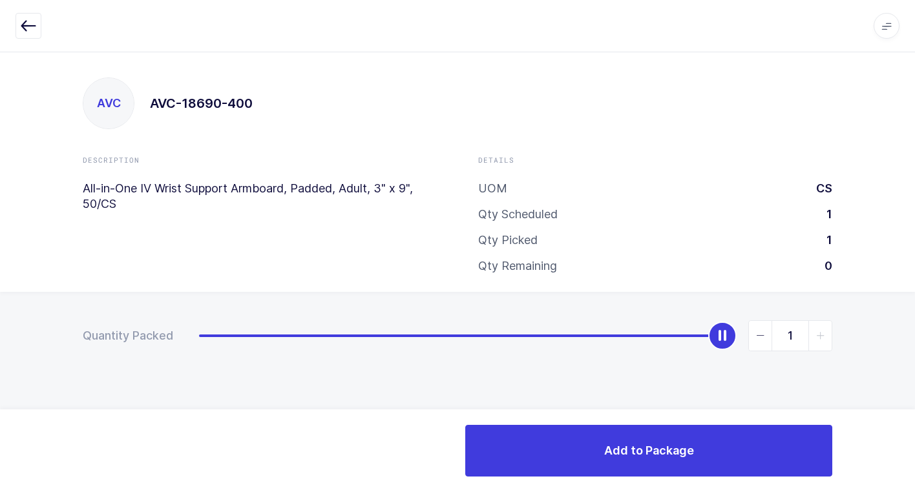
drag, startPoint x: 200, startPoint y: 338, endPoint x: 919, endPoint y: 296, distance: 720.8
click at [914, 296] on html "Apps Core Warehouse Admin Mission Control Purchasing Juan W. Logout Account Jua…" at bounding box center [457, 246] width 915 height 492
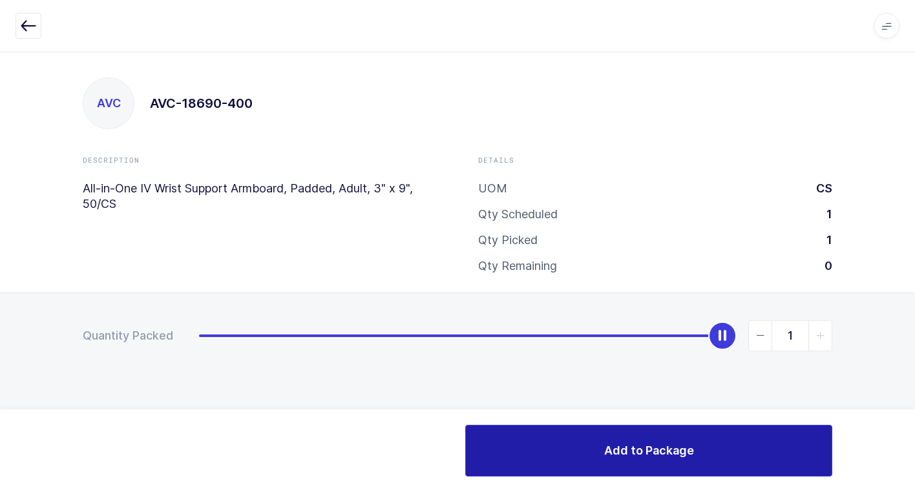
click at [535, 451] on button "Add to Package" at bounding box center [648, 451] width 367 height 52
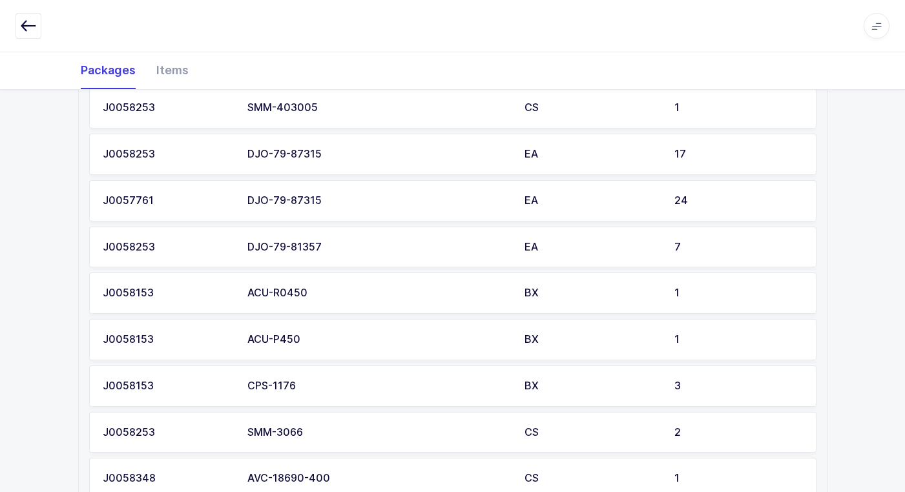
scroll to position [1131, 0]
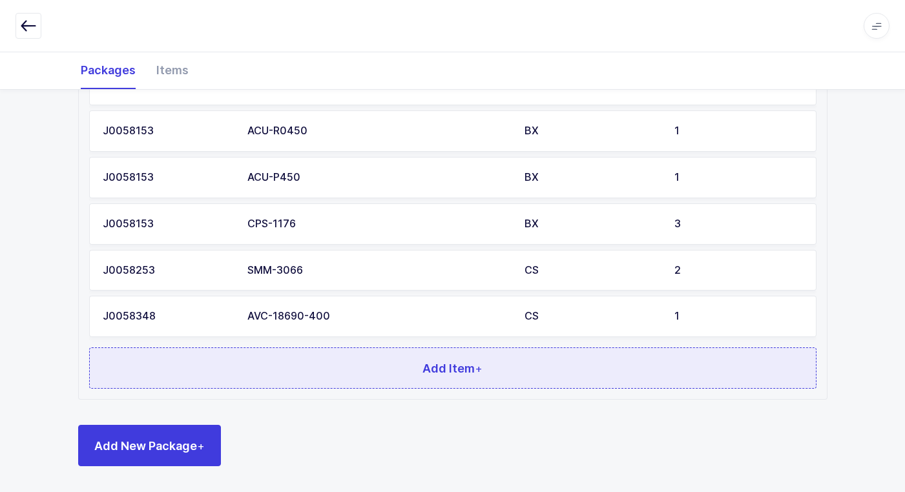
click at [261, 369] on button "Add Item +" at bounding box center [452, 368] width 727 height 41
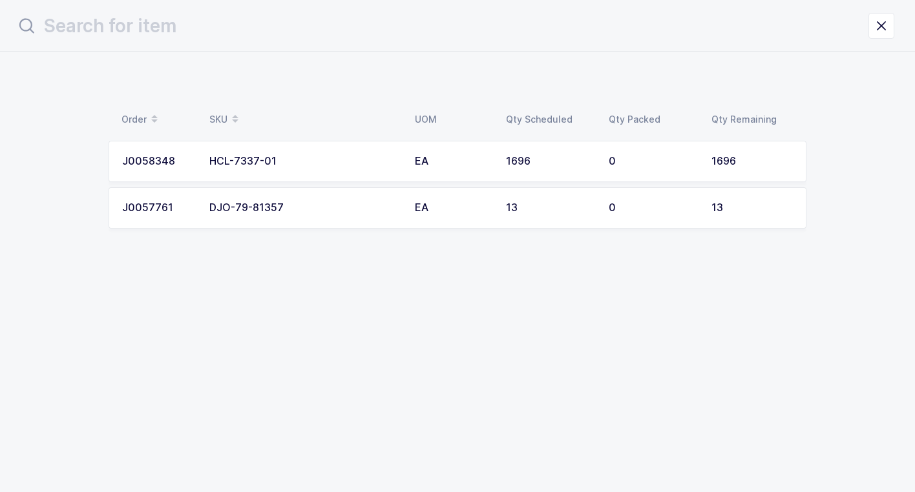
click at [245, 213] on div "DJO-79-81357" at bounding box center [304, 208] width 190 height 12
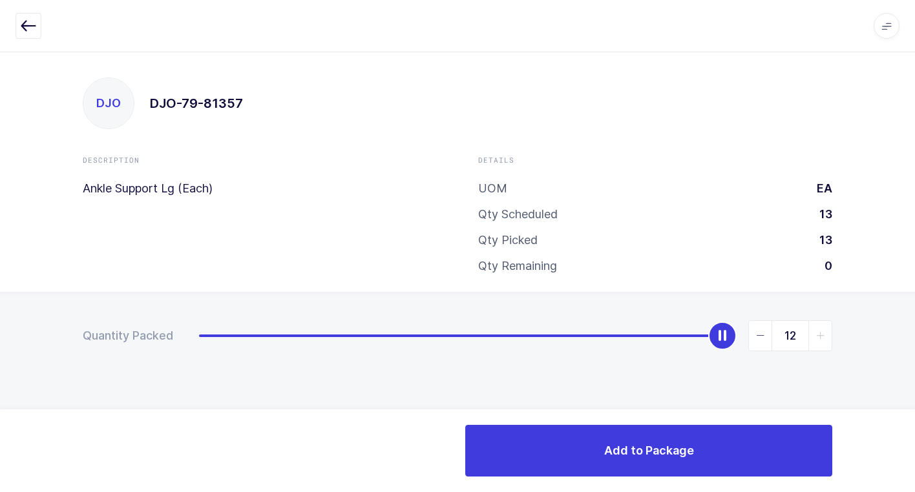
type input "13"
drag, startPoint x: 198, startPoint y: 342, endPoint x: 596, endPoint y: 346, distance: 397.9
click at [863, 276] on div "DJO DJO-79-81357 Description Ankle Support Lg (Each) Details UOM EA Qty Schedul…" at bounding box center [457, 272] width 915 height 441
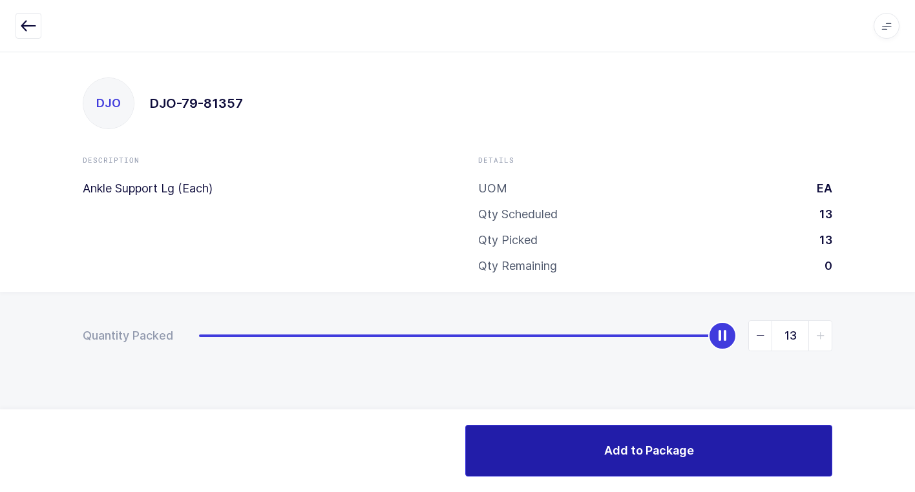
click at [505, 457] on button "Add to Package" at bounding box center [648, 451] width 367 height 52
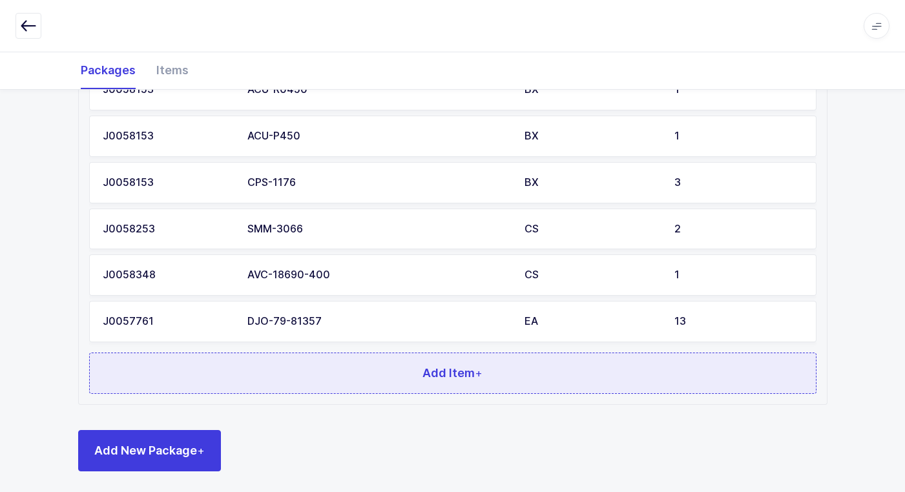
scroll to position [1178, 0]
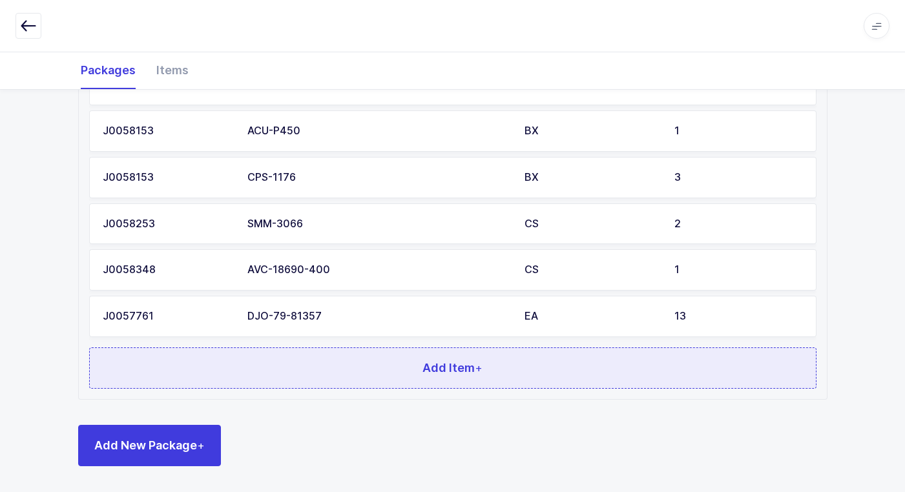
click at [280, 357] on button "Add Item +" at bounding box center [452, 368] width 727 height 41
